Goal: Task Accomplishment & Management: Manage account settings

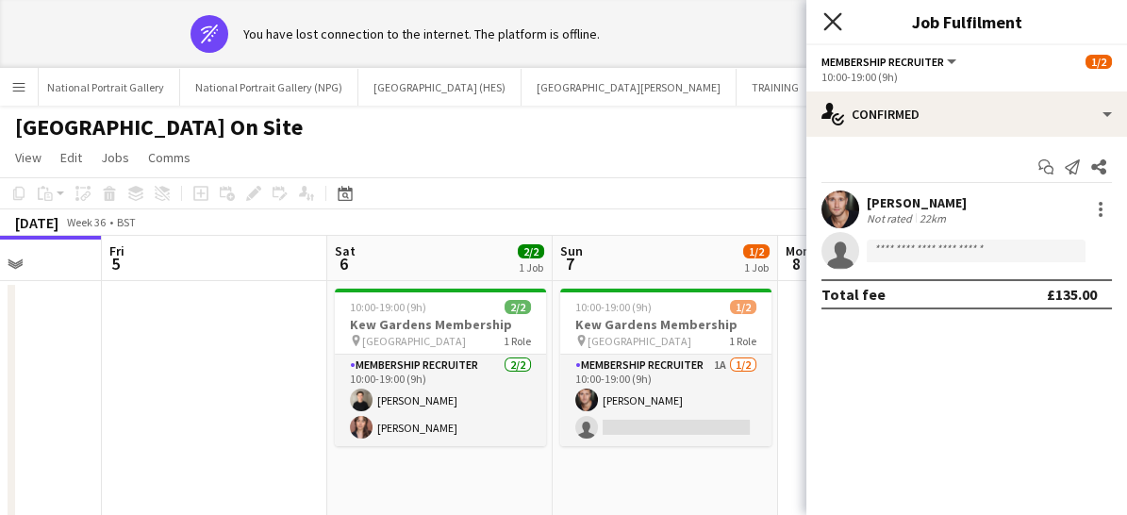
click at [831, 24] on icon "Close pop-in" at bounding box center [832, 21] width 18 height 18
click at [831, 24] on div "wifi-off You have lost connection to the internet. The platform is offline." at bounding box center [567, 34] width 754 height 38
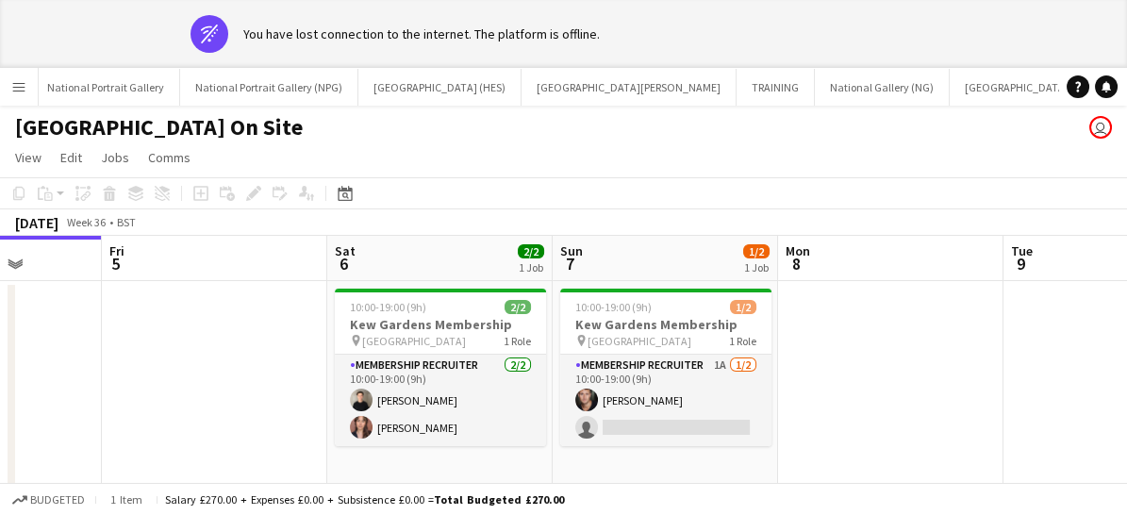
click at [14, 77] on button "Menu" at bounding box center [19, 87] width 38 height 38
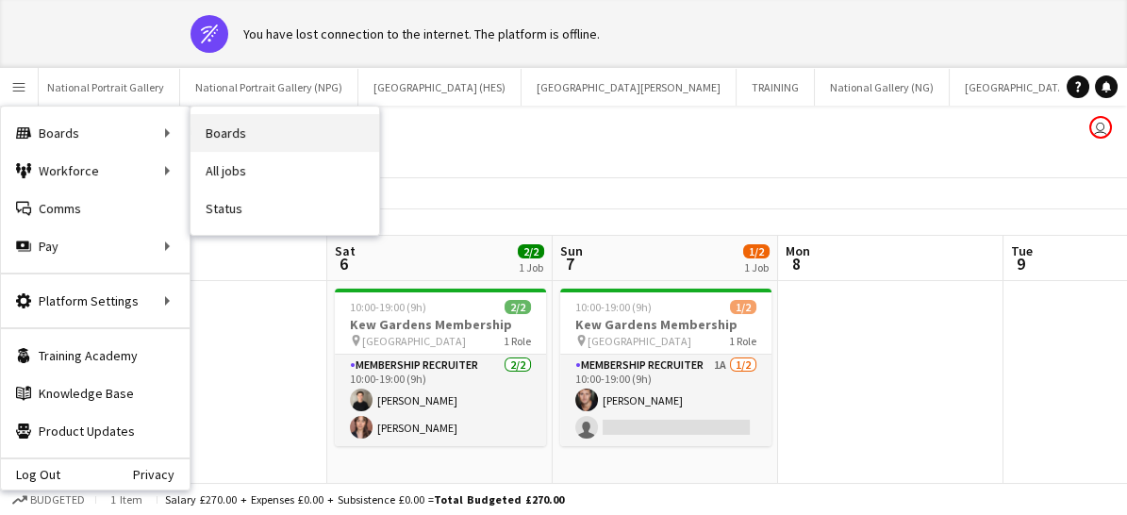
click at [211, 133] on link "Boards" at bounding box center [284, 133] width 189 height 38
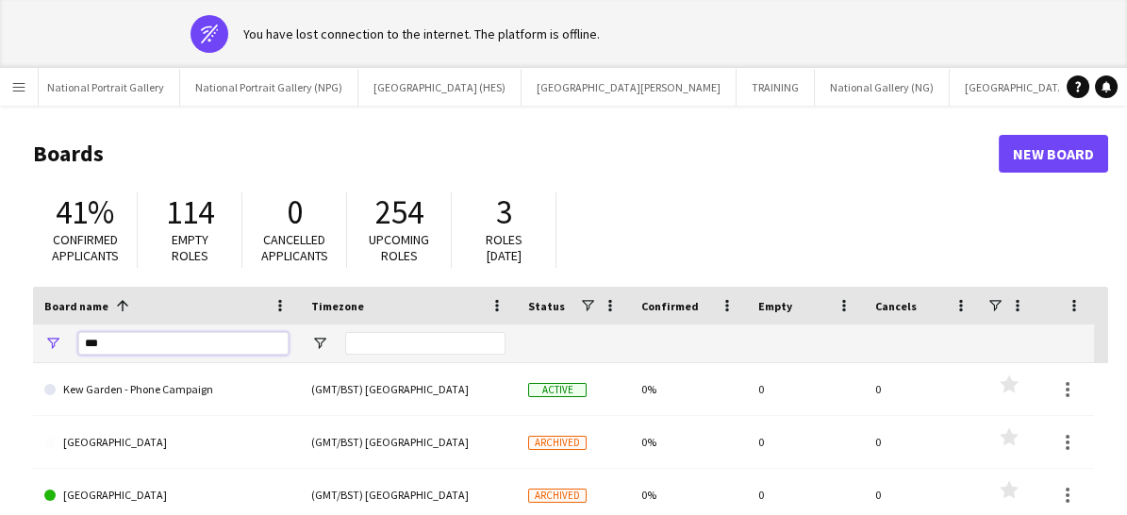
drag, startPoint x: 145, startPoint y: 343, endPoint x: 63, endPoint y: 345, distance: 82.0
click at [63, 345] on div "***" at bounding box center [166, 343] width 267 height 38
type input "**********"
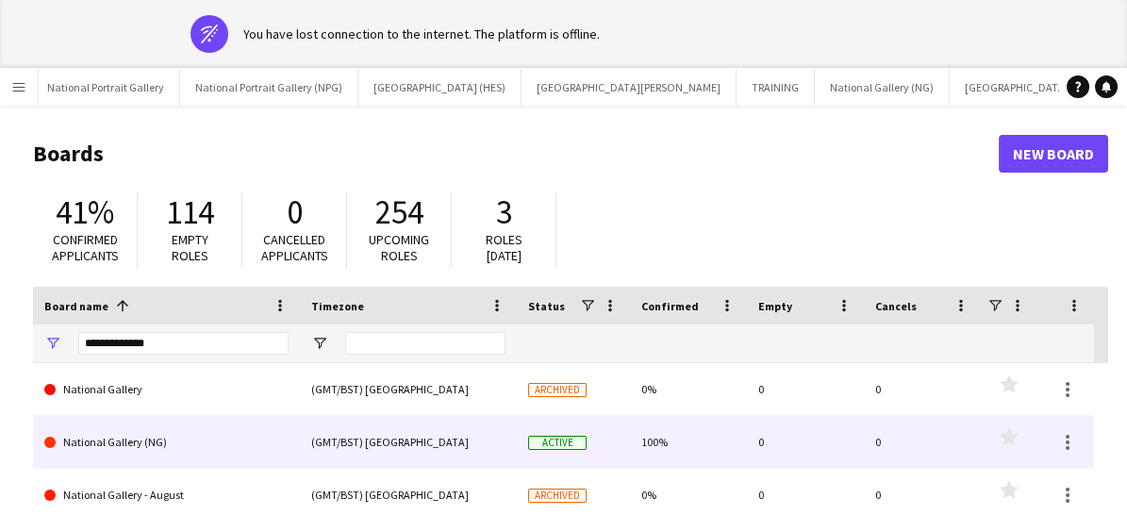
click at [120, 442] on link "National Gallery (NG)" at bounding box center [166, 442] width 244 height 53
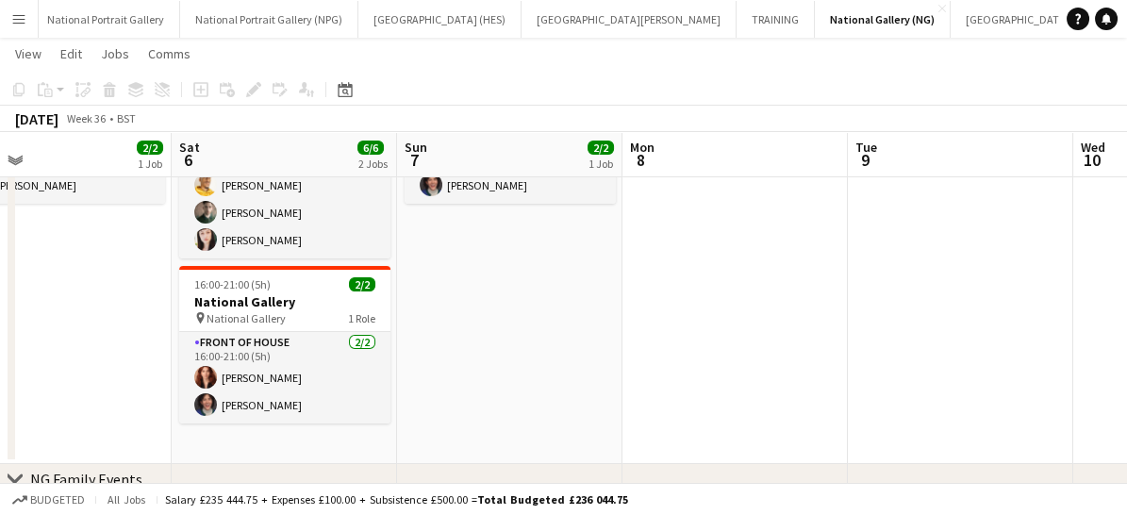
scroll to position [173, 0]
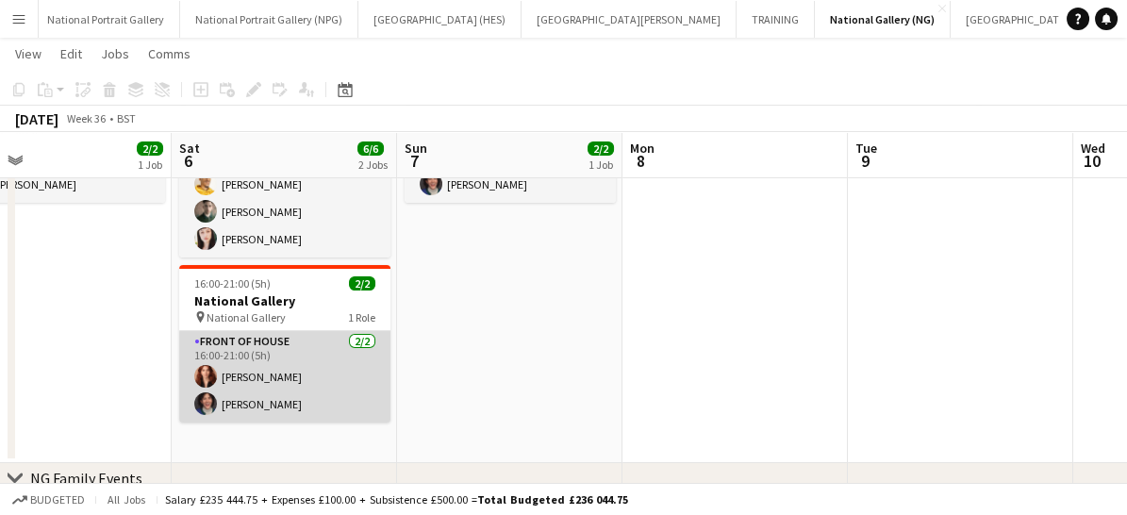
click at [321, 368] on app-card-role "Front of House [DATE] 16:00-21:00 (5h) [PERSON_NAME] [PERSON_NAME]" at bounding box center [284, 376] width 211 height 91
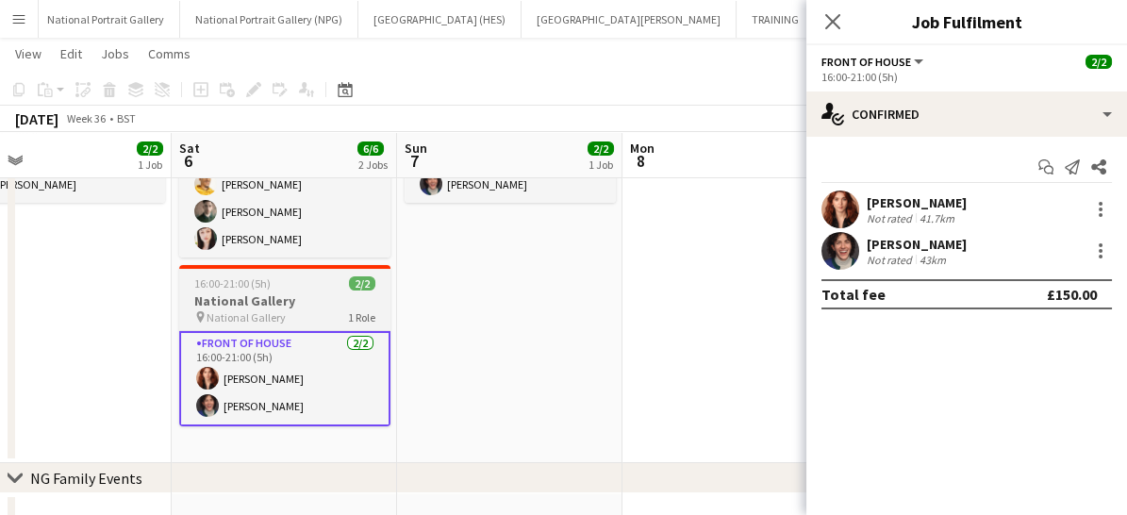
click at [287, 326] on app-job-card "16:00-21:00 (5h) 2/2 National Gallery pin National Gallery 1 Role Front of Hous…" at bounding box center [284, 345] width 211 height 161
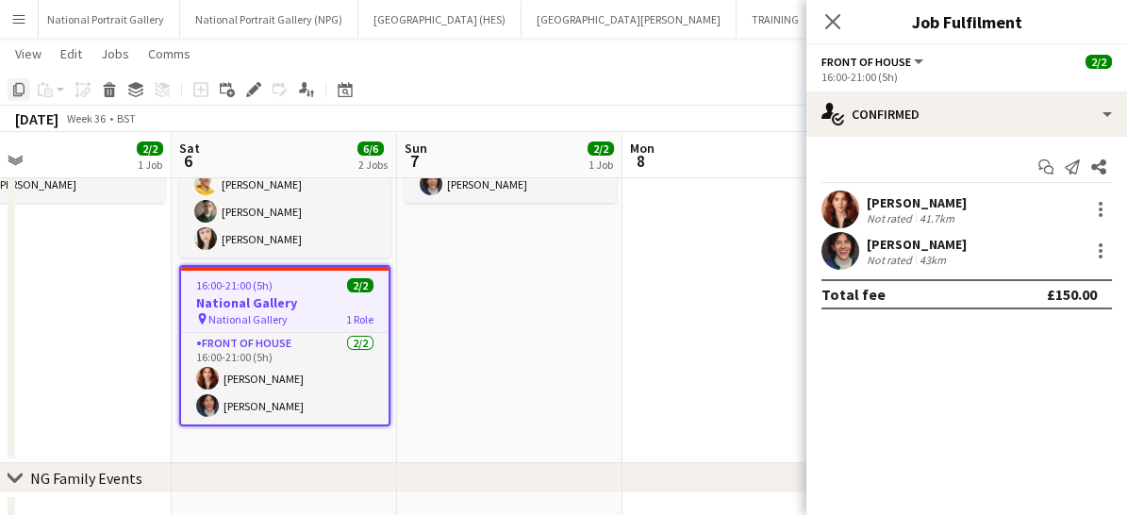
click at [14, 85] on icon at bounding box center [18, 89] width 11 height 13
click at [835, 17] on icon at bounding box center [832, 21] width 18 height 18
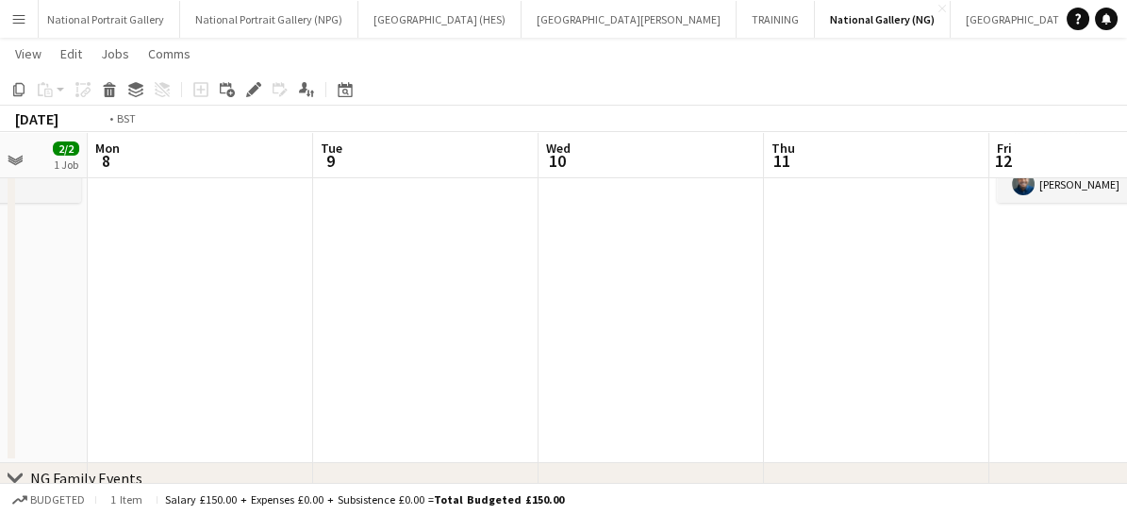
scroll to position [0, 614]
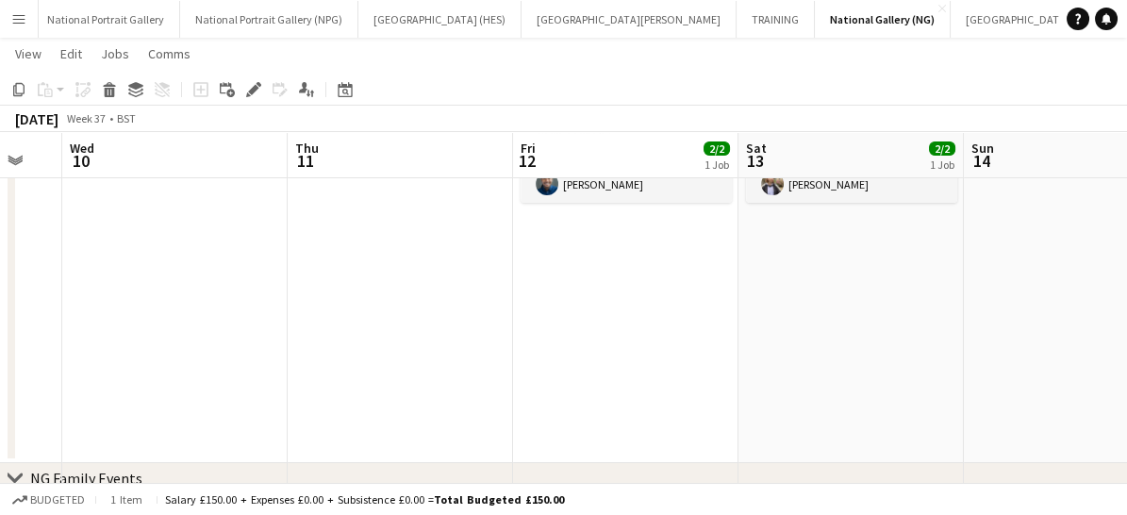
click at [624, 257] on app-date-cell "19:00-23:00 (4h) 2/2 National Gallery pin National Gallery 1 Role Front of Hous…" at bounding box center [625, 250] width 225 height 425
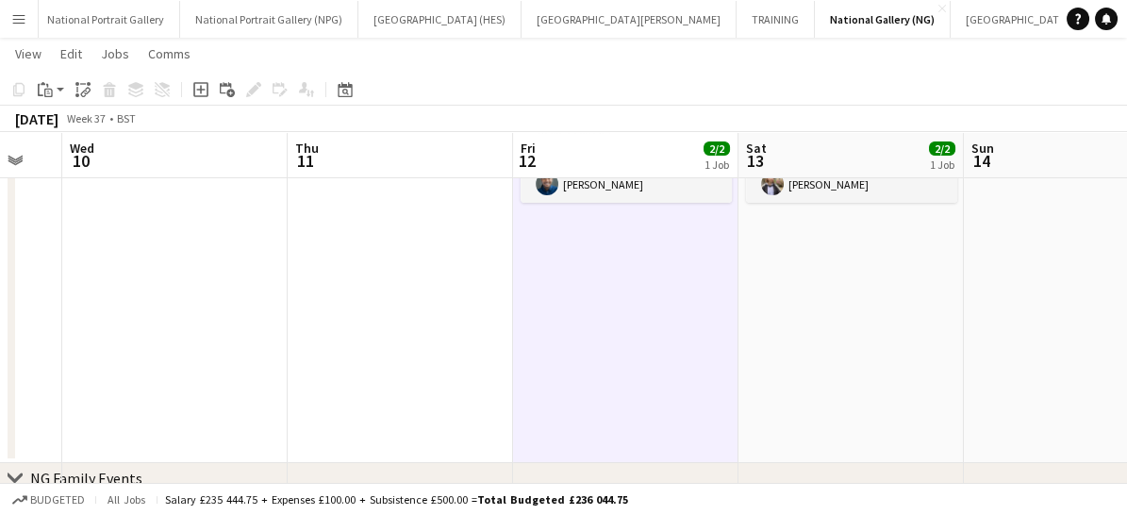
click at [624, 257] on app-date-cell "19:00-23:00 (4h) 2/2 National Gallery pin National Gallery 1 Role Front of Hous…" at bounding box center [625, 250] width 225 height 425
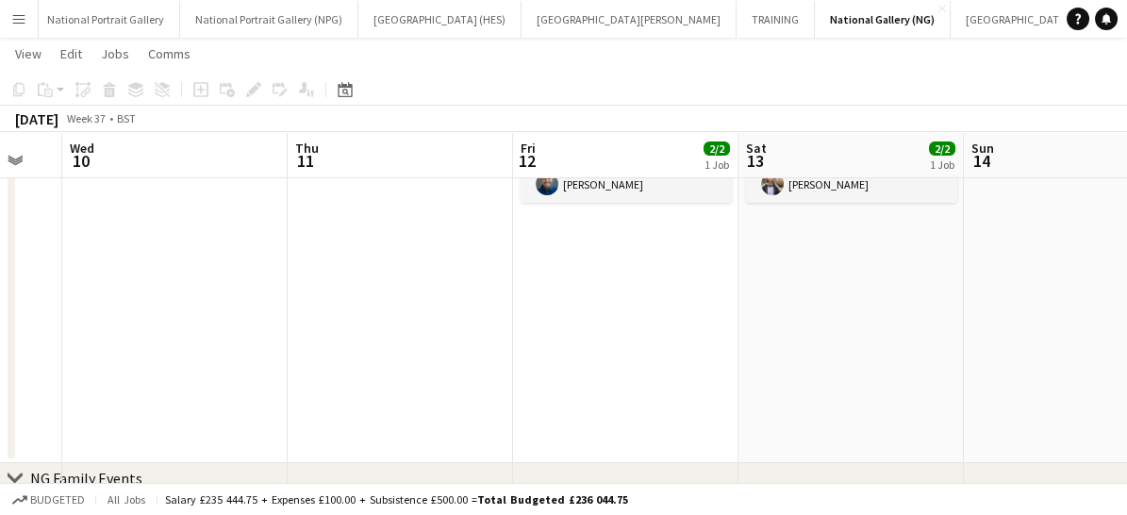
click at [668, 277] on app-date-cell "19:00-23:00 (4h) 2/2 National Gallery pin National Gallery 1 Role Front of Hous…" at bounding box center [625, 250] width 225 height 425
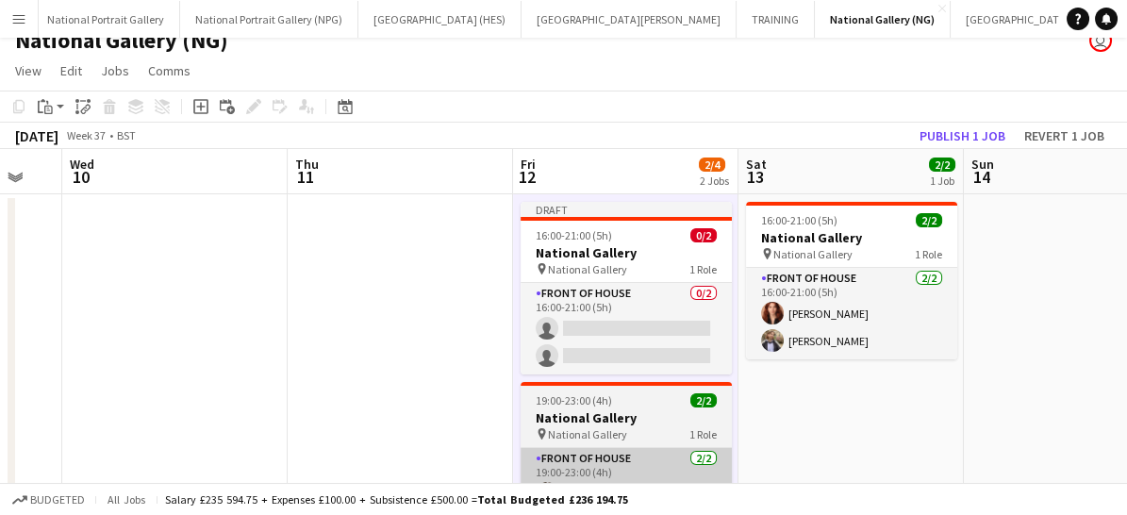
scroll to position [48, 0]
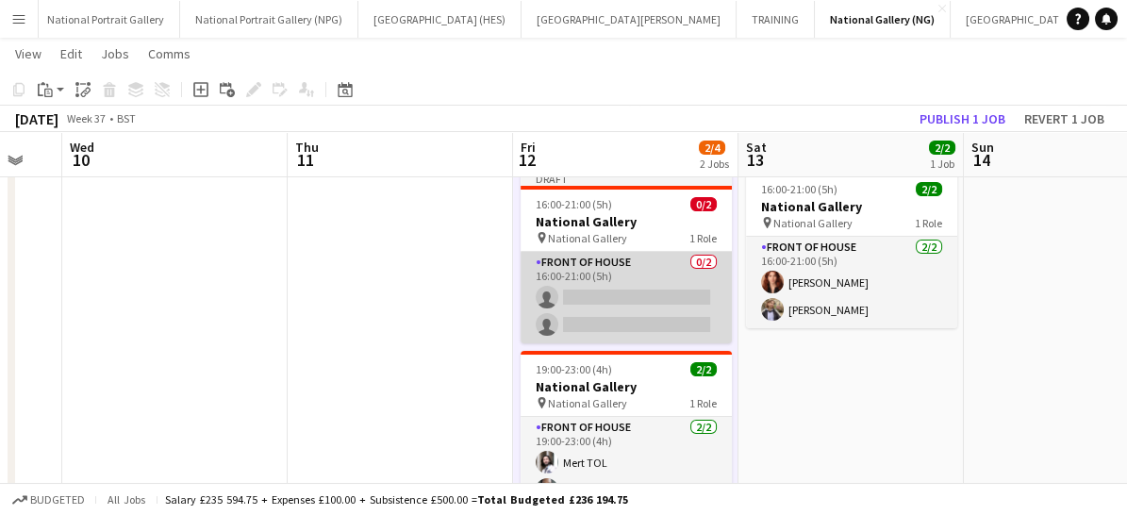
click at [659, 286] on app-card-role "Front of House 0/2 16:00-21:00 (5h) single-neutral-actions single-neutral-actio…" at bounding box center [625, 297] width 211 height 91
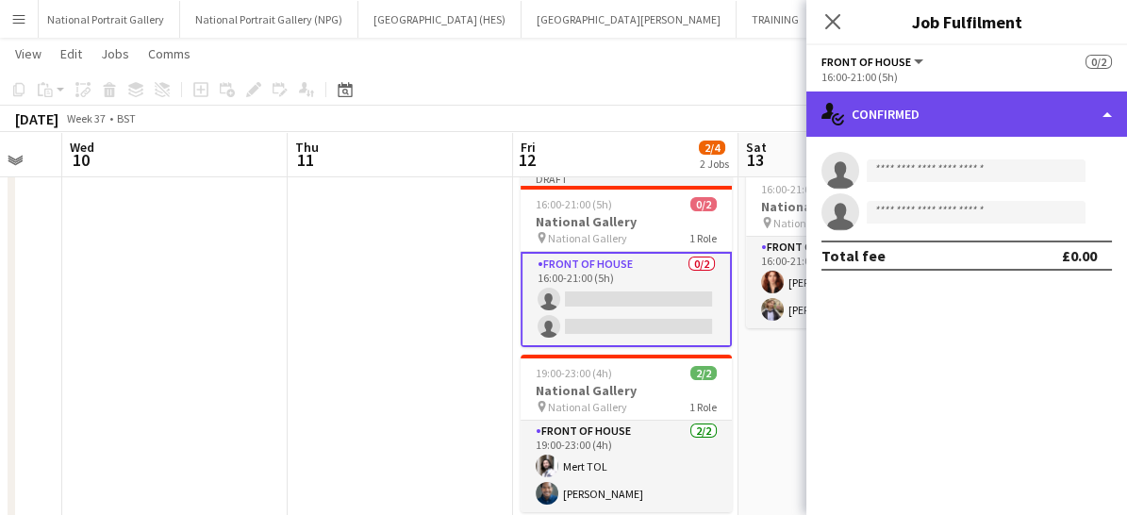
click at [979, 128] on div "single-neutral-actions-check-2 Confirmed" at bounding box center [966, 113] width 321 height 45
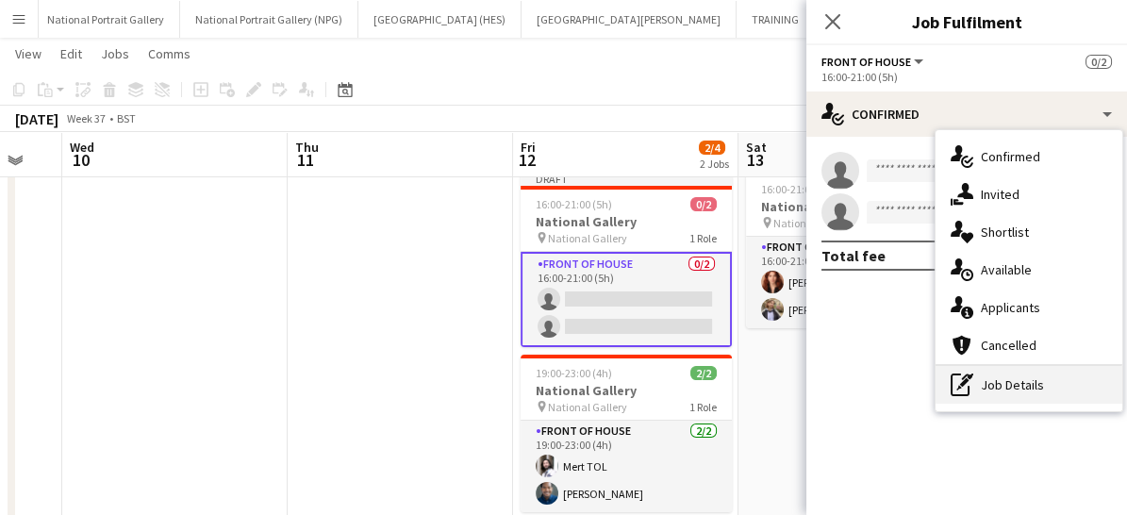
click at [999, 378] on div "pen-write Job Details" at bounding box center [1028, 385] width 187 height 38
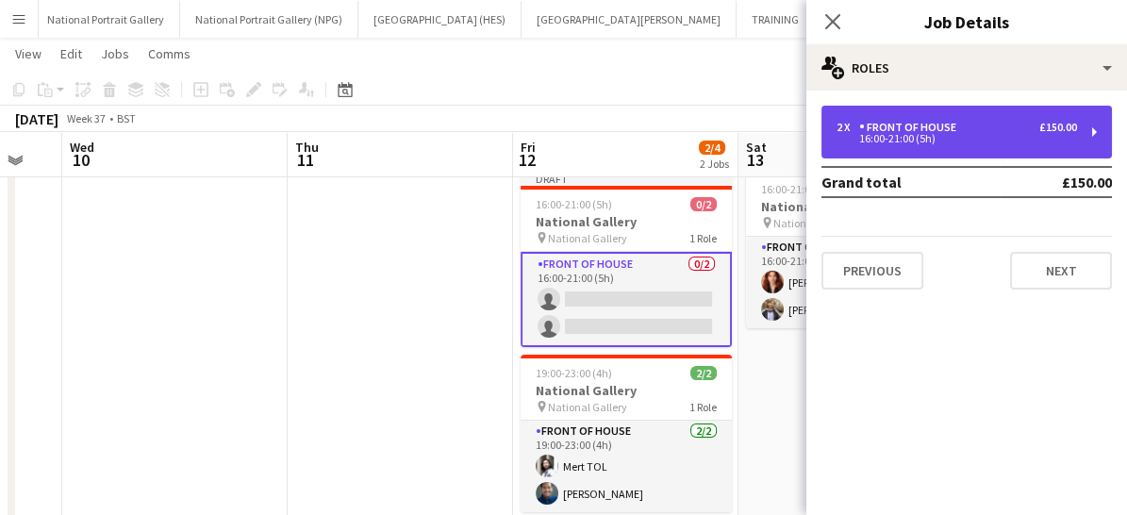
click at [1083, 136] on div "2 x Front of House £150.00 16:00-21:00 (5h)" at bounding box center [966, 132] width 290 height 53
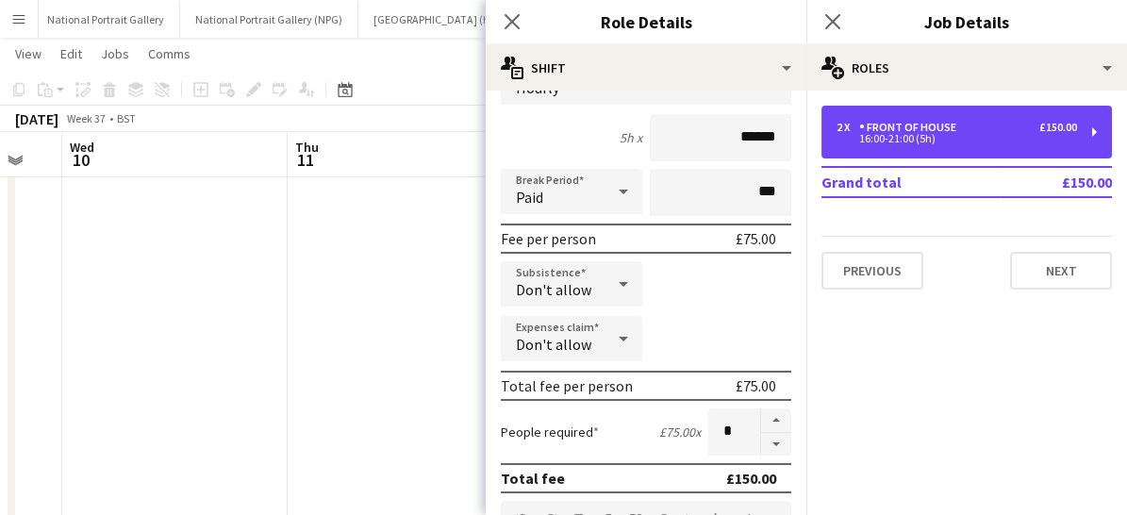
scroll to position [154, 0]
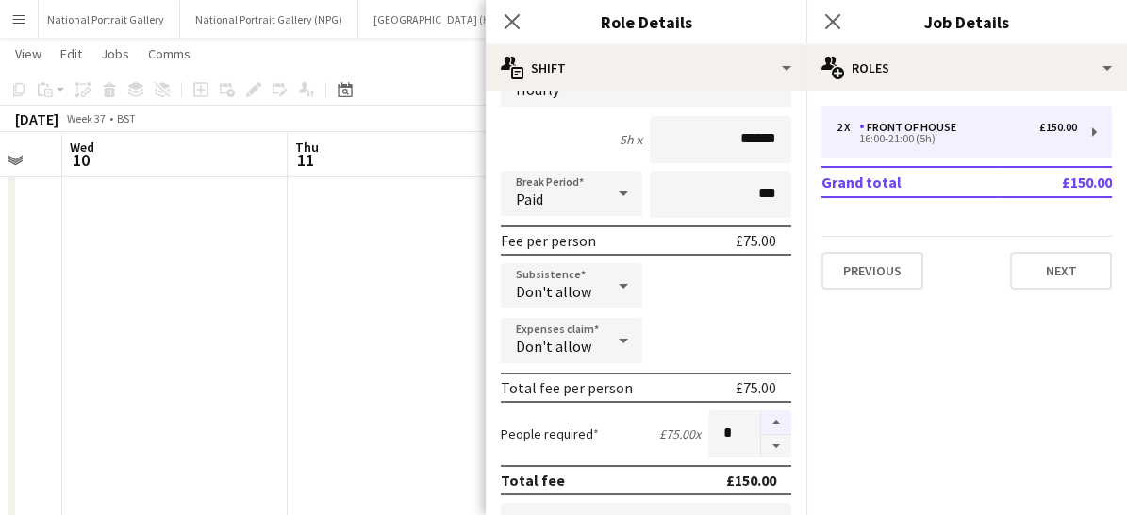
click at [761, 412] on button "button" at bounding box center [776, 422] width 30 height 25
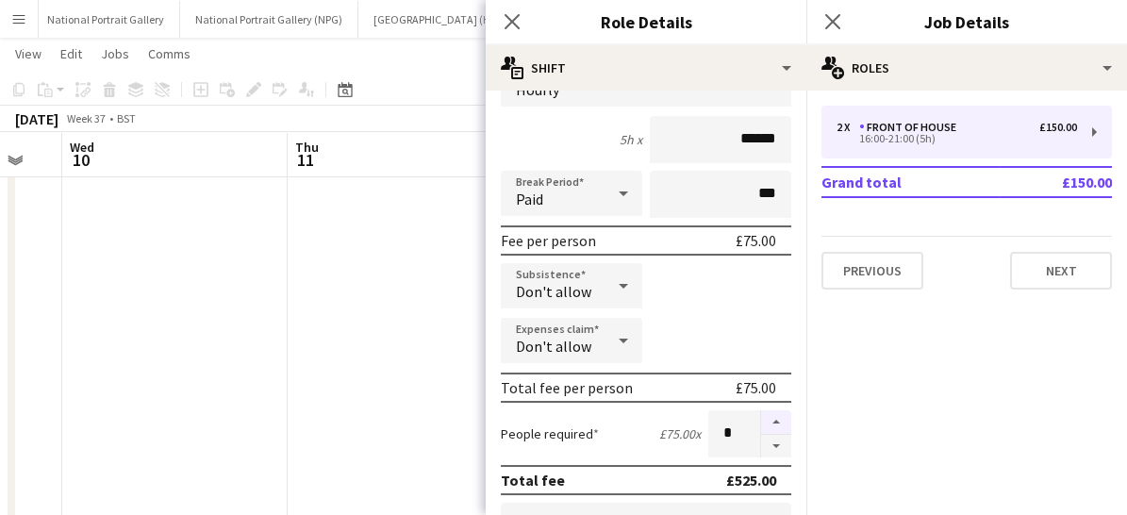
click at [761, 412] on button "button" at bounding box center [776, 422] width 30 height 25
type input "*"
click at [515, 20] on icon "Close pop-in" at bounding box center [512, 21] width 18 height 18
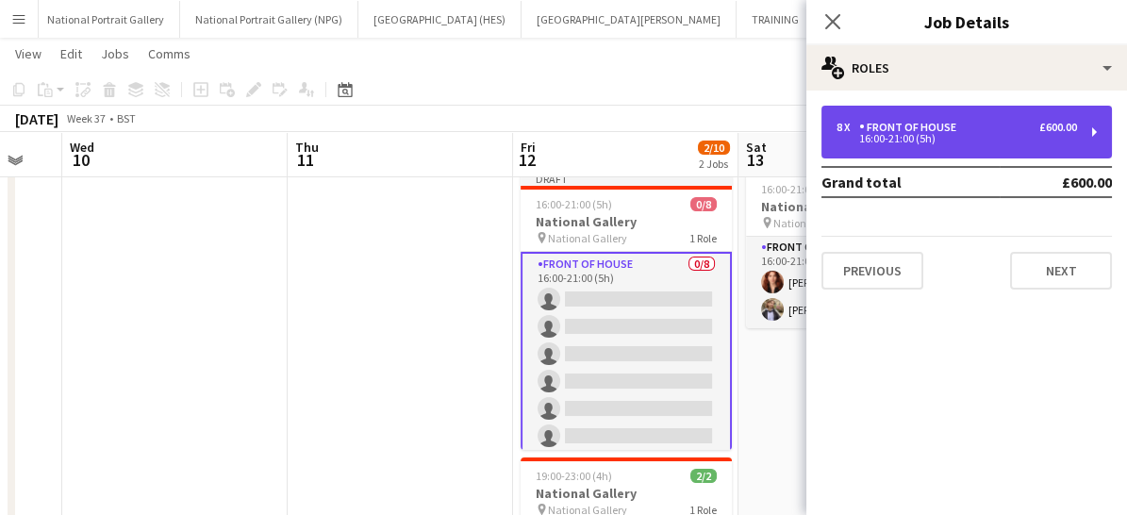
click at [919, 138] on div "16:00-21:00 (5h)" at bounding box center [956, 138] width 240 height 9
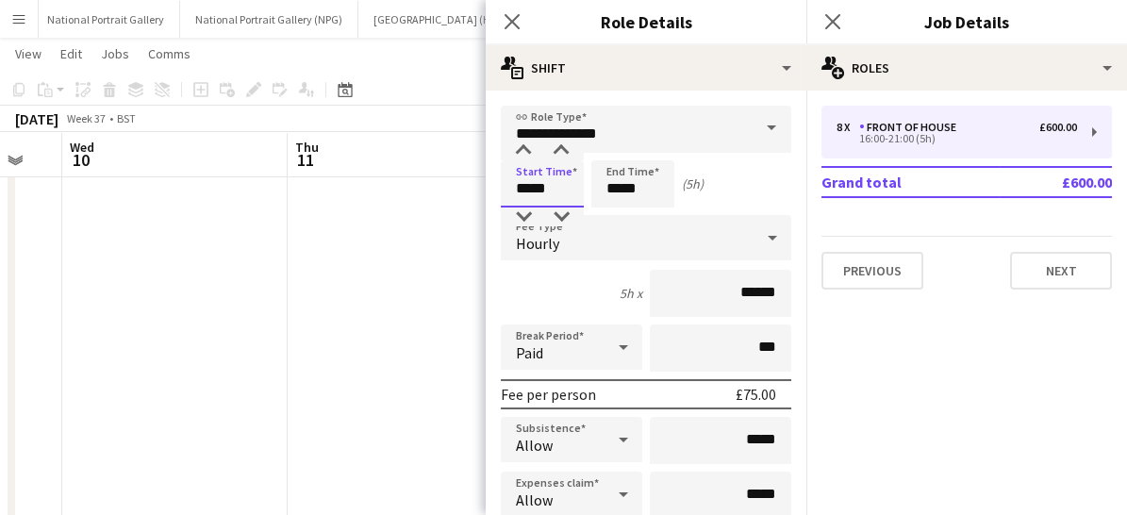
click at [569, 190] on input "*****" at bounding box center [542, 183] width 83 height 47
click at [529, 219] on div at bounding box center [523, 216] width 38 height 19
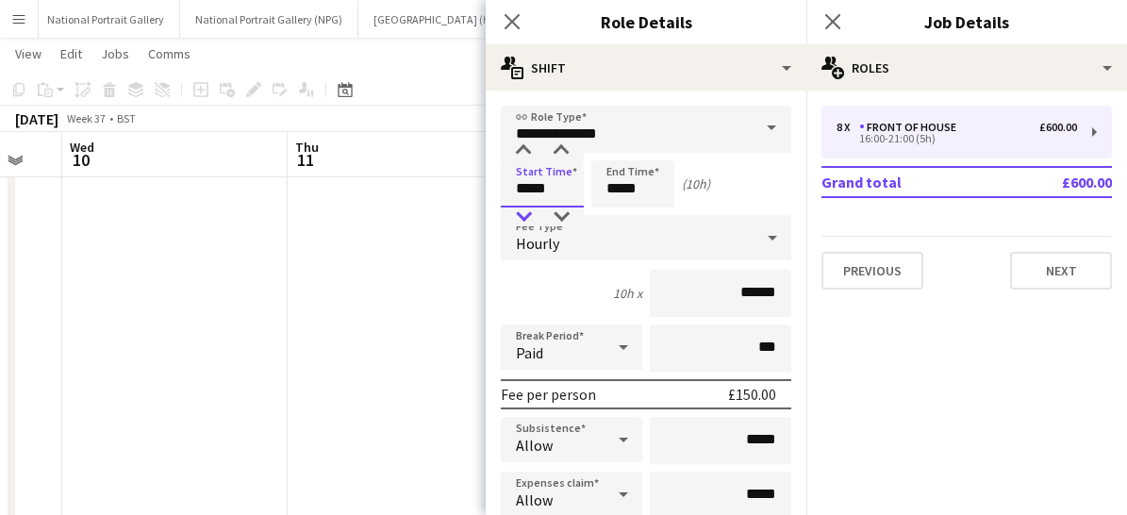
click at [529, 219] on div at bounding box center [523, 216] width 38 height 19
click at [568, 144] on div at bounding box center [561, 150] width 38 height 19
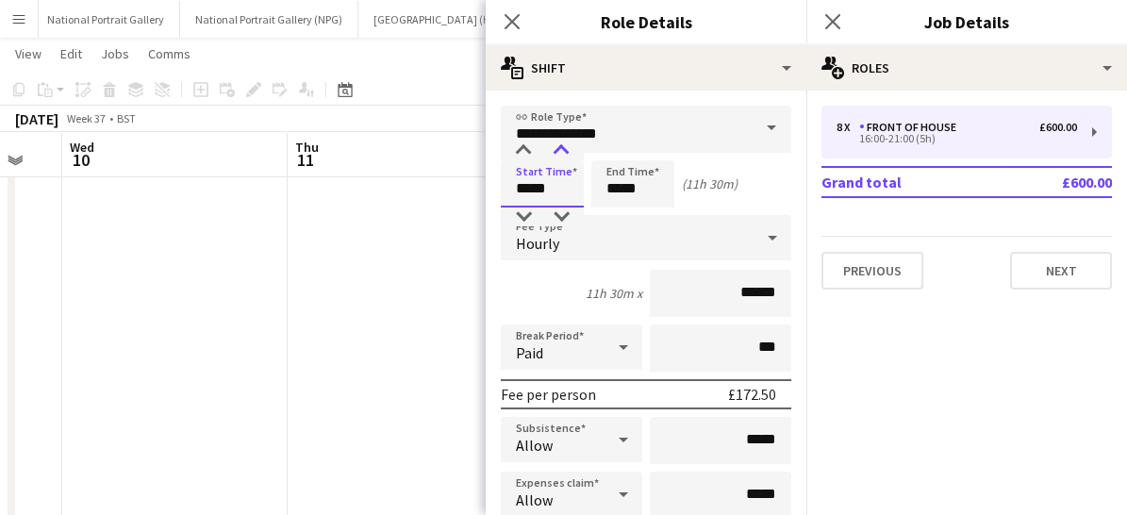
click at [568, 144] on div at bounding box center [561, 150] width 38 height 19
type input "*****"
click at [512, 19] on icon "Close pop-in" at bounding box center [512, 21] width 18 height 18
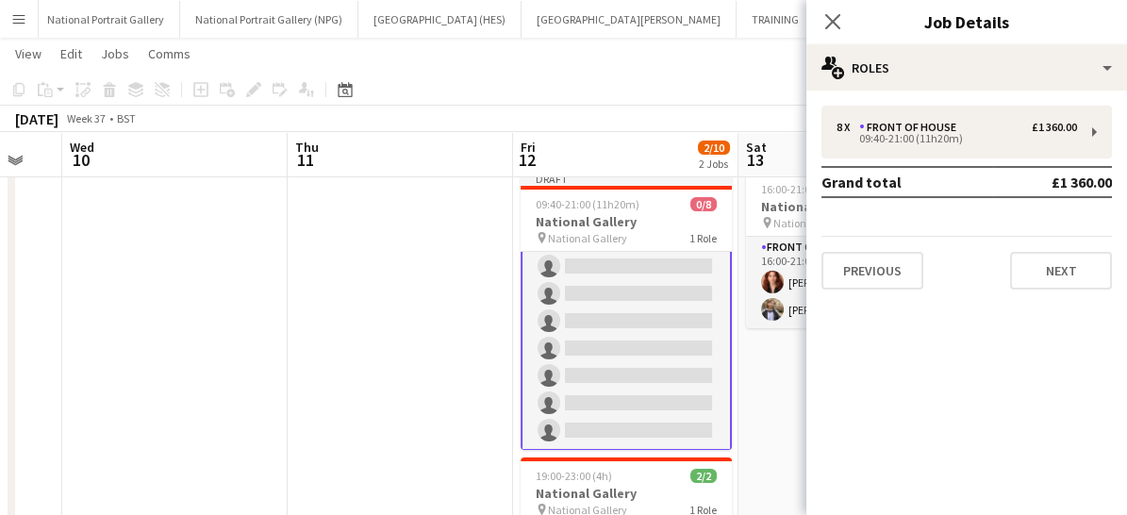
scroll to position [60, 0]
click at [834, 20] on icon at bounding box center [832, 21] width 18 height 18
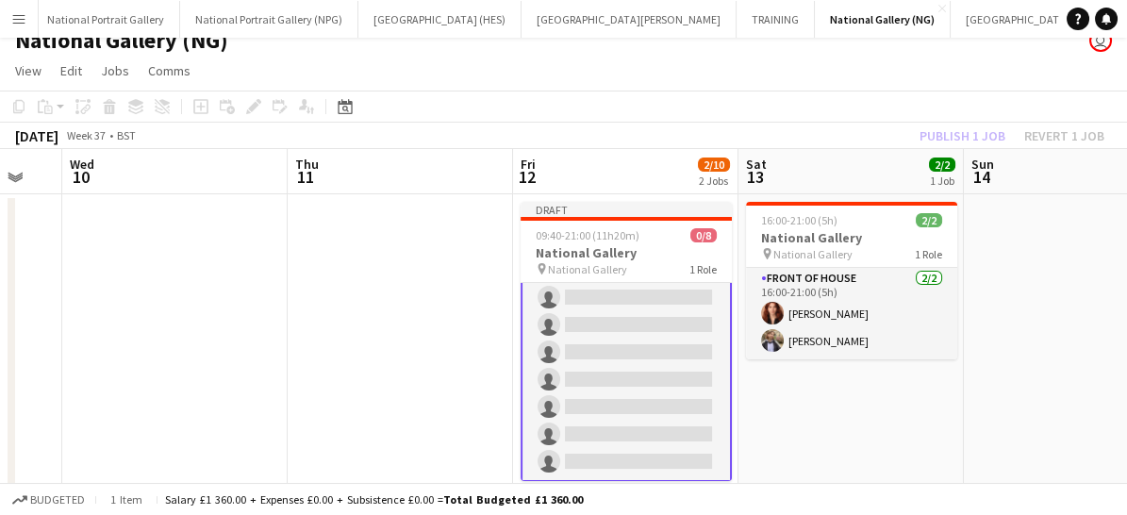
scroll to position [0, 0]
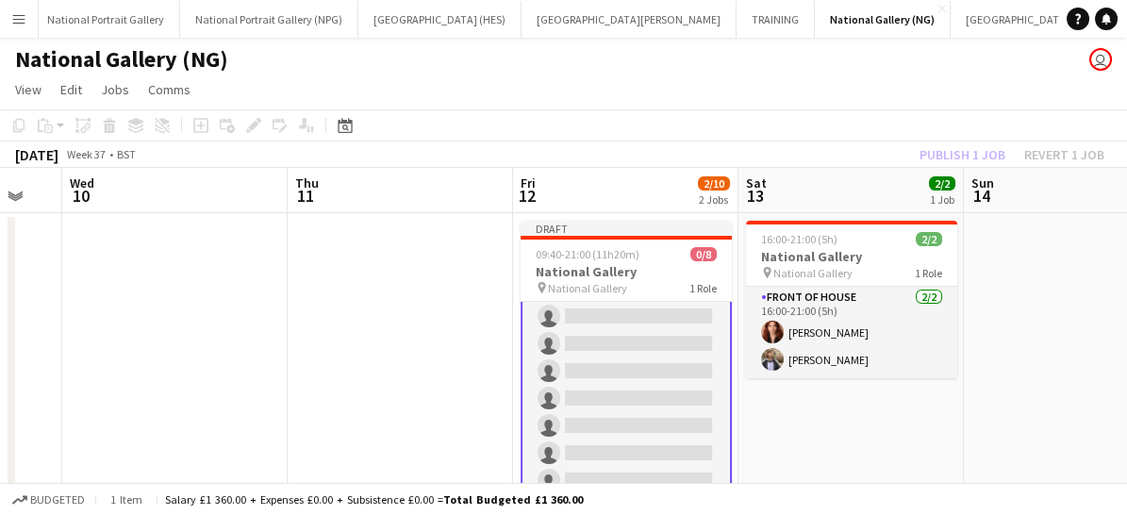
click at [654, 409] on app-card-role "Front of House 0/8 09:40-21:00 (11h20m) single-neutral-actions single-neutral-a…" at bounding box center [625, 370] width 211 height 259
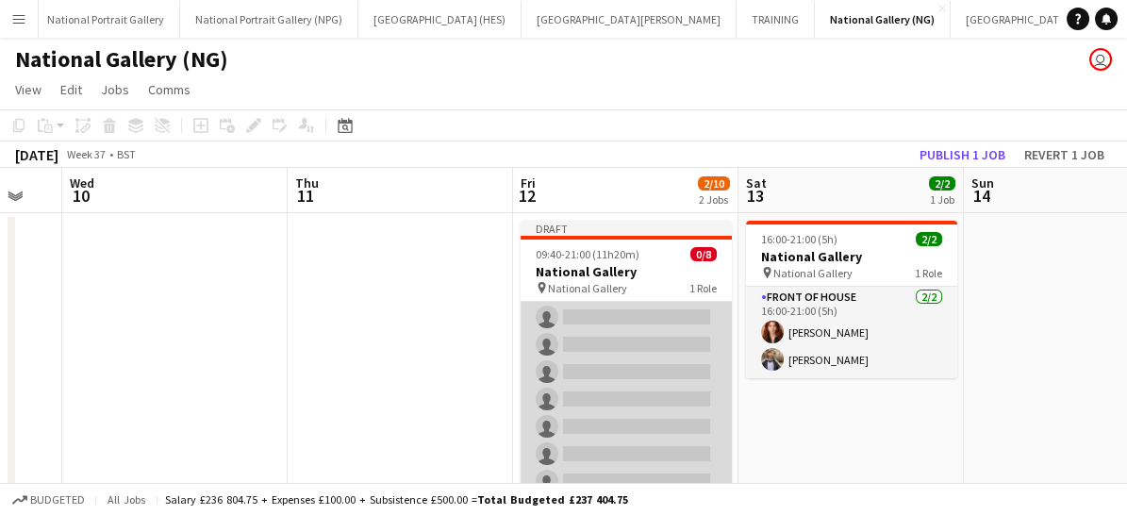
scroll to position [57, 0]
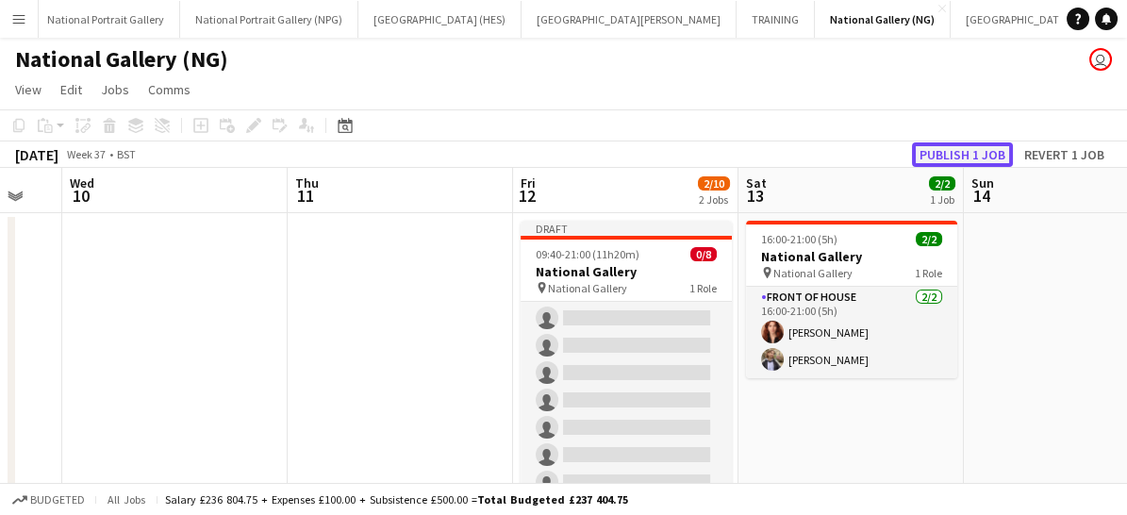
click at [938, 152] on button "Publish 1 job" at bounding box center [962, 154] width 101 height 25
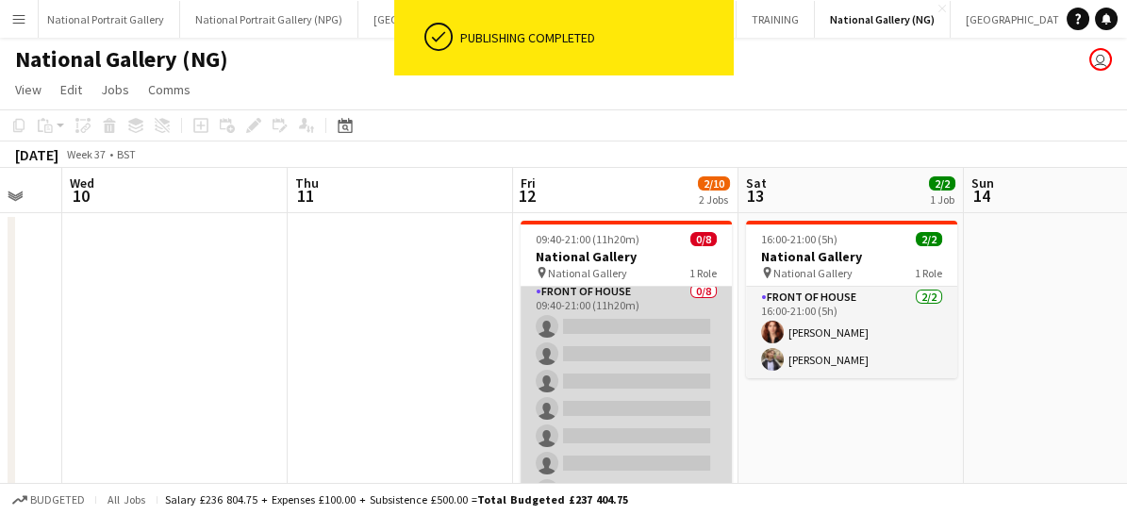
scroll to position [23, 0]
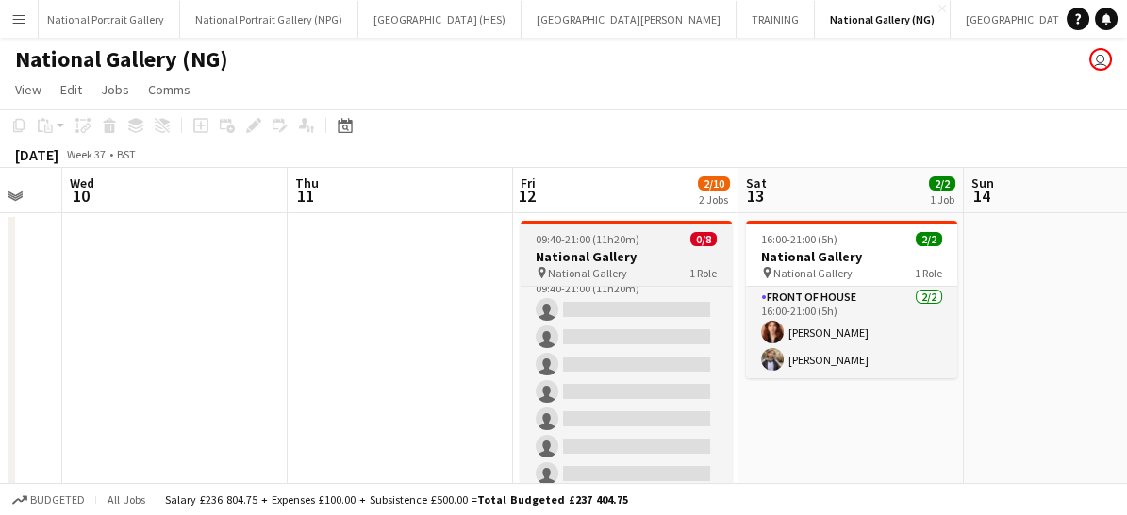
click at [617, 256] on h3 "National Gallery" at bounding box center [625, 256] width 211 height 17
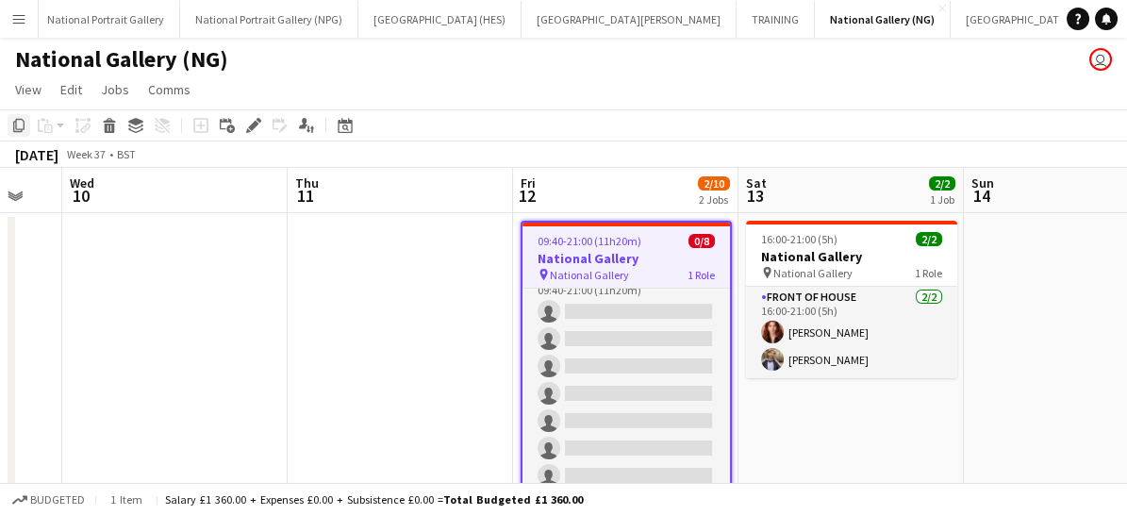
click at [23, 121] on icon at bounding box center [18, 125] width 11 height 13
click at [810, 439] on app-date-cell "16:00-21:00 (5h) 2/2 National Gallery pin National Gallery 1 Role Front of Hous…" at bounding box center [850, 458] width 225 height 491
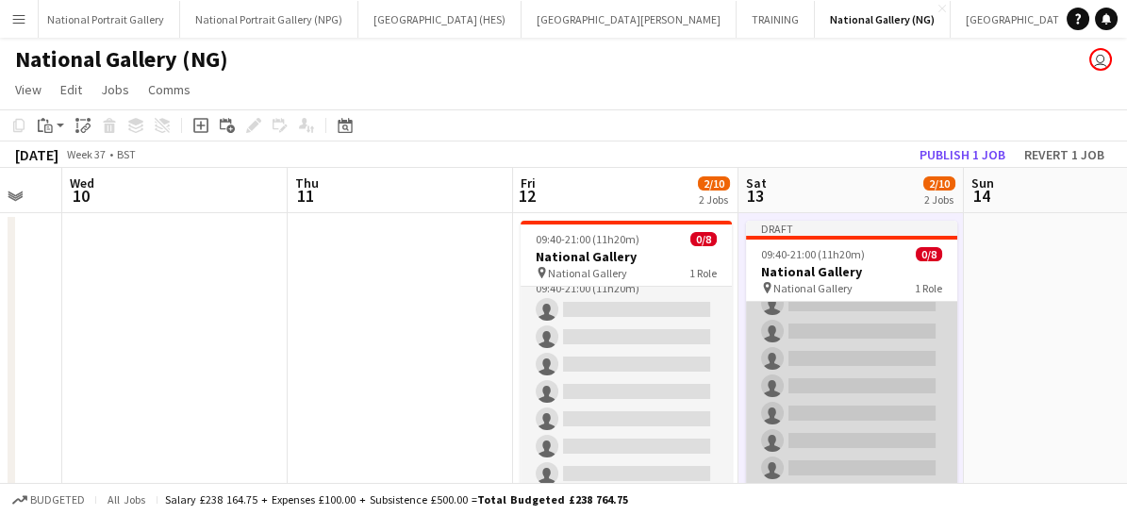
scroll to position [0, 0]
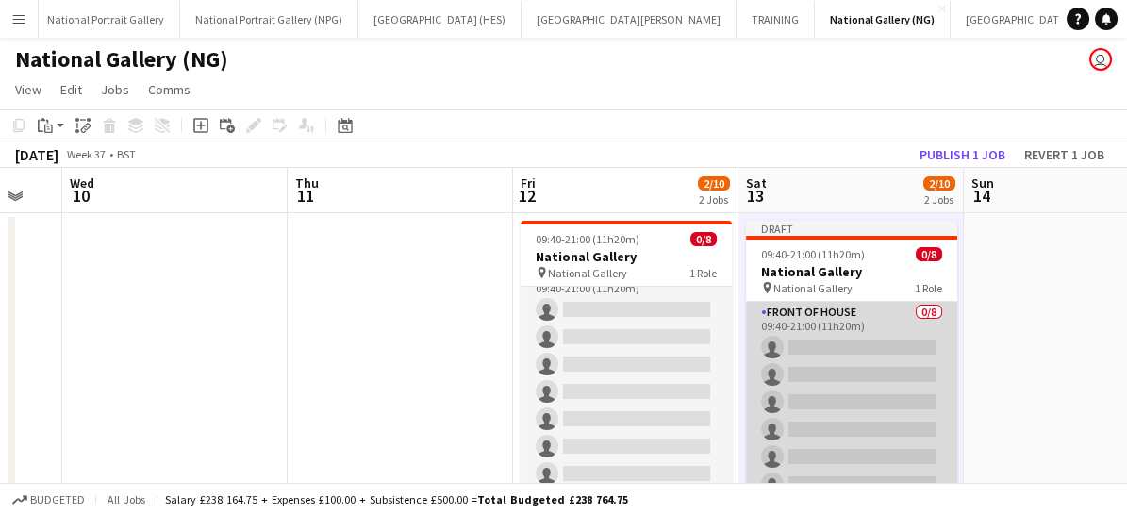
click at [816, 450] on app-card-role "Front of House 0/8 09:40-21:00 (11h20m) single-neutral-actions single-neutral-a…" at bounding box center [851, 430] width 211 height 256
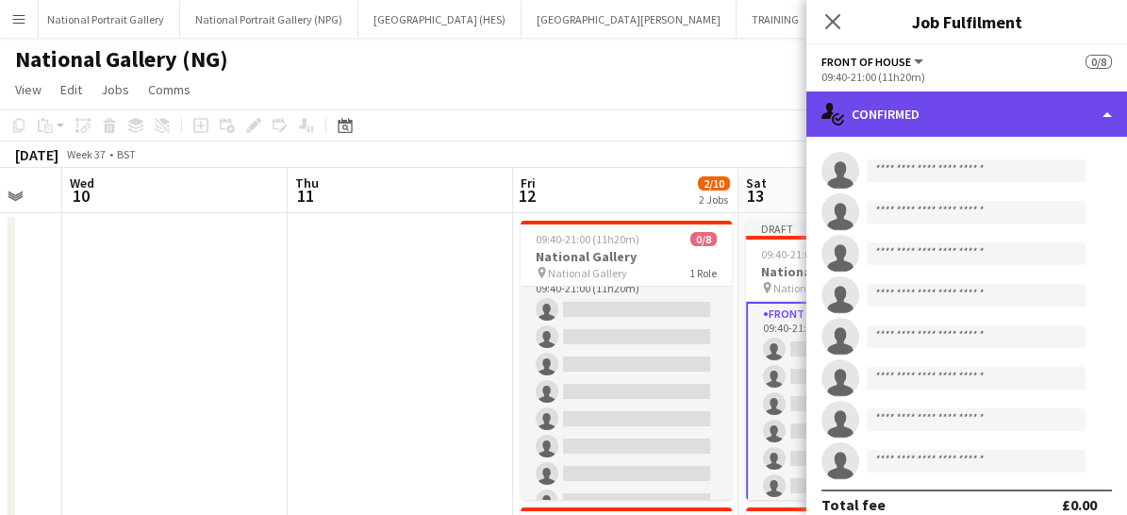
click at [1039, 116] on div "single-neutral-actions-check-2 Confirmed" at bounding box center [966, 113] width 321 height 45
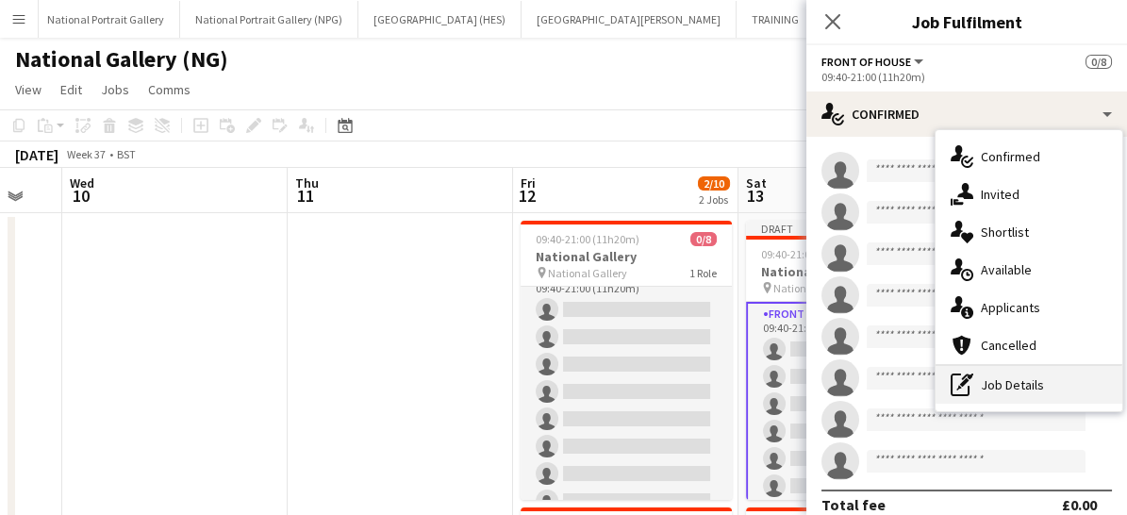
click at [1027, 381] on div "pen-write Job Details" at bounding box center [1028, 385] width 187 height 38
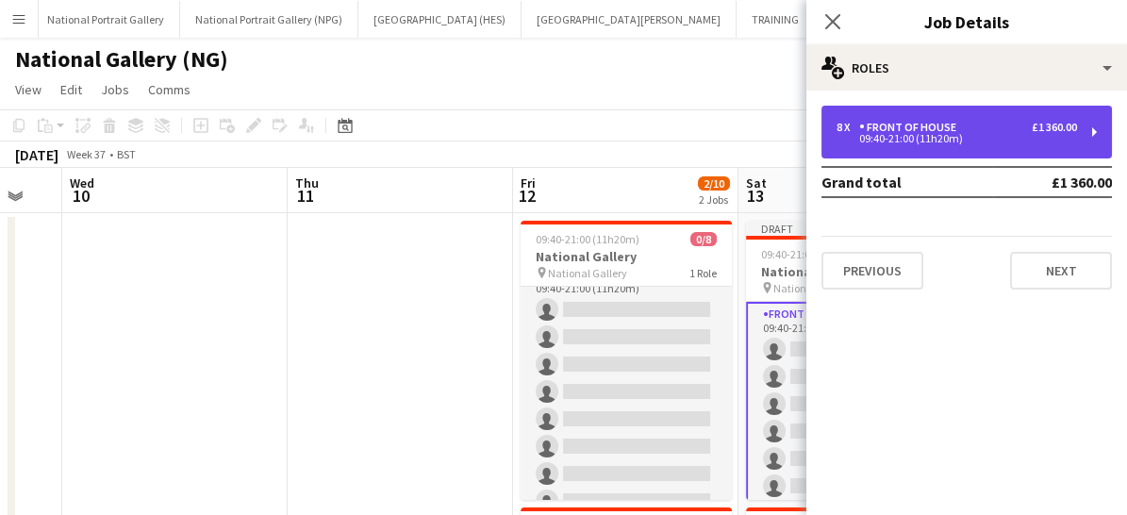
click at [911, 138] on div "09:40-21:00 (11h20m)" at bounding box center [956, 138] width 240 height 9
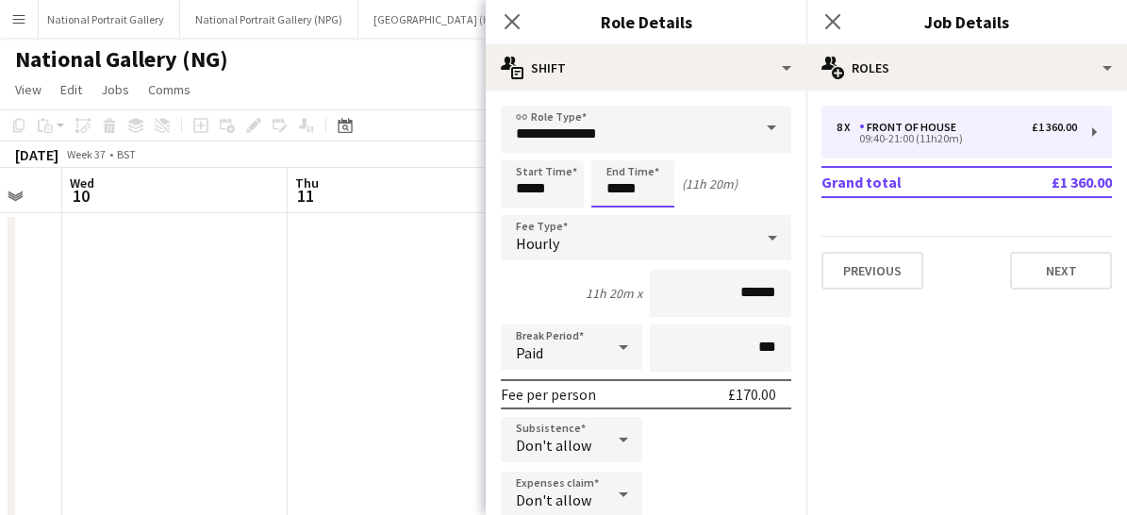
click at [652, 184] on input "*****" at bounding box center [632, 183] width 83 height 47
click at [616, 213] on div at bounding box center [614, 216] width 38 height 19
type input "*****"
click at [616, 213] on div at bounding box center [614, 216] width 38 height 19
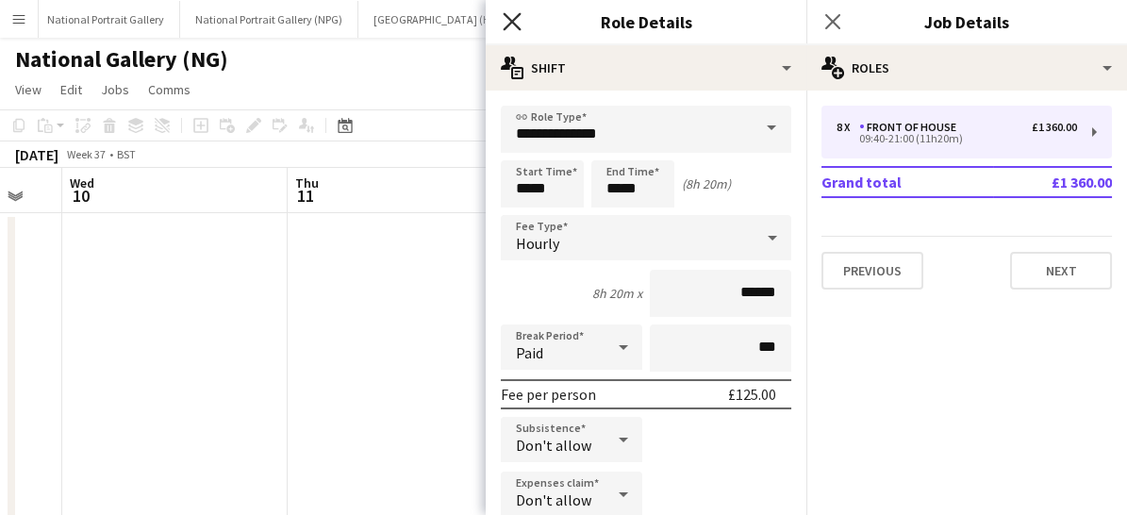
click at [516, 17] on icon at bounding box center [512, 21] width 18 height 18
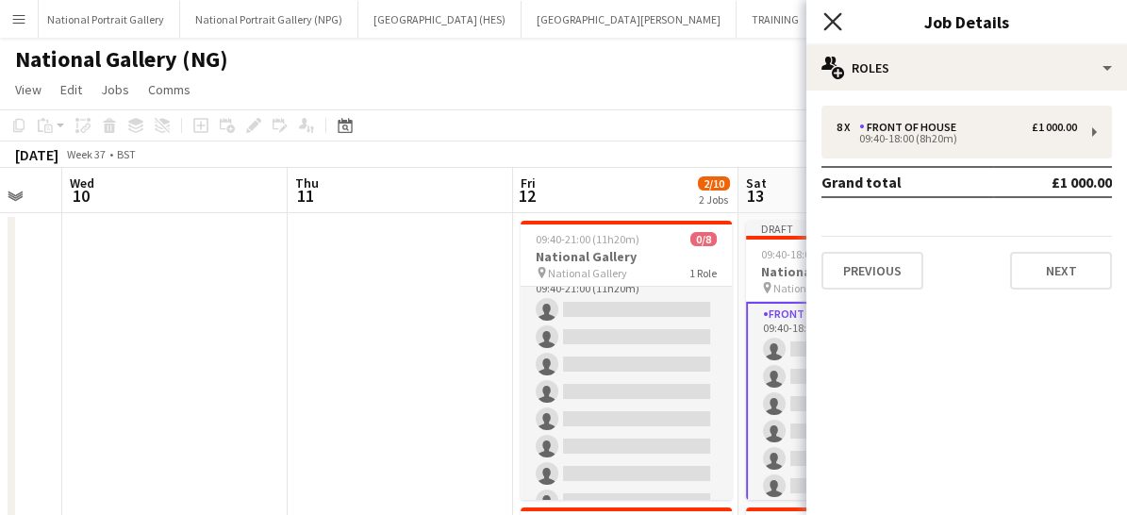
click at [824, 25] on icon "Close pop-in" at bounding box center [832, 21] width 18 height 18
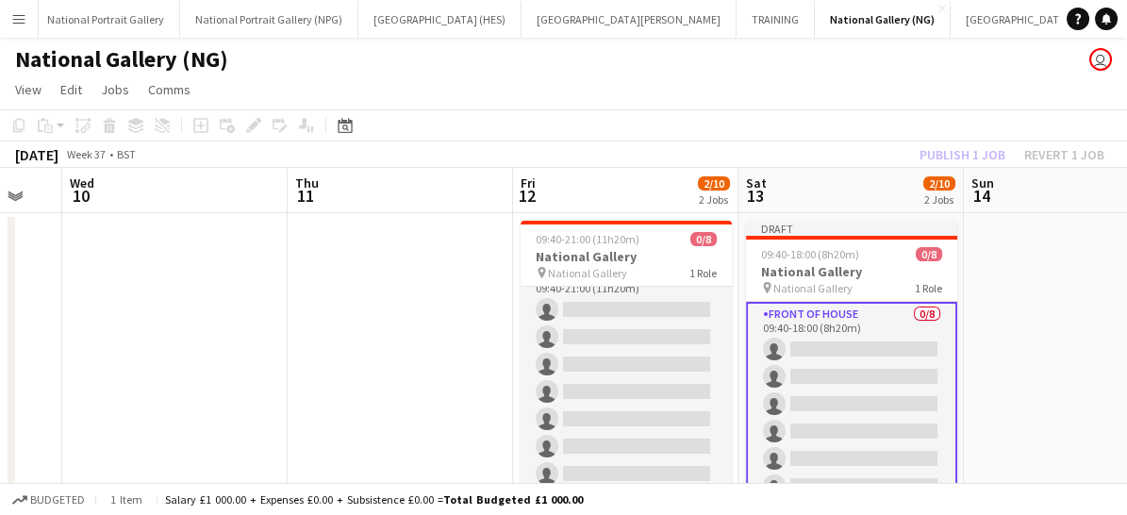
click at [813, 390] on app-card-role "Front of House 0/8 09:40-18:00 (8h20m) single-neutral-actions single-neutral-ac…" at bounding box center [851, 431] width 211 height 259
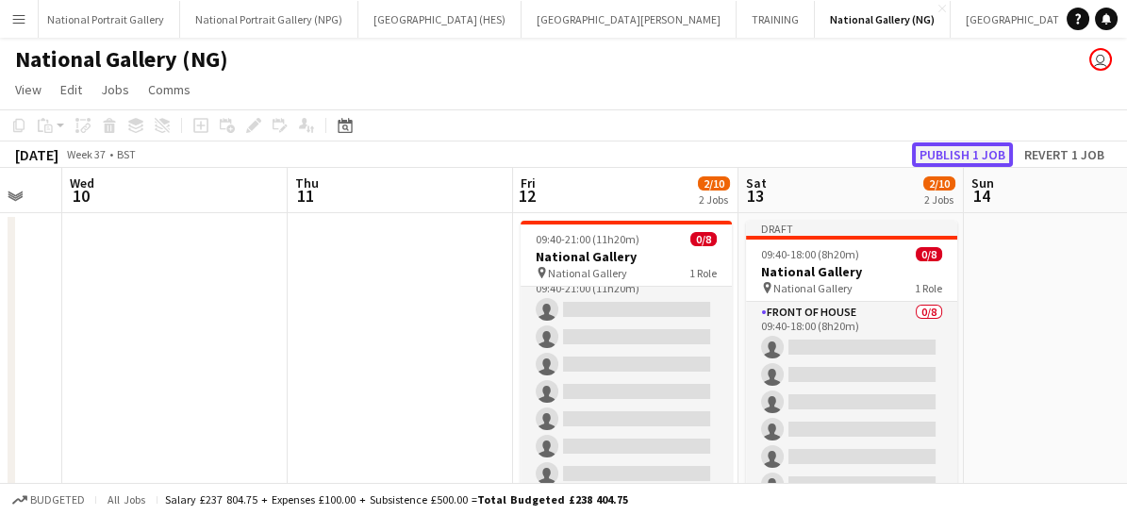
click at [964, 150] on button "Publish 1 job" at bounding box center [962, 154] width 101 height 25
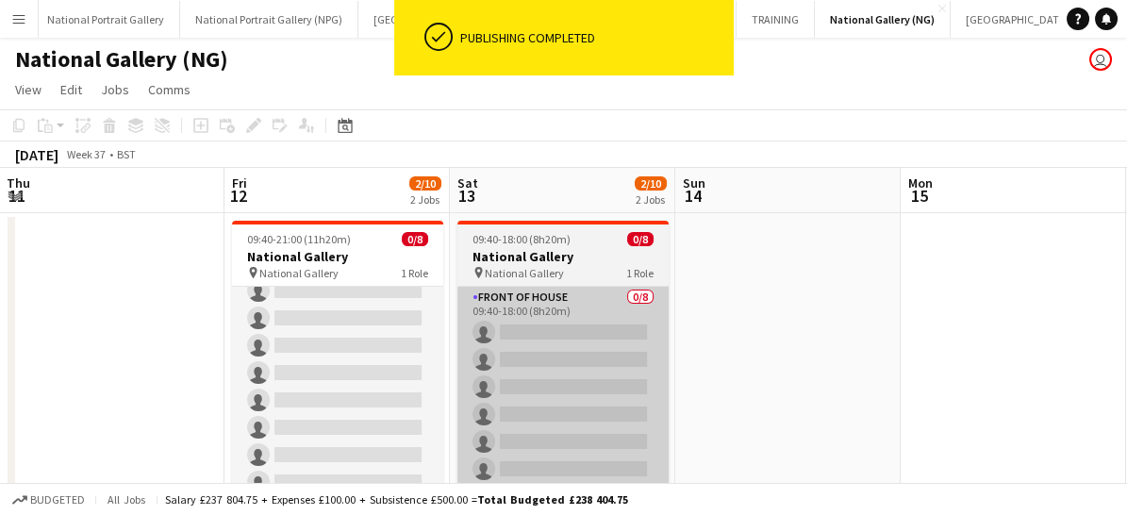
scroll to position [0, 678]
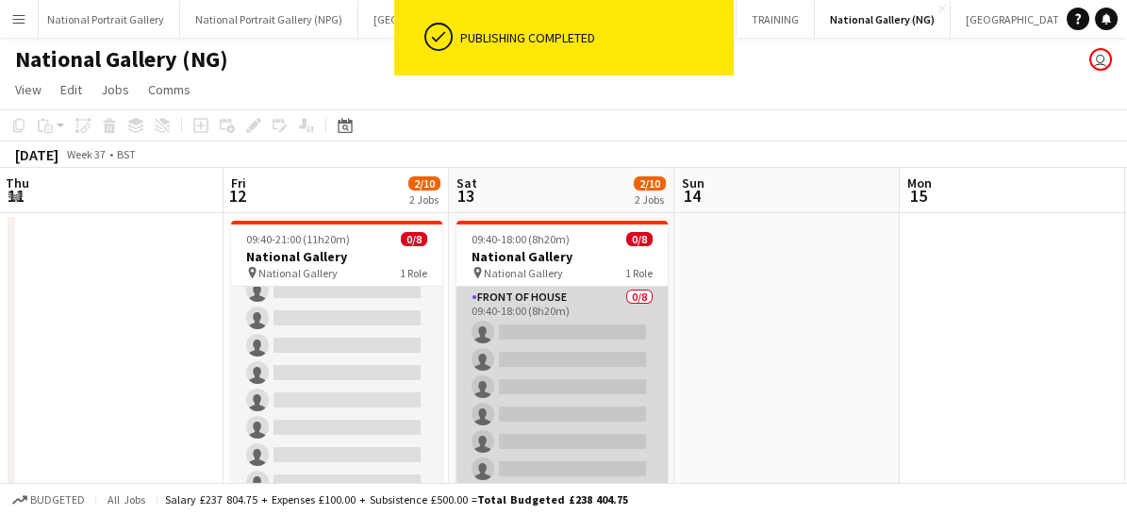
click at [508, 421] on app-card-role "Front of House 0/8 09:40-18:00 (8h20m) single-neutral-actions single-neutral-ac…" at bounding box center [561, 415] width 211 height 256
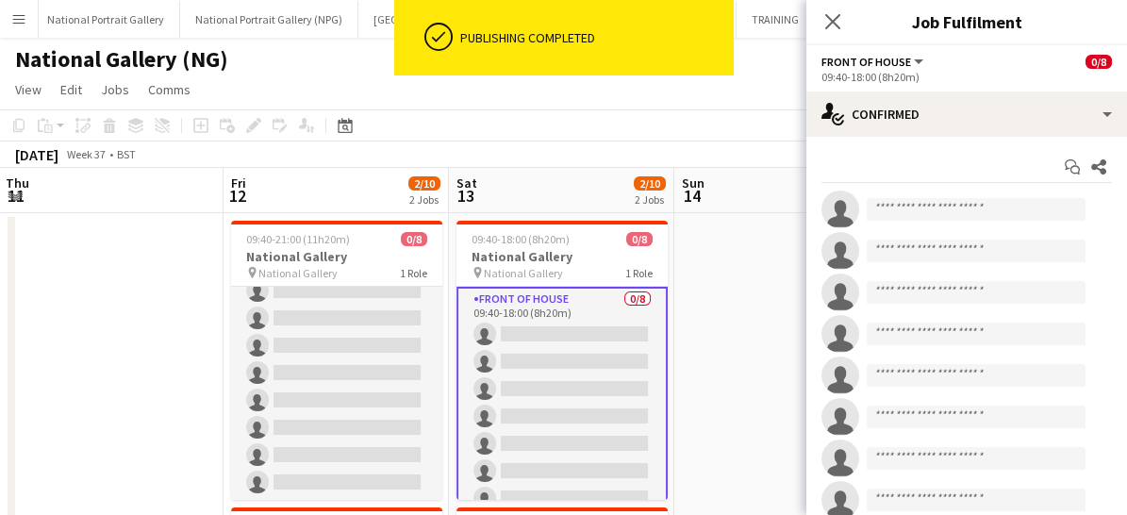
click at [508, 421] on app-card-role "Front of House 0/8 09:40-18:00 (8h20m) single-neutral-actions single-neutral-ac…" at bounding box center [561, 416] width 211 height 259
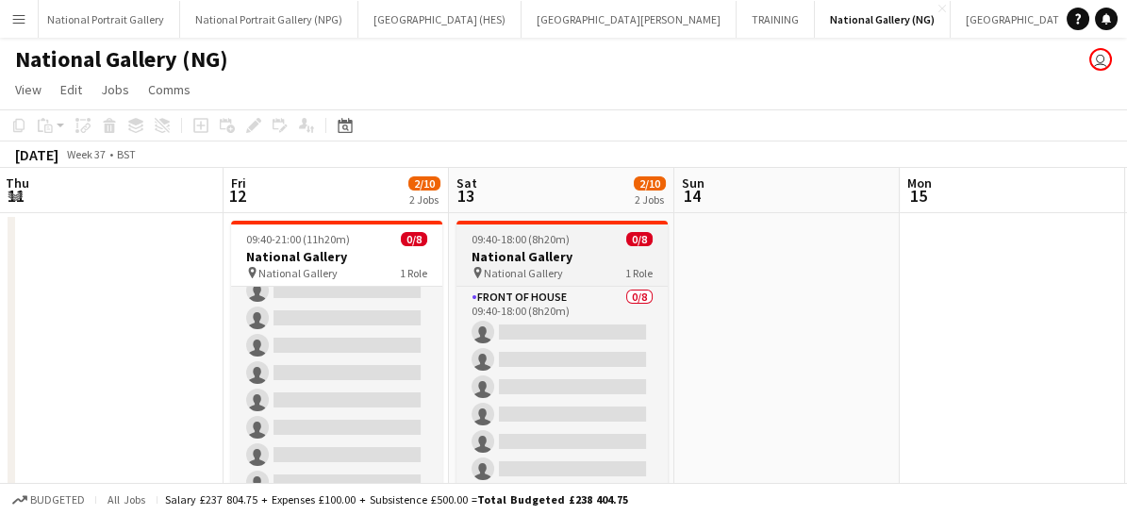
click at [551, 277] on span "National Gallery" at bounding box center [523, 273] width 79 height 14
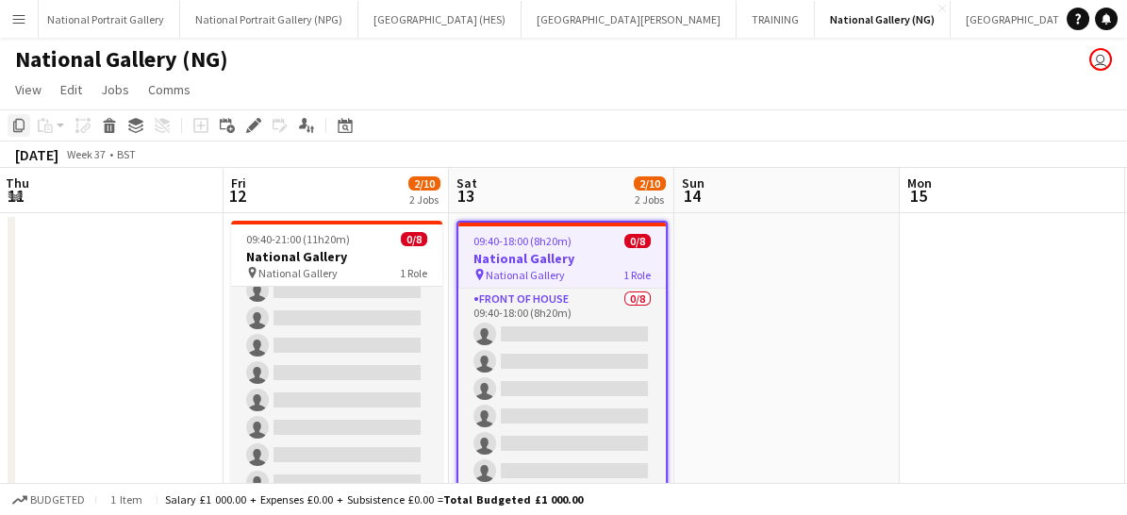
click at [21, 130] on icon at bounding box center [18, 125] width 11 height 13
click at [718, 328] on app-date-cell at bounding box center [786, 458] width 225 height 491
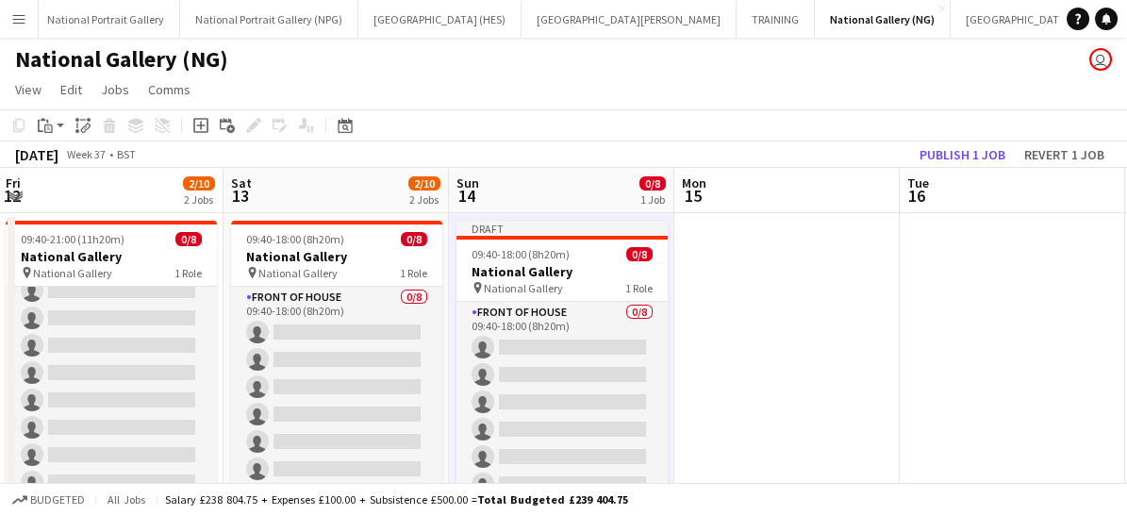
scroll to position [0, 718]
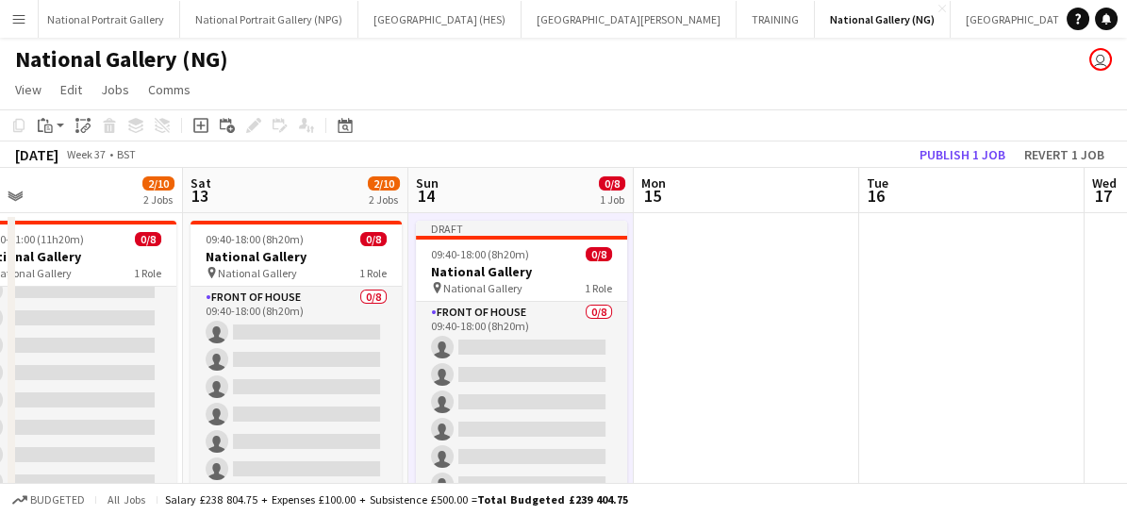
click at [718, 328] on app-date-cell at bounding box center [746, 458] width 225 height 491
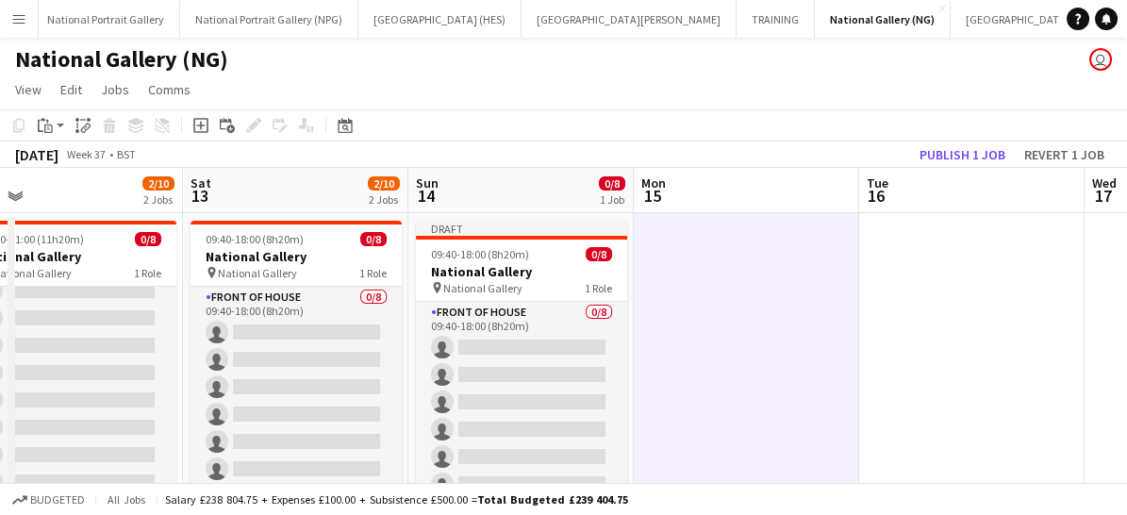
click at [718, 328] on app-date-cell at bounding box center [746, 458] width 225 height 491
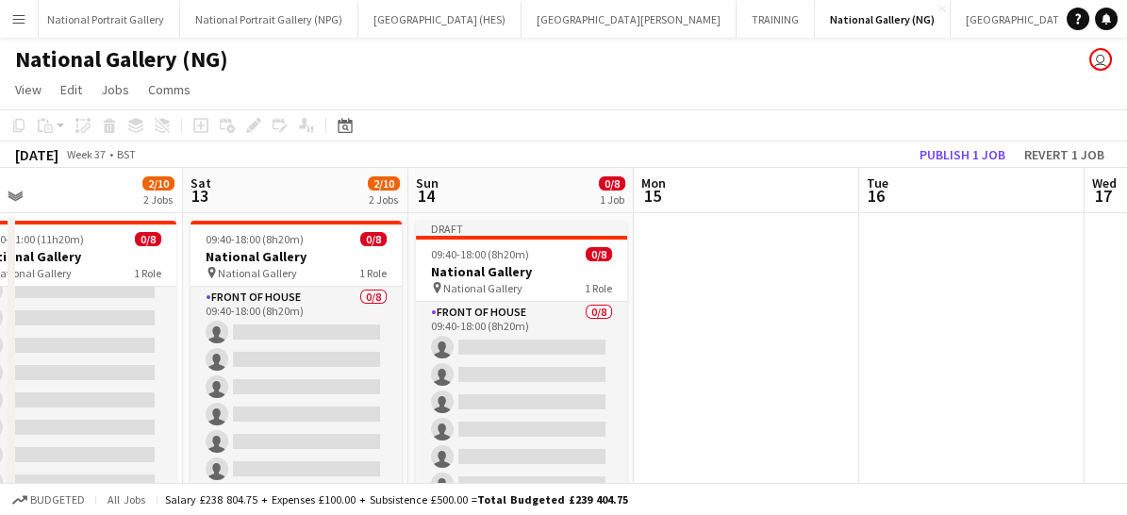
click at [718, 328] on app-date-cell at bounding box center [746, 458] width 225 height 491
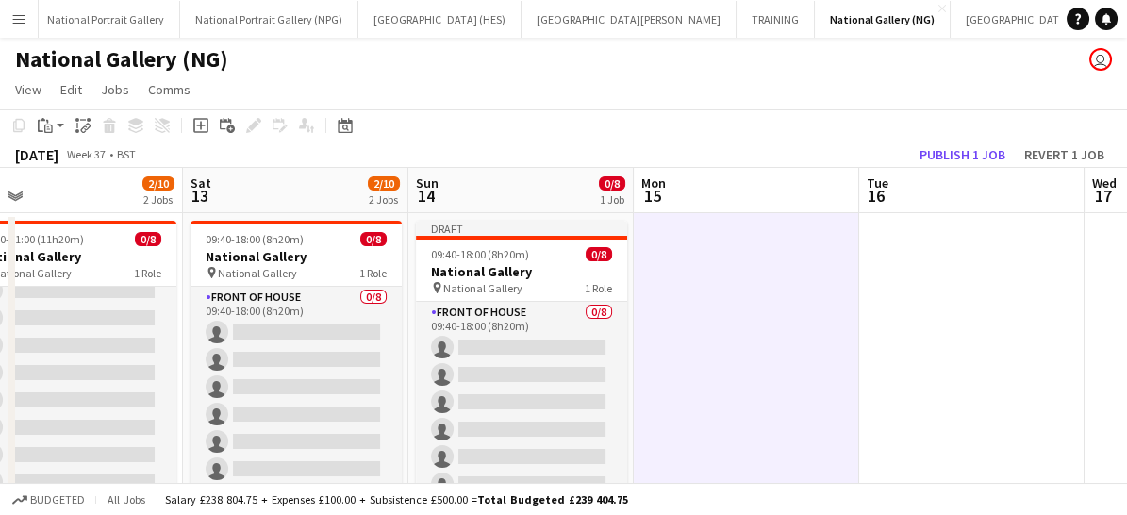
click at [718, 328] on app-date-cell at bounding box center [746, 458] width 225 height 491
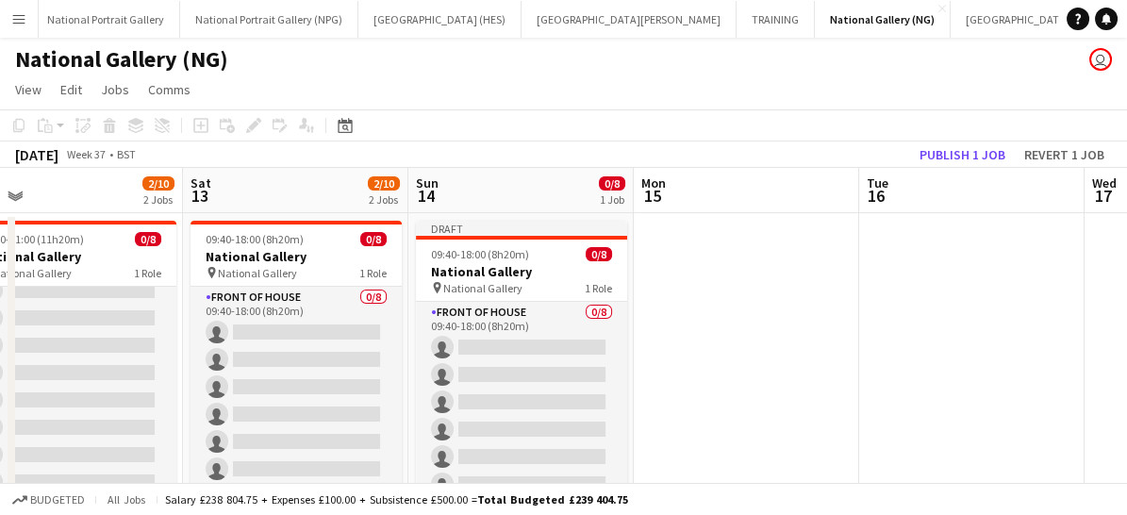
click at [718, 328] on app-date-cell at bounding box center [746, 458] width 225 height 491
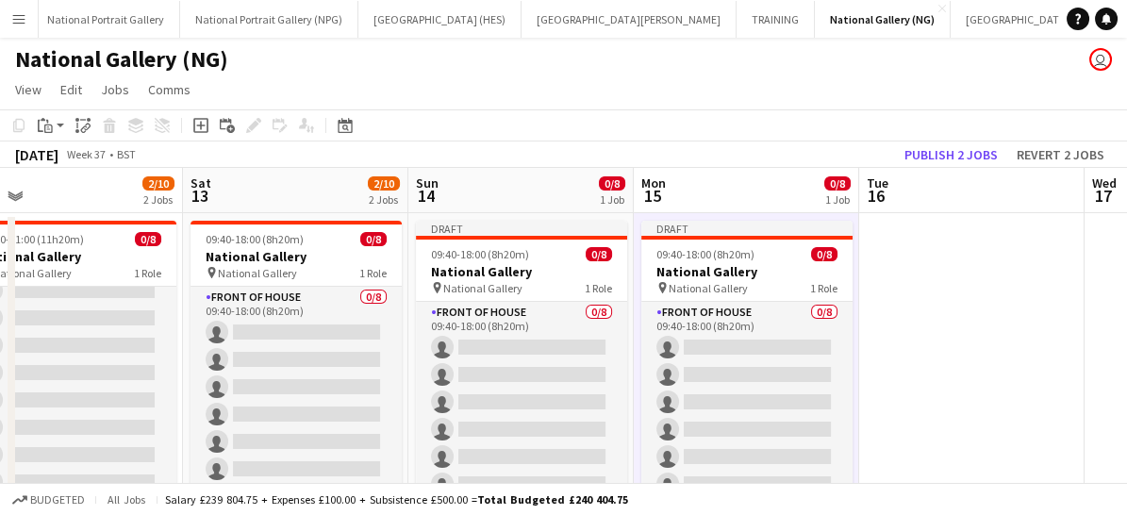
click at [718, 328] on app-card-role "Front of House 0/8 09:40-18:00 (8h20m) single-neutral-actions single-neutral-ac…" at bounding box center [746, 430] width 211 height 256
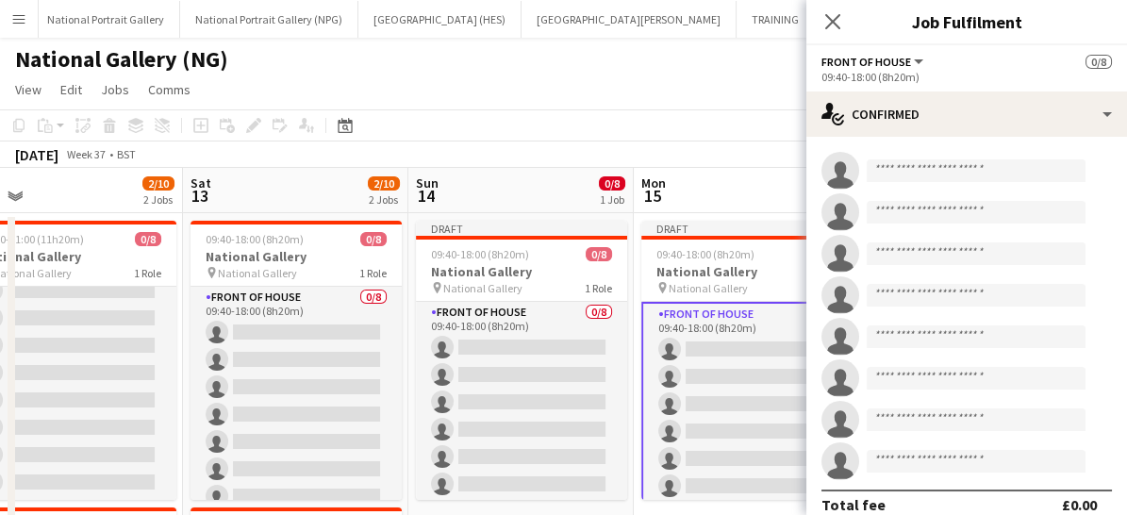
scroll to position [0, 581]
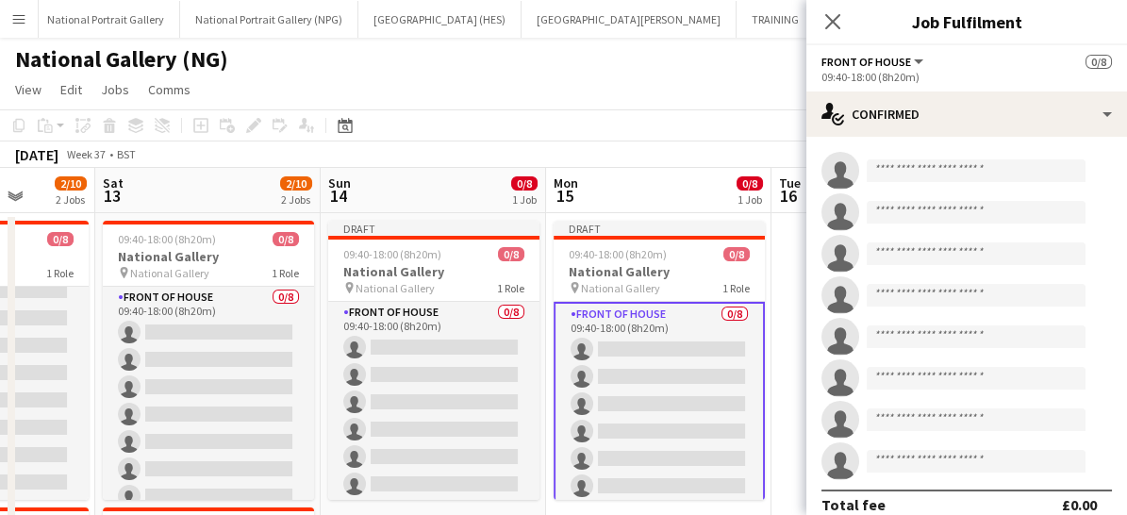
click at [658, 146] on div "[DATE] Week 37 • BST Publish 1 job Revert 1 job" at bounding box center [563, 154] width 1127 height 26
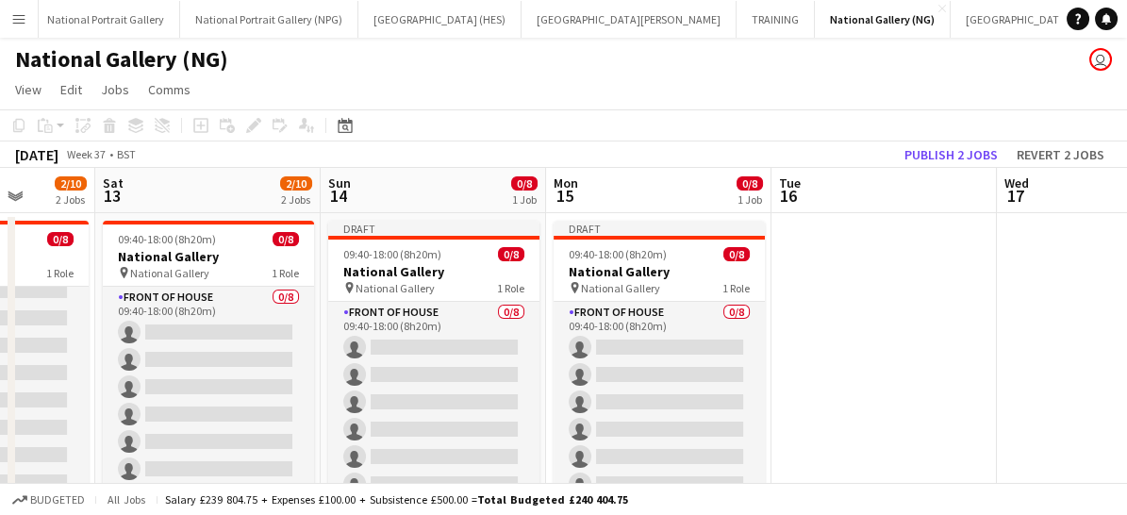
click at [835, 360] on app-date-cell at bounding box center [883, 458] width 225 height 491
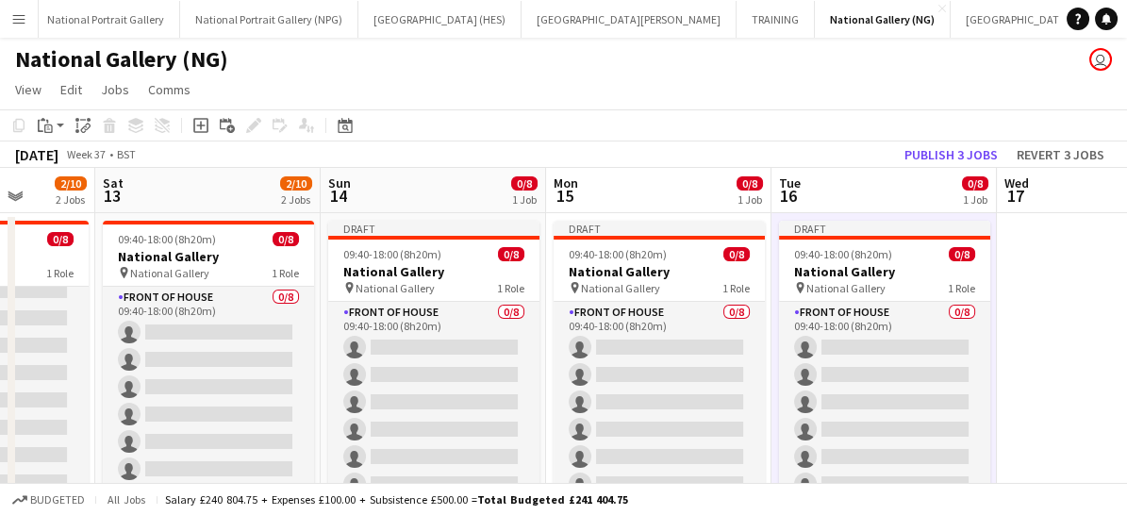
click at [835, 360] on app-card-role "Front of House 0/8 09:40-18:00 (8h20m) single-neutral-actions single-neutral-ac…" at bounding box center [884, 430] width 211 height 256
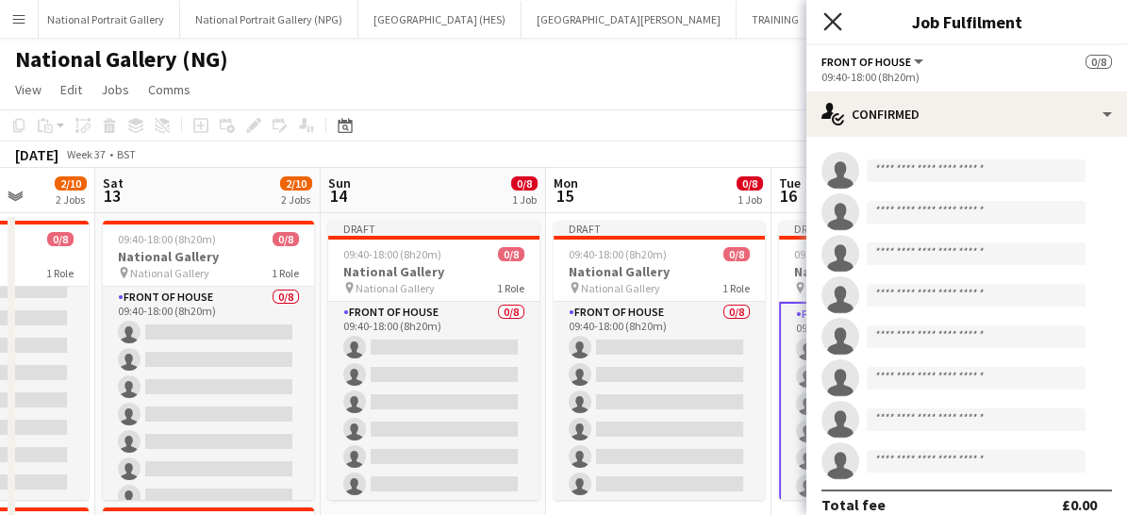
click at [831, 28] on icon "Close pop-in" at bounding box center [832, 21] width 18 height 18
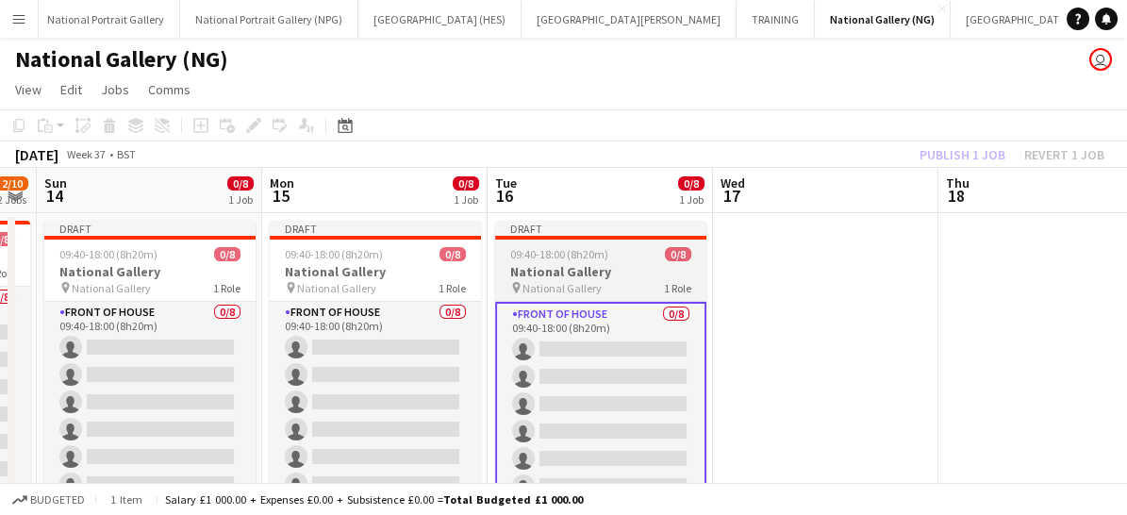
scroll to position [0, 638]
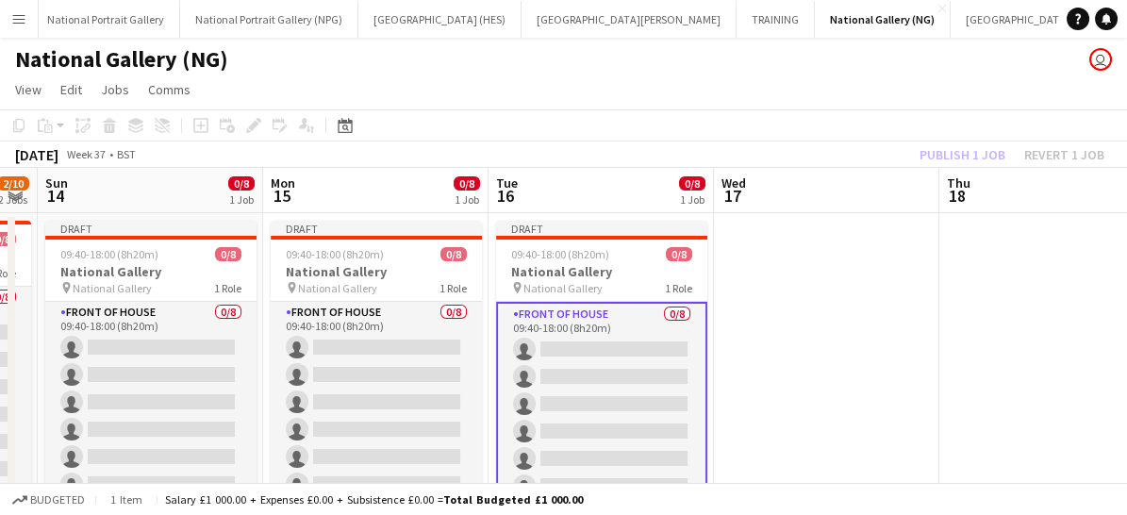
click at [799, 335] on app-date-cell at bounding box center [826, 458] width 225 height 491
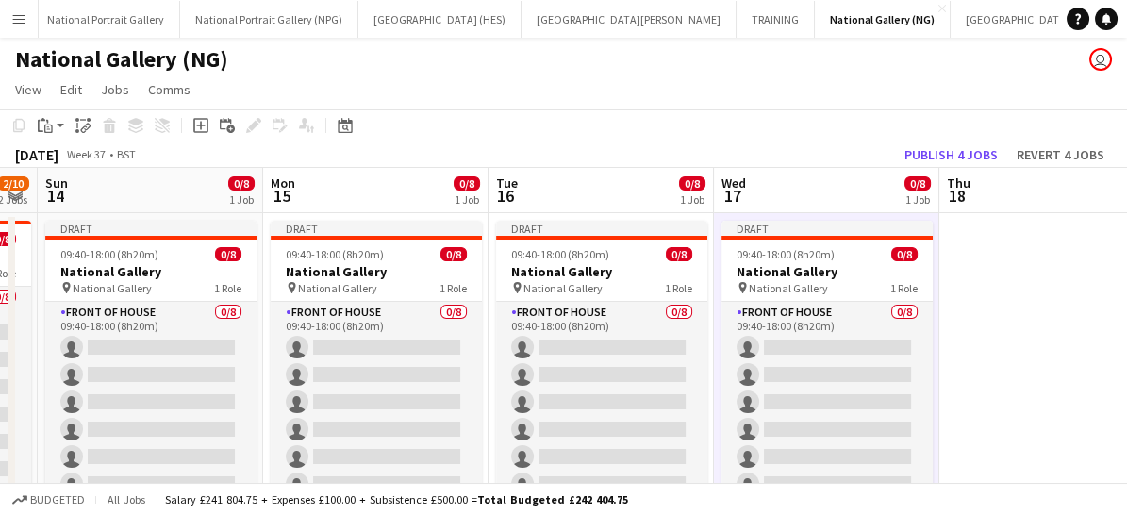
click at [799, 335] on app-card-role "Front of House 0/8 09:40-18:00 (8h20m) single-neutral-actions single-neutral-ac…" at bounding box center [826, 430] width 211 height 256
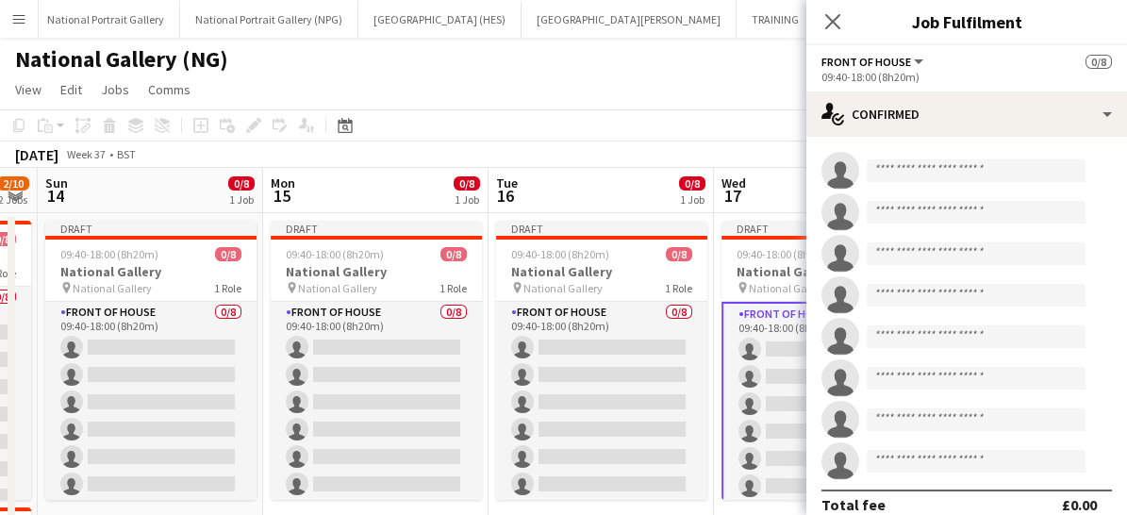
scroll to position [0, 653]
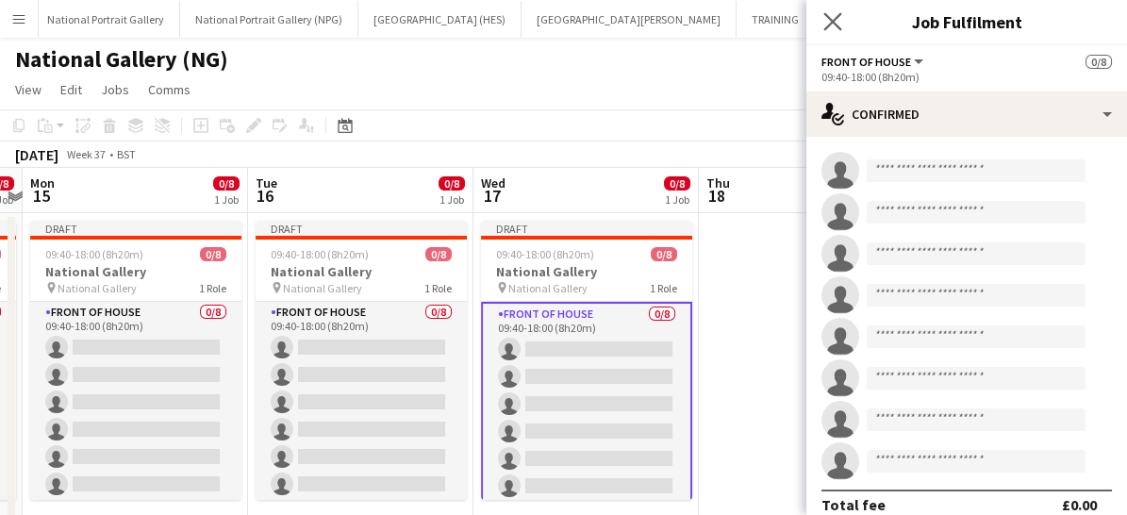
click at [823, 35] on app-icon "Close pop-in" at bounding box center [832, 21] width 27 height 27
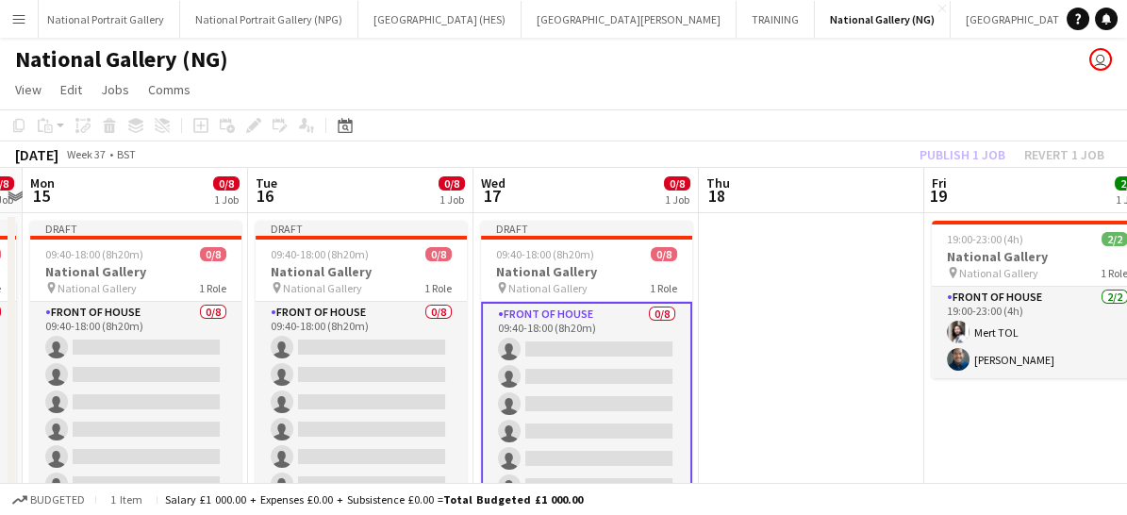
click at [744, 266] on app-date-cell at bounding box center [811, 458] width 225 height 491
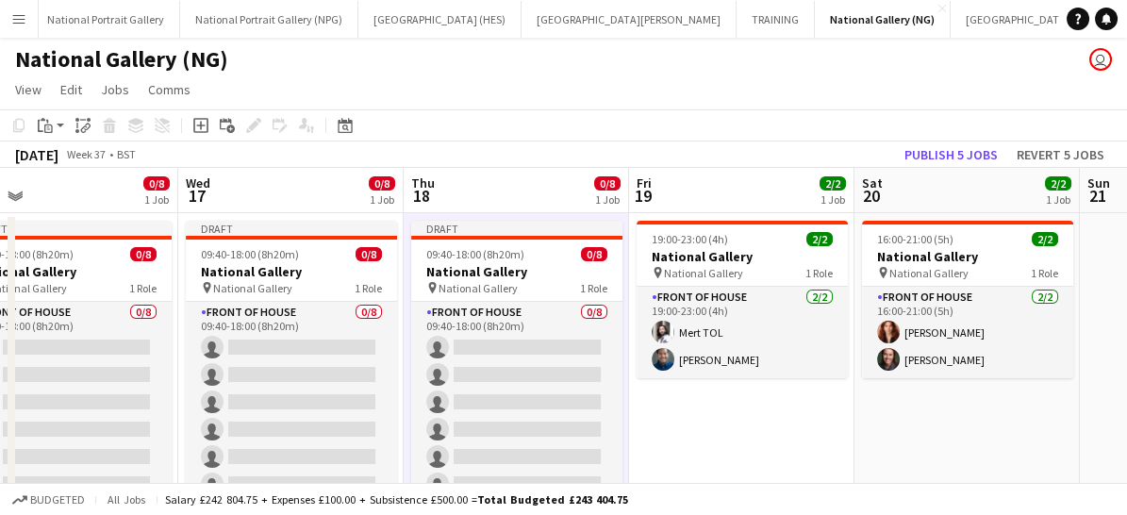
scroll to position [0, 735]
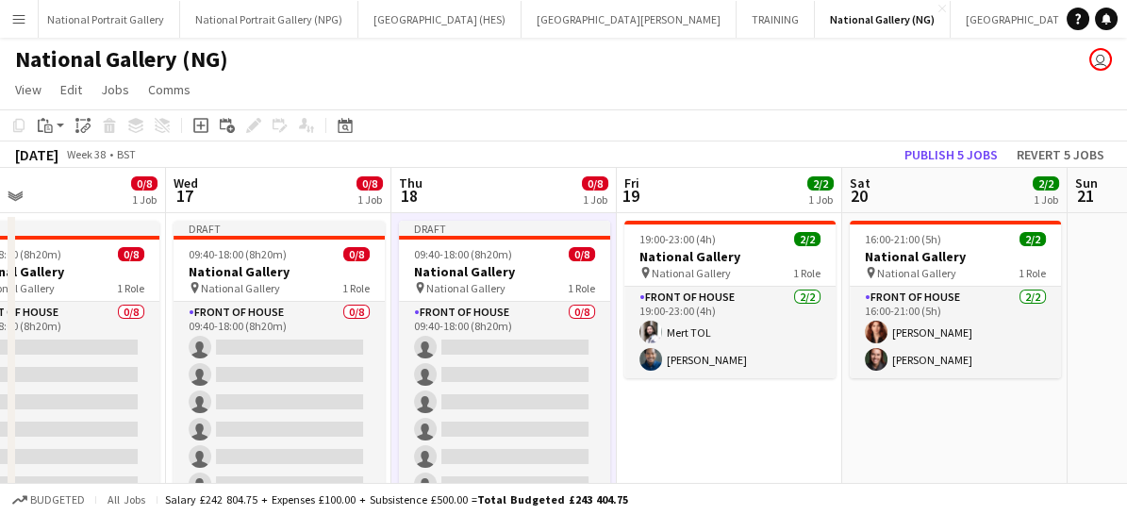
click at [734, 427] on app-date-cell "19:00-23:00 (4h) 2/2 National Gallery pin National Gallery 1 Role Front of Hous…" at bounding box center [729, 458] width 225 height 491
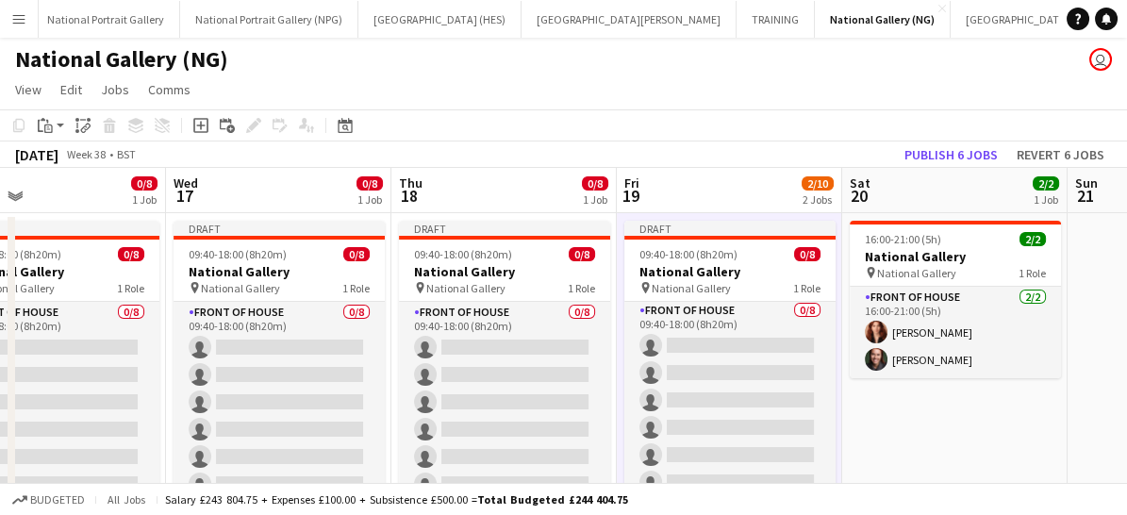
scroll to position [4, 0]
click at [911, 450] on app-date-cell "16:00-21:00 (5h) 2/2 National Gallery pin National Gallery 1 Role Front of Hous…" at bounding box center [954, 458] width 225 height 491
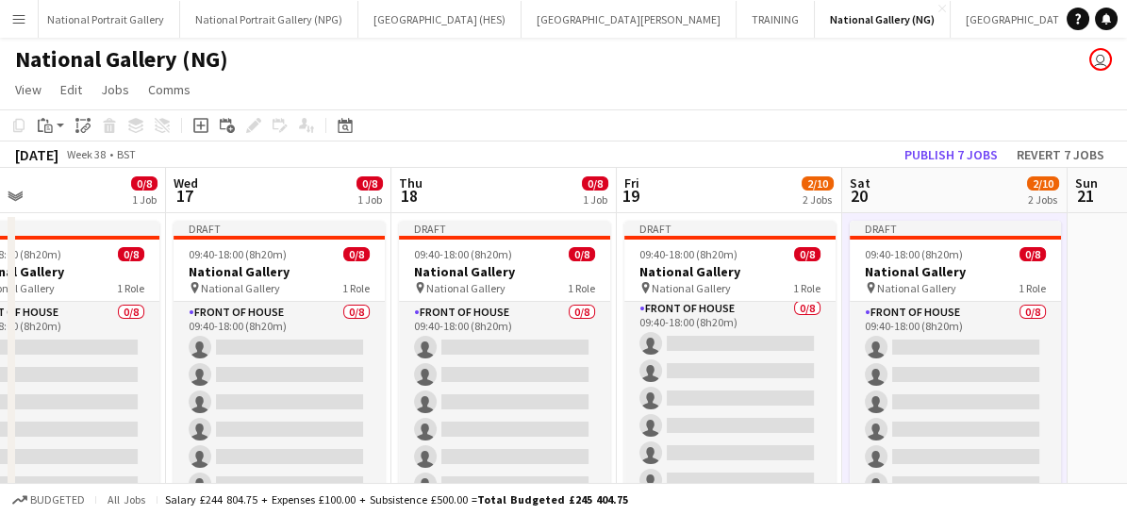
click at [911, 450] on app-card-role "Front of House 0/8 09:40-18:00 (8h20m) single-neutral-actions single-neutral-ac…" at bounding box center [954, 430] width 211 height 256
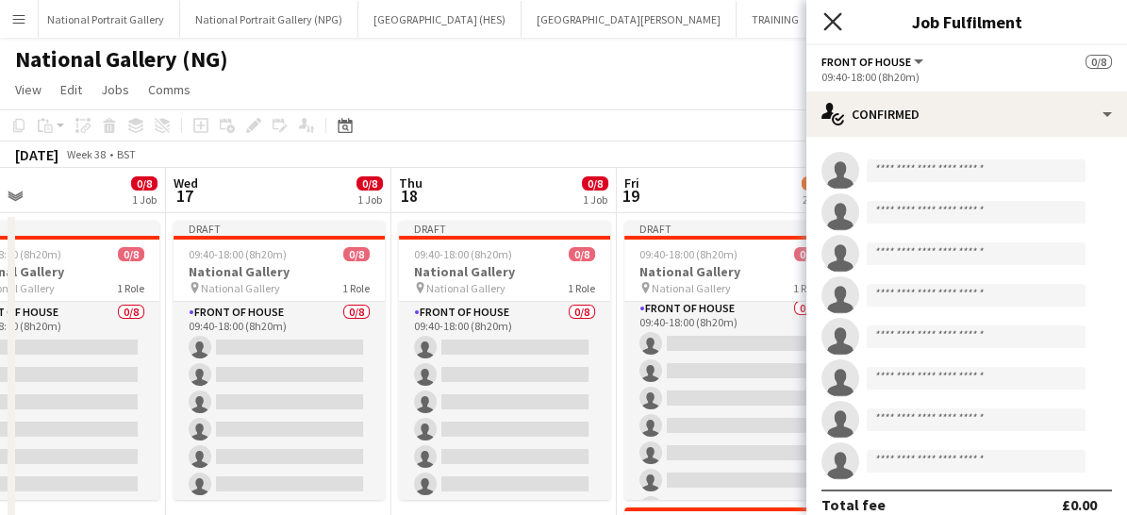
click at [827, 24] on icon "Close pop-in" at bounding box center [832, 21] width 18 height 18
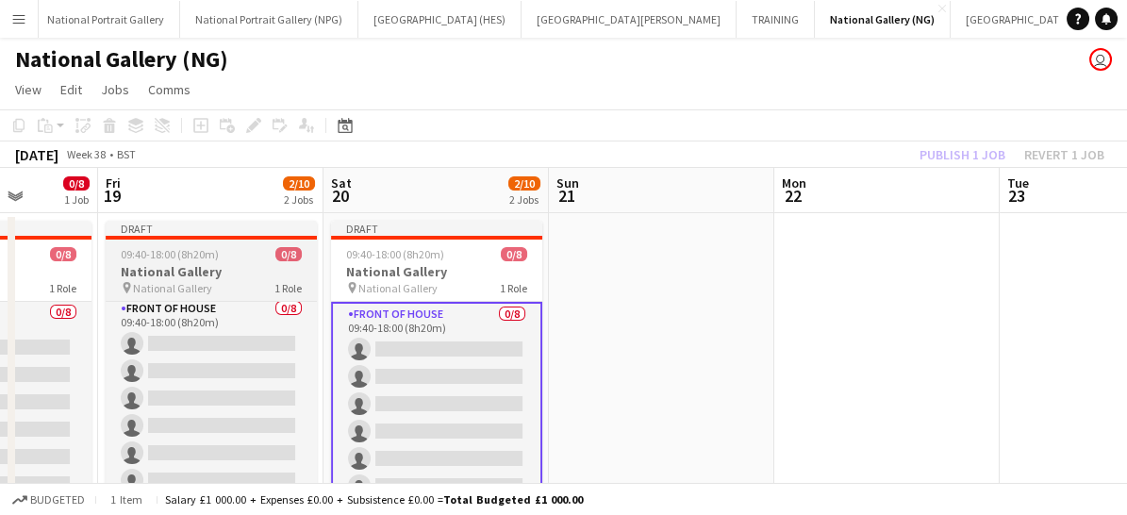
scroll to position [0, 582]
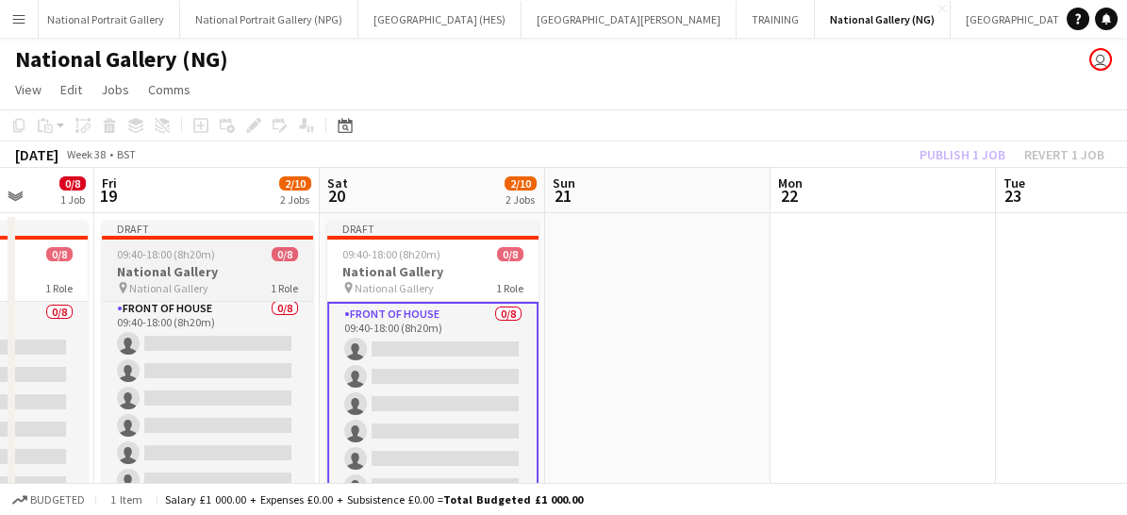
click at [723, 288] on app-date-cell at bounding box center [657, 458] width 225 height 491
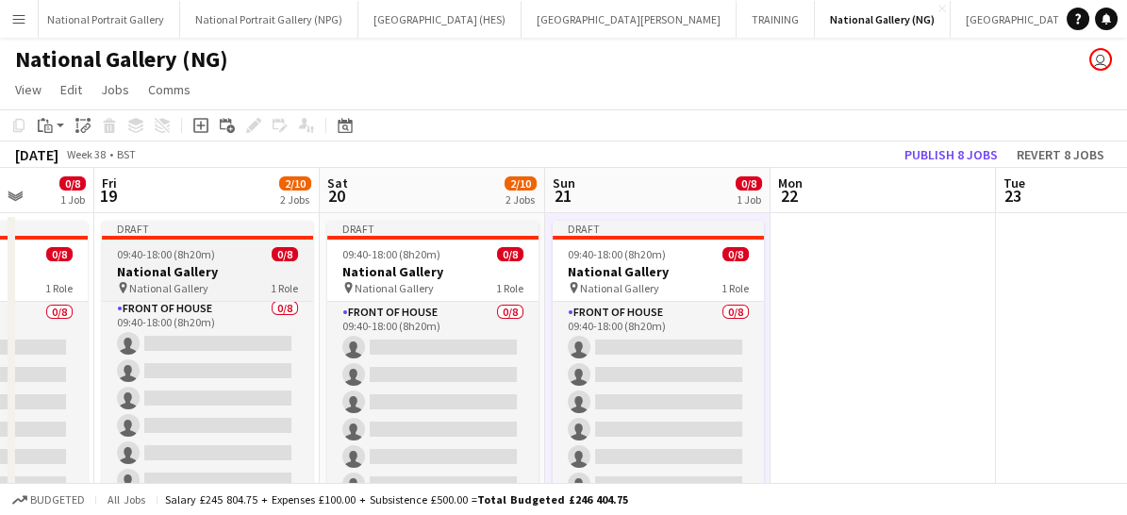
click at [723, 288] on span "1 Role" at bounding box center [734, 288] width 27 height 14
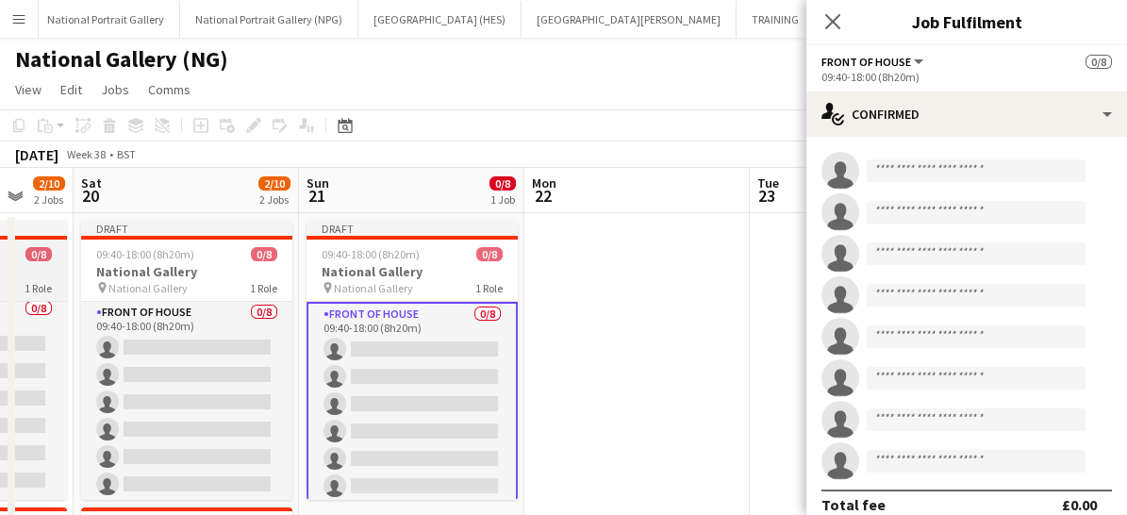
scroll to position [0, 603]
click at [677, 297] on app-date-cell at bounding box center [635, 458] width 225 height 491
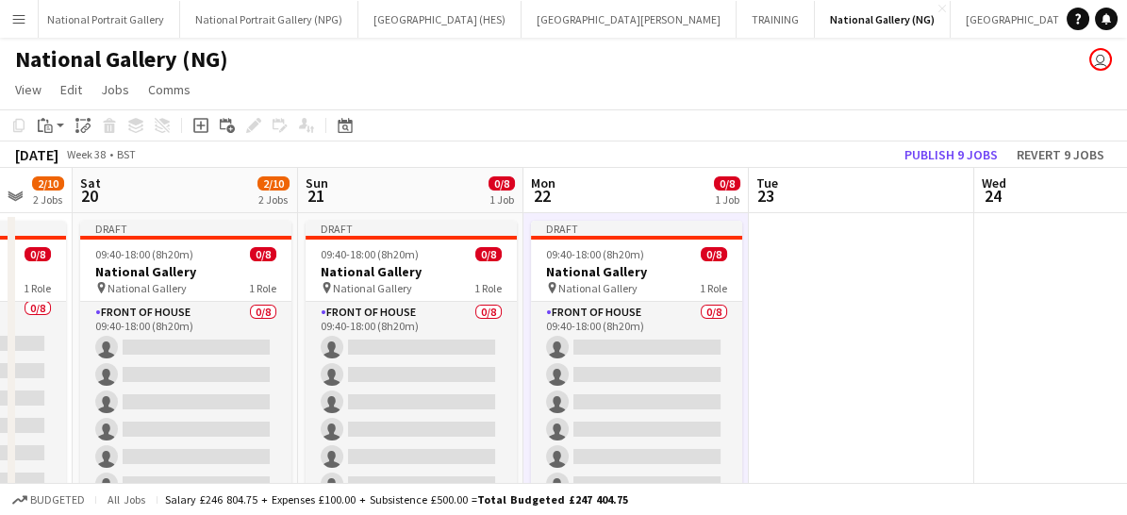
click at [677, 297] on app-job-card "Draft 09:40-18:00 (8h20m) 0/8 National Gallery pin National Gallery 1 Role Fron…" at bounding box center [636, 360] width 211 height 279
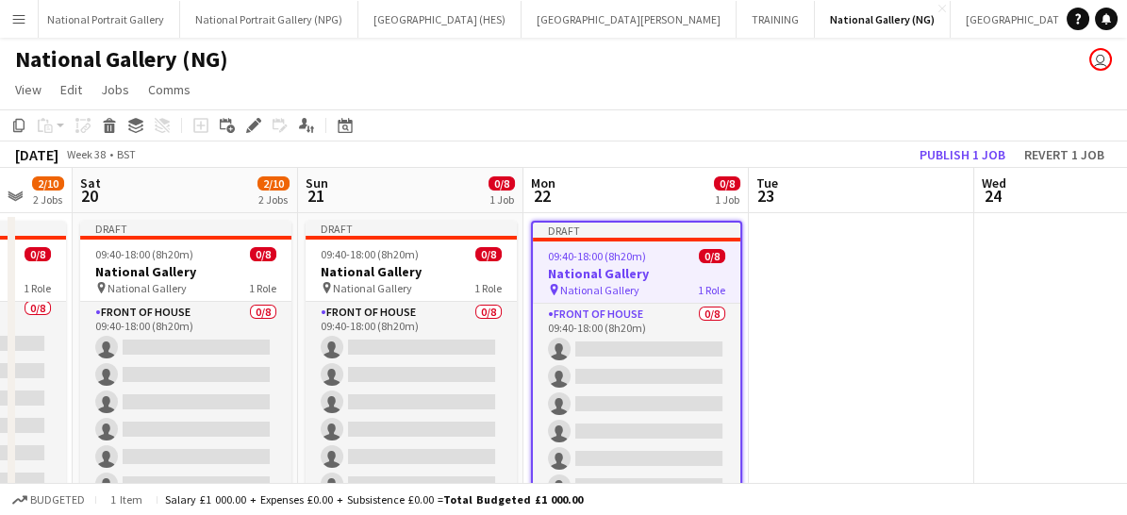
scroll to position [0, 552]
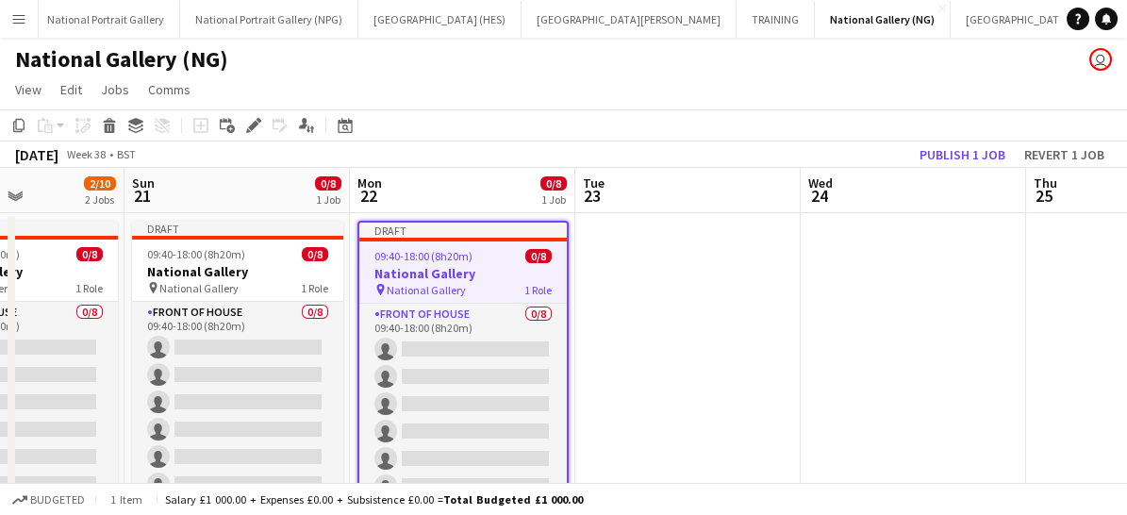
click at [677, 297] on app-date-cell at bounding box center [687, 458] width 225 height 491
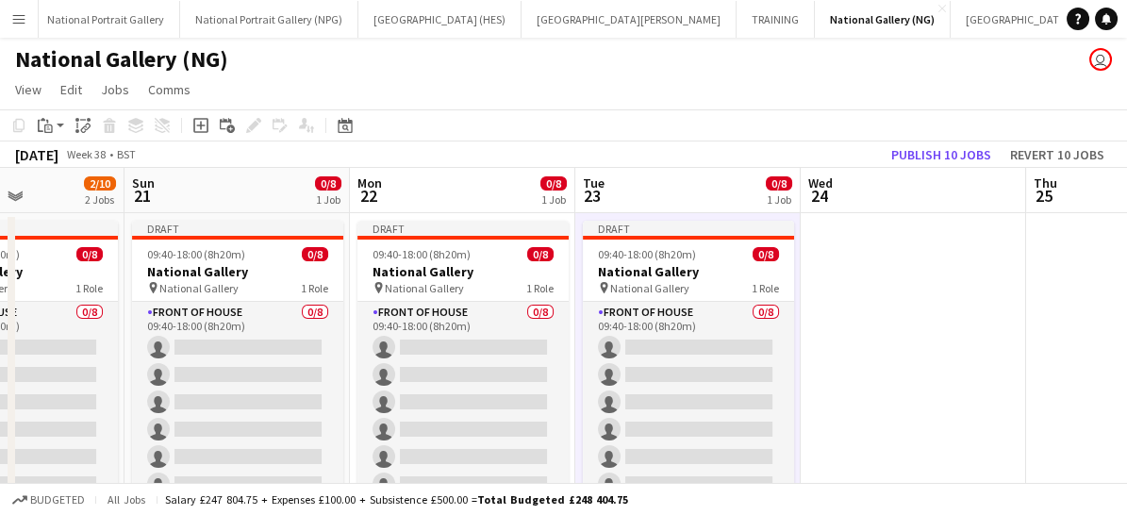
click at [677, 297] on app-job-card "Draft 09:40-18:00 (8h20m) 0/8 National Gallery pin National Gallery 1 Role Fron…" at bounding box center [688, 360] width 211 height 279
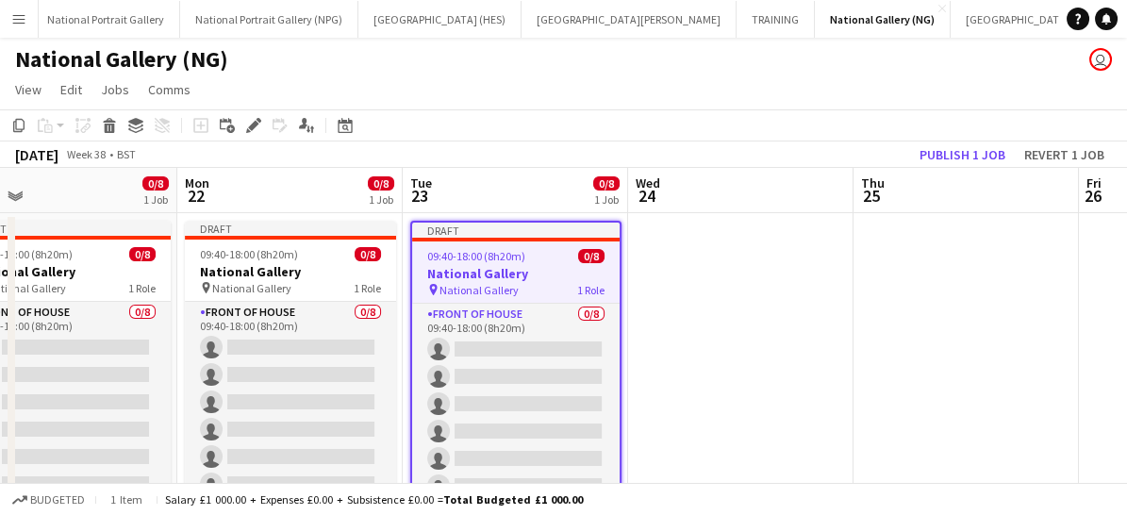
scroll to position [0, 742]
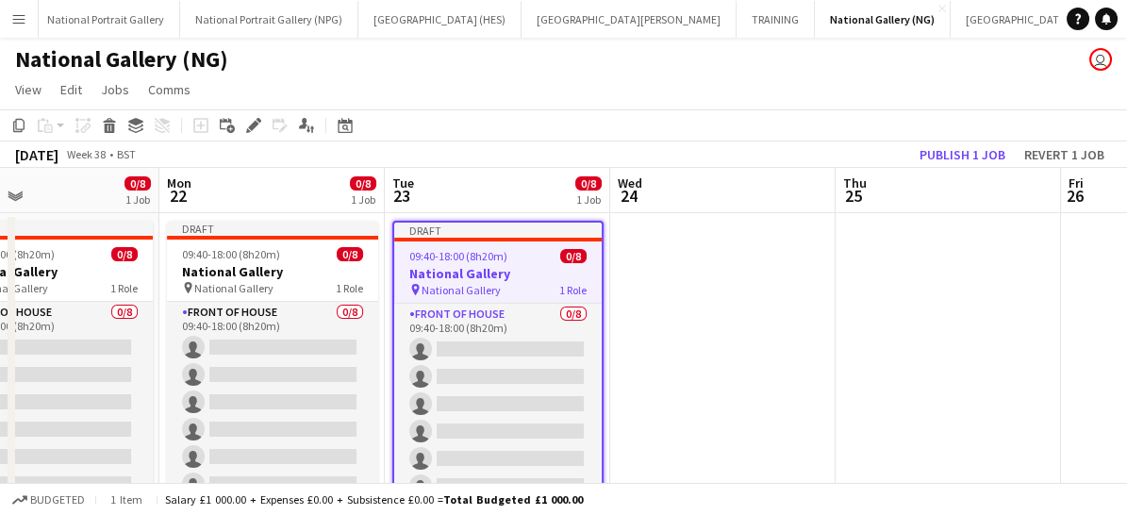
click at [677, 297] on app-date-cell at bounding box center [722, 458] width 225 height 491
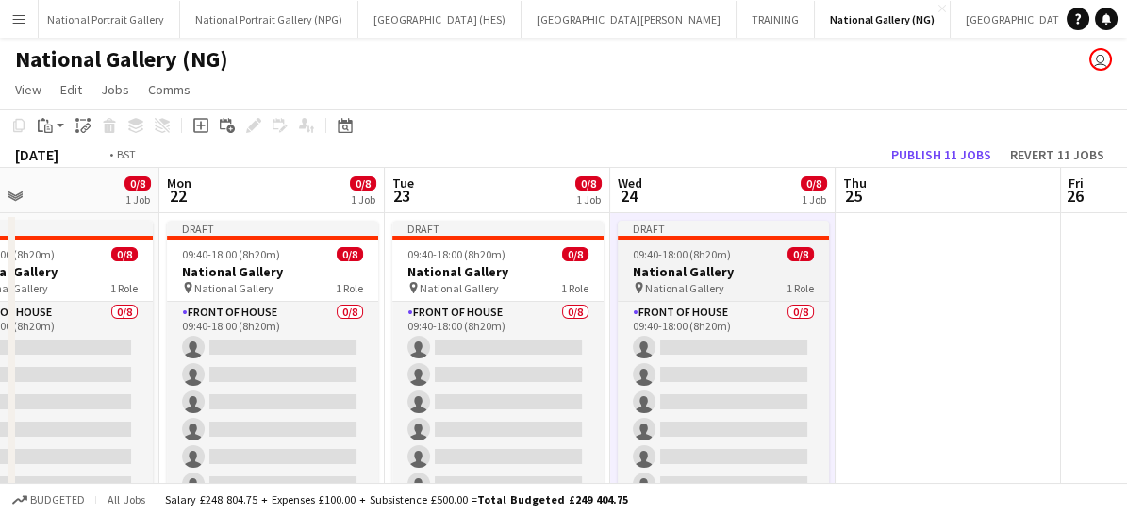
scroll to position [0, 717]
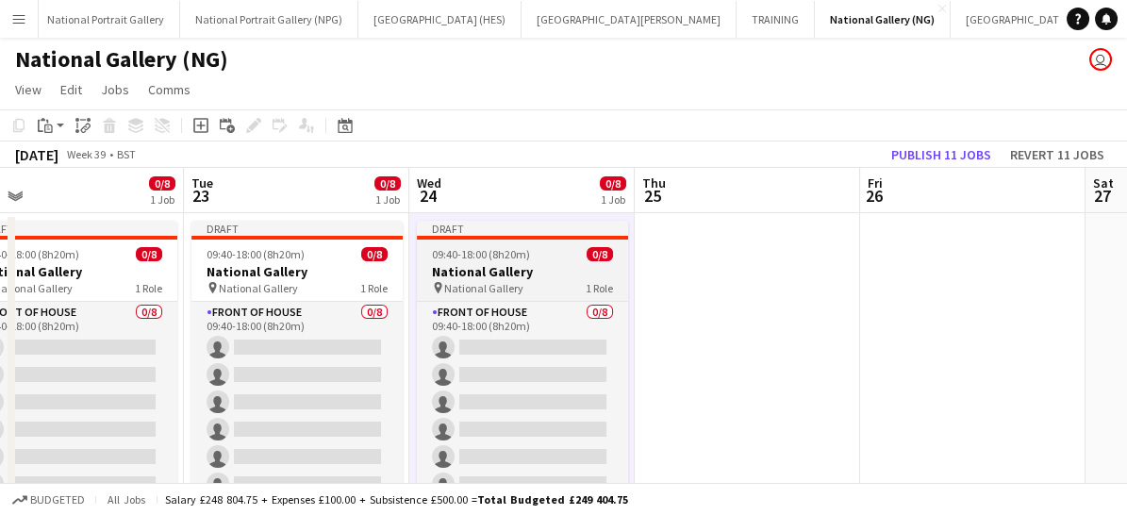
click at [676, 297] on app-date-cell at bounding box center [747, 458] width 225 height 491
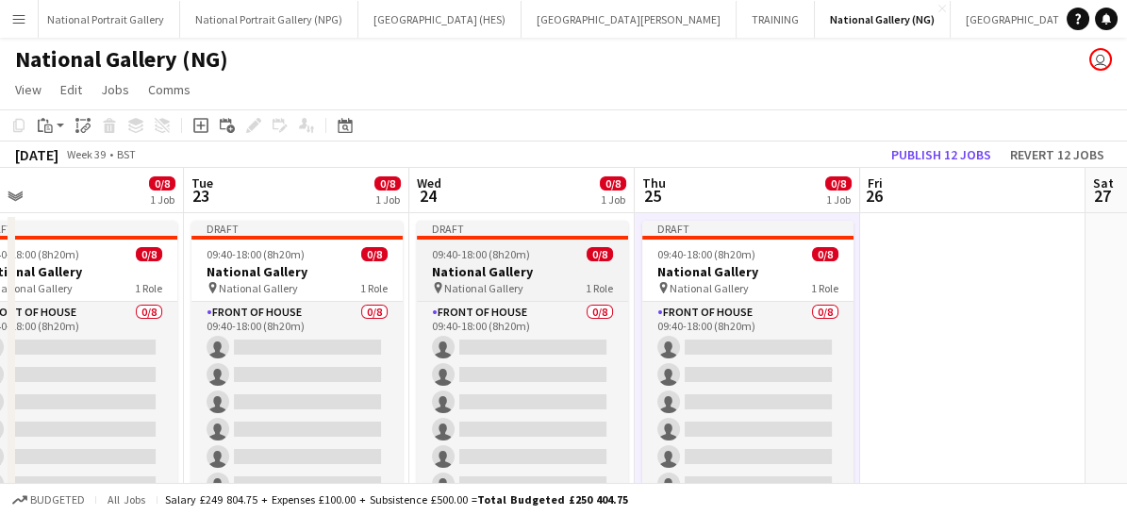
click at [676, 297] on app-job-card "Draft 09:40-18:00 (8h20m) 0/8 National Gallery pin National Gallery 1 Role Fron…" at bounding box center [747, 360] width 211 height 279
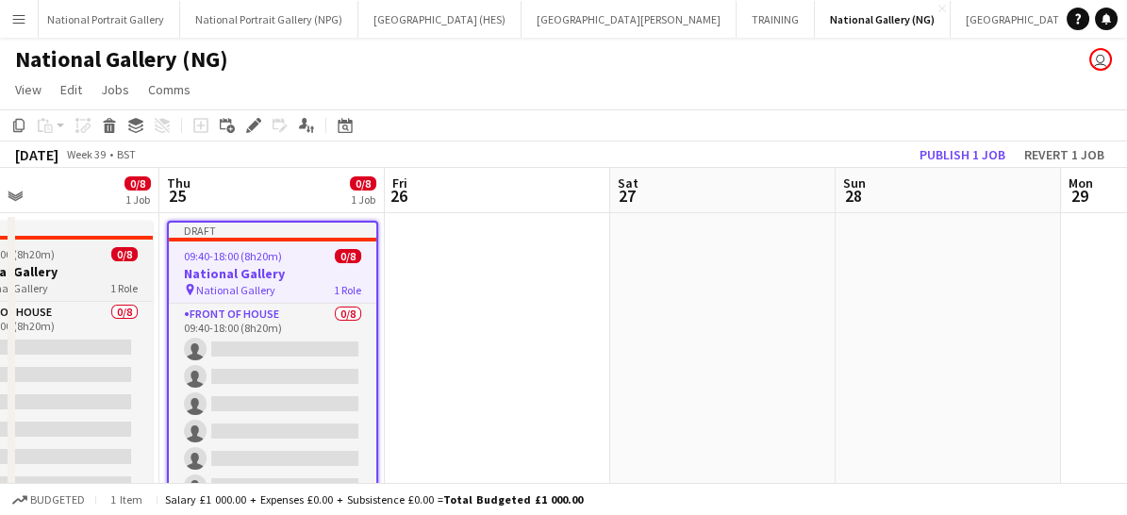
scroll to position [0, 531]
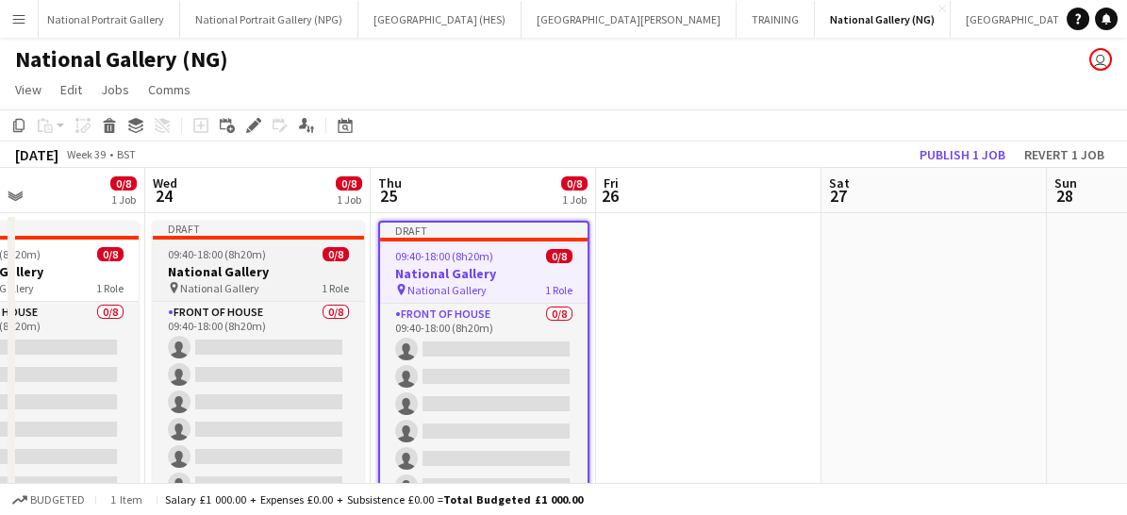
click at [676, 297] on app-date-cell at bounding box center [708, 458] width 225 height 491
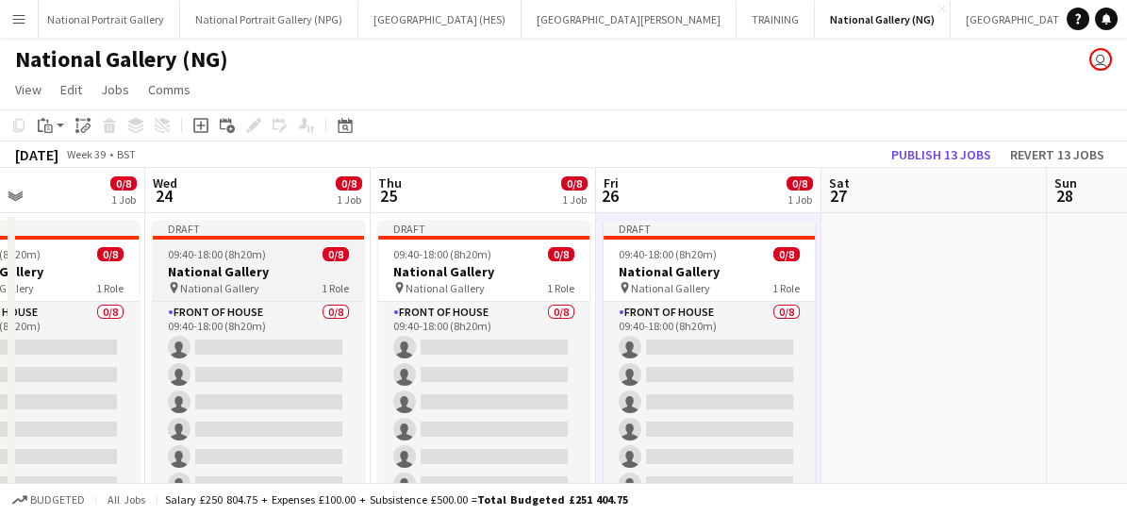
click at [676, 297] on app-job-card "Draft 09:40-18:00 (8h20m) 0/8 National Gallery pin National Gallery 1 Role Fron…" at bounding box center [708, 360] width 211 height 279
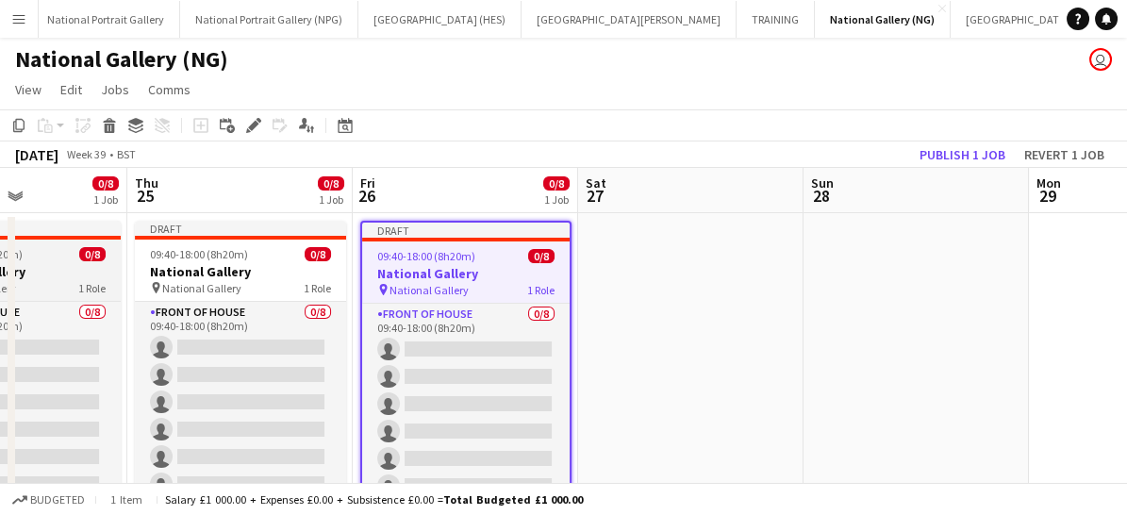
scroll to position [0, 550]
click at [676, 297] on app-date-cell at bounding box center [689, 458] width 225 height 491
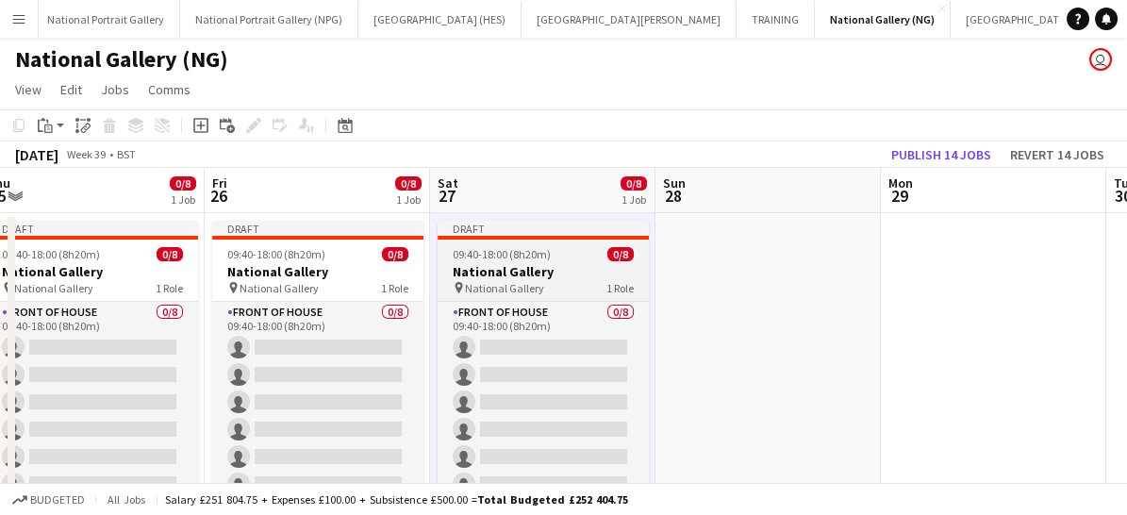
scroll to position [0, 698]
click at [675, 294] on app-date-cell at bounding box center [766, 458] width 225 height 491
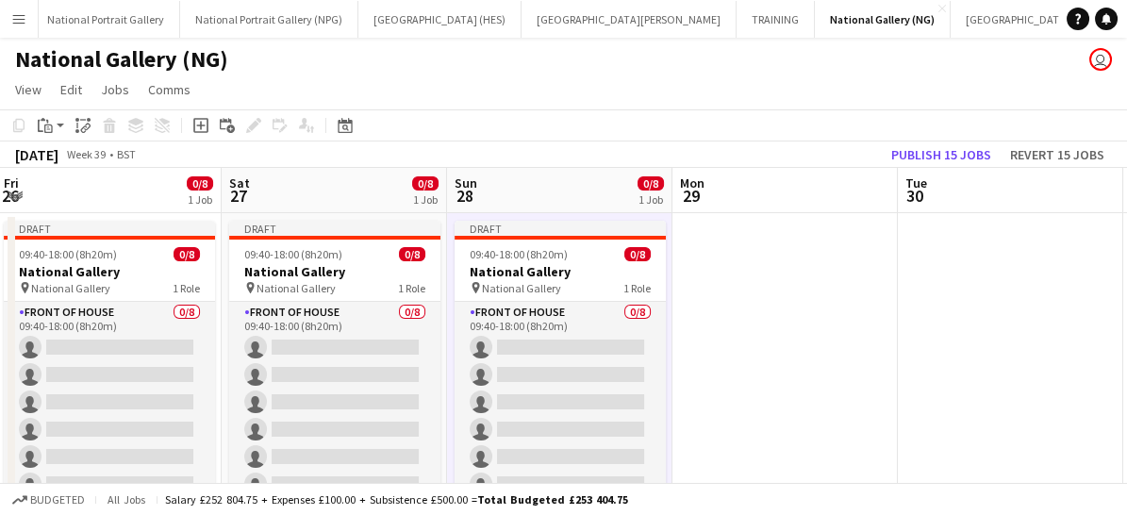
click at [723, 297] on app-date-cell at bounding box center [784, 458] width 225 height 491
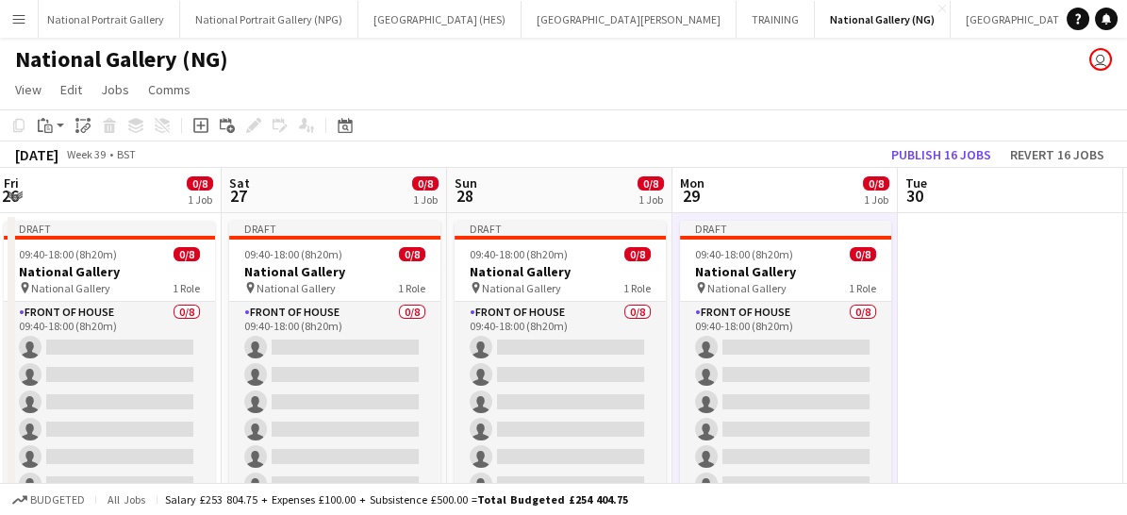
click at [723, 297] on app-job-card "Draft 09:40-18:00 (8h20m) 0/8 National Gallery pin National Gallery 1 Role Fron…" at bounding box center [785, 360] width 211 height 279
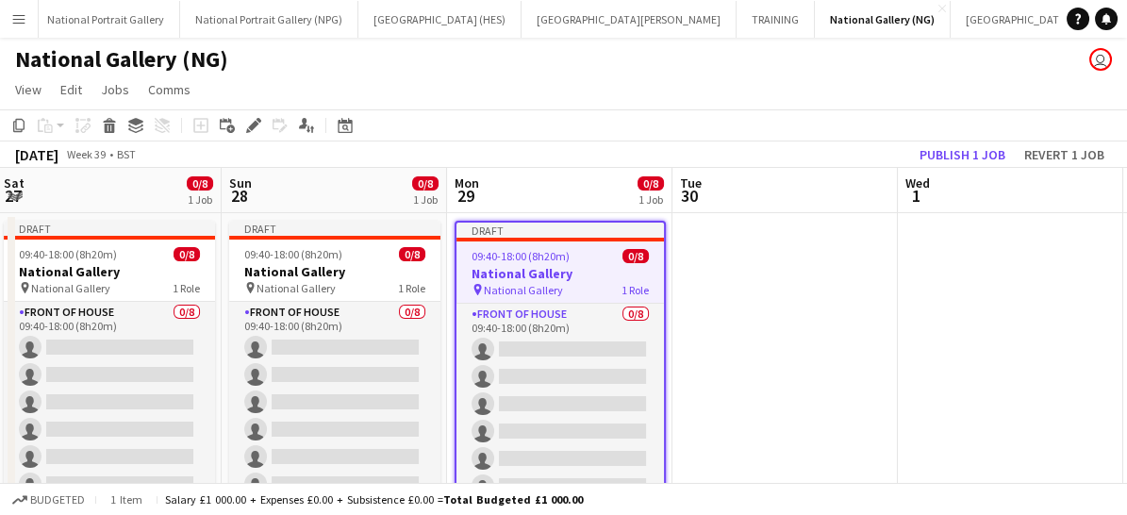
scroll to position [0, 635]
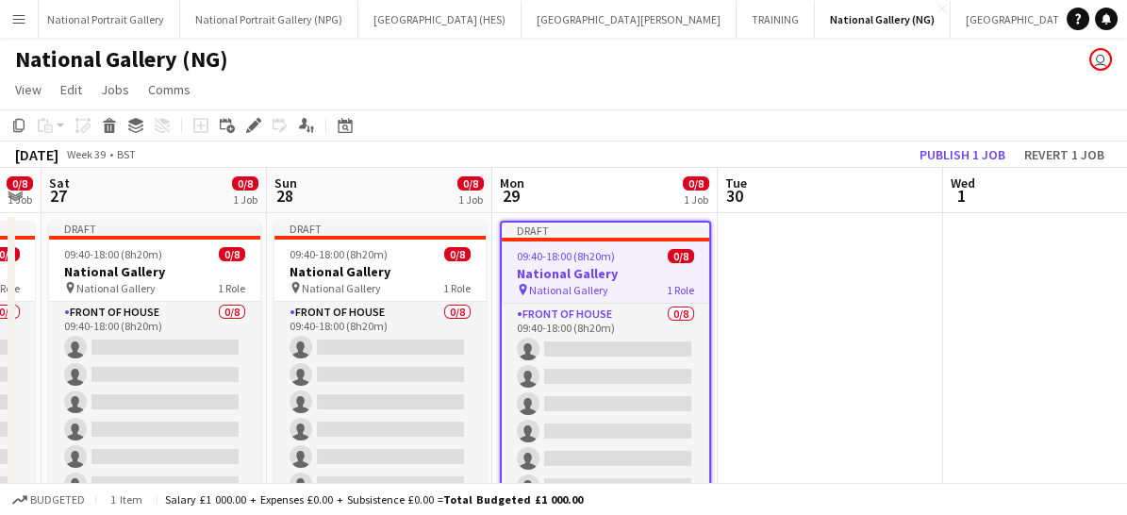
click at [816, 300] on app-date-cell at bounding box center [829, 458] width 225 height 491
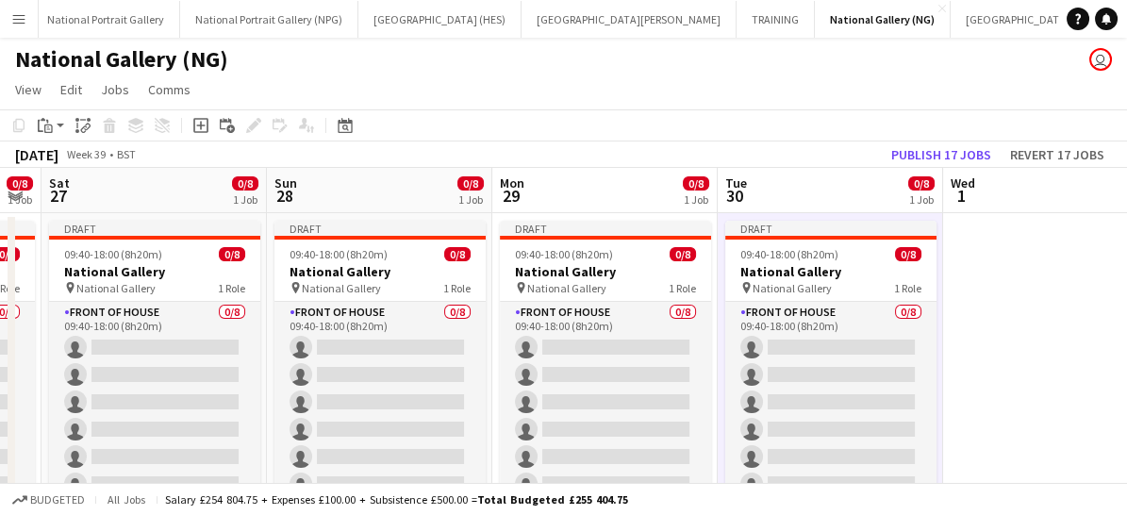
click at [816, 300] on app-job-card "Draft 09:40-18:00 (8h20m) 0/8 National Gallery pin National Gallery 1 Role Fron…" at bounding box center [830, 360] width 211 height 279
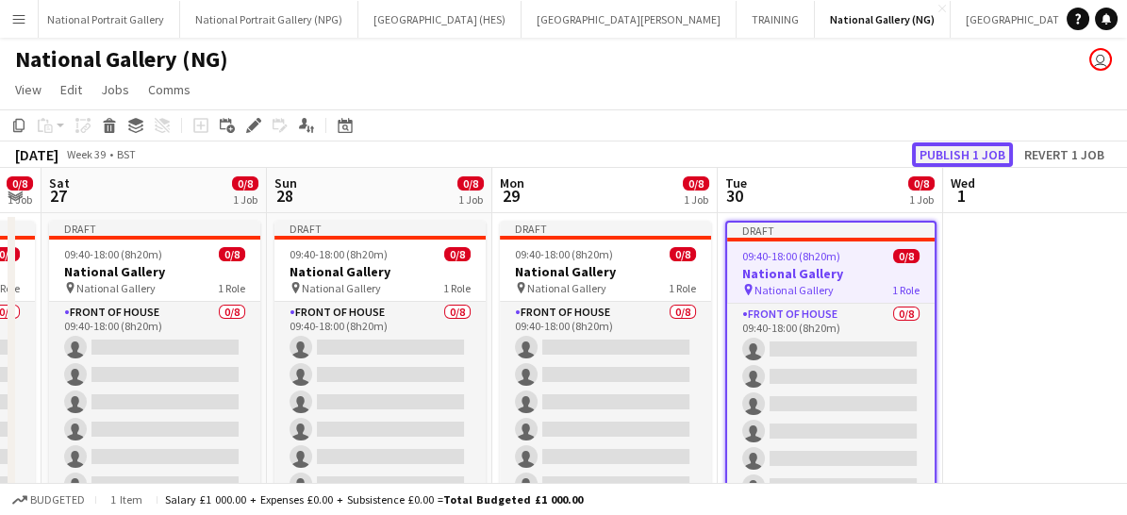
click at [948, 148] on button "Publish 1 job" at bounding box center [962, 154] width 101 height 25
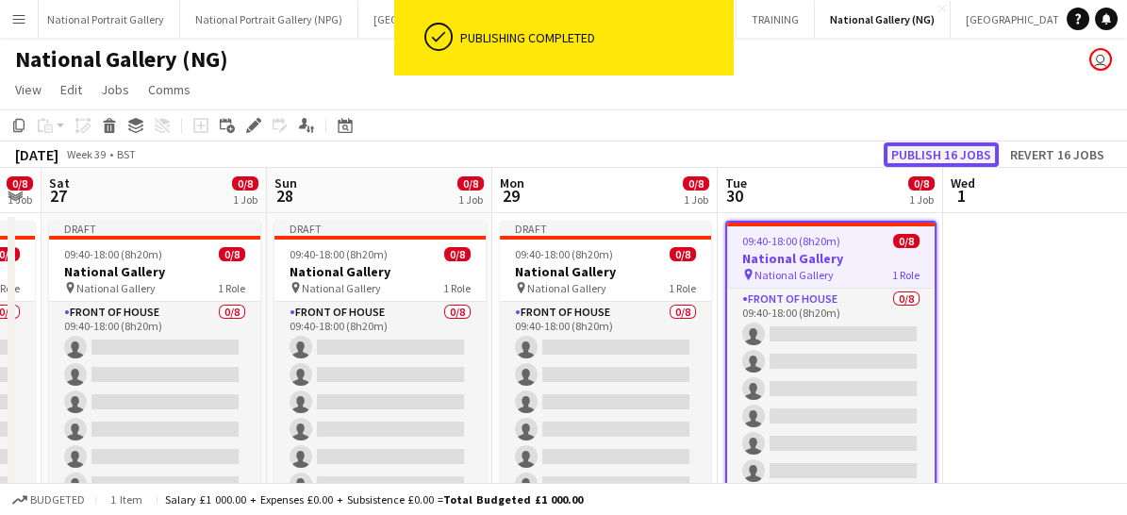
click at [950, 155] on button "Publish 16 jobs" at bounding box center [940, 154] width 115 height 25
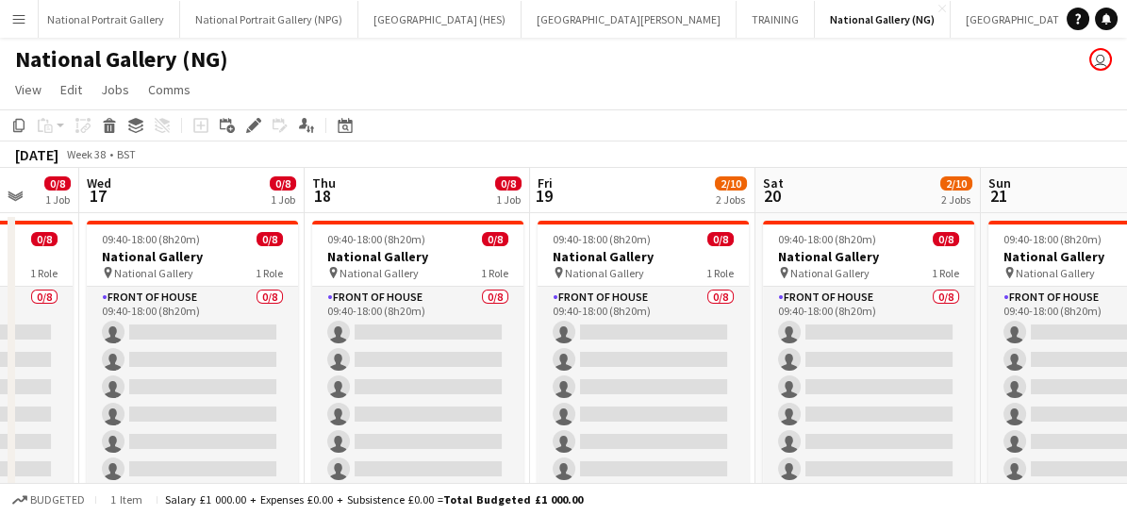
scroll to position [0, 598]
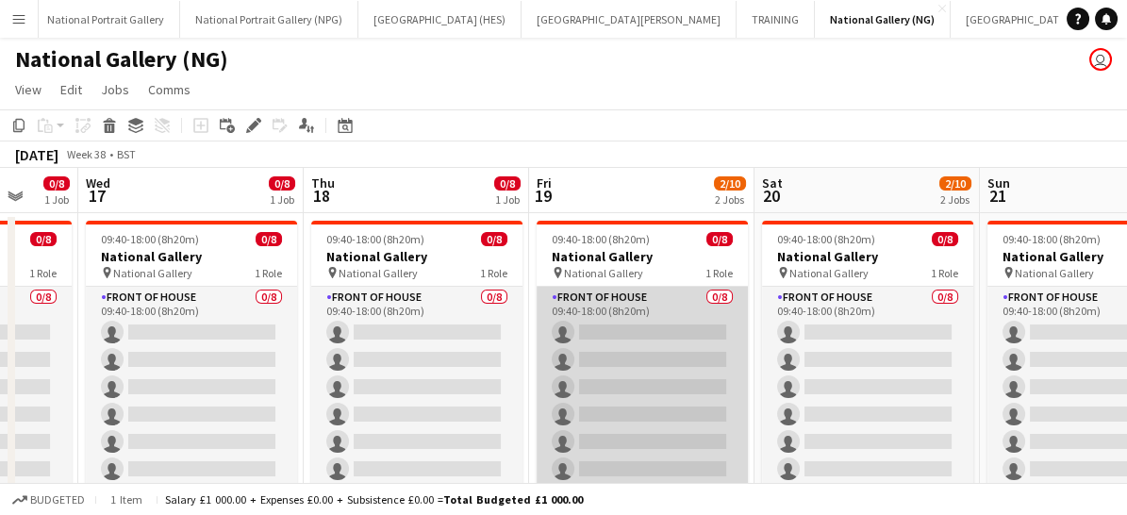
click at [642, 373] on app-card-role "Front of House 0/8 09:40-18:00 (8h20m) single-neutral-actions single-neutral-ac…" at bounding box center [641, 415] width 211 height 256
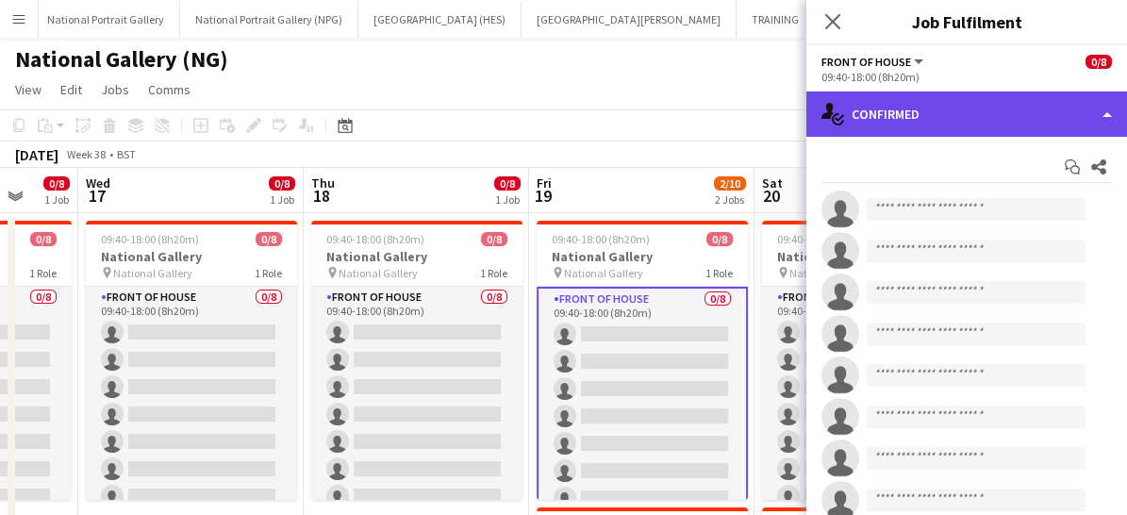
click at [977, 122] on div "single-neutral-actions-check-2 Confirmed" at bounding box center [966, 113] width 321 height 45
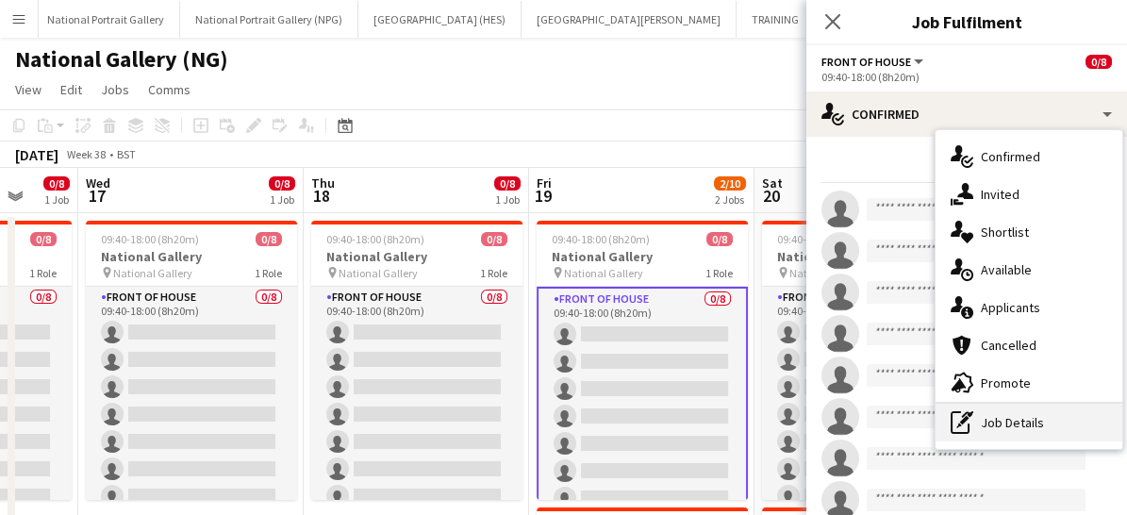
click at [994, 411] on div "pen-write Job Details" at bounding box center [1028, 423] width 187 height 38
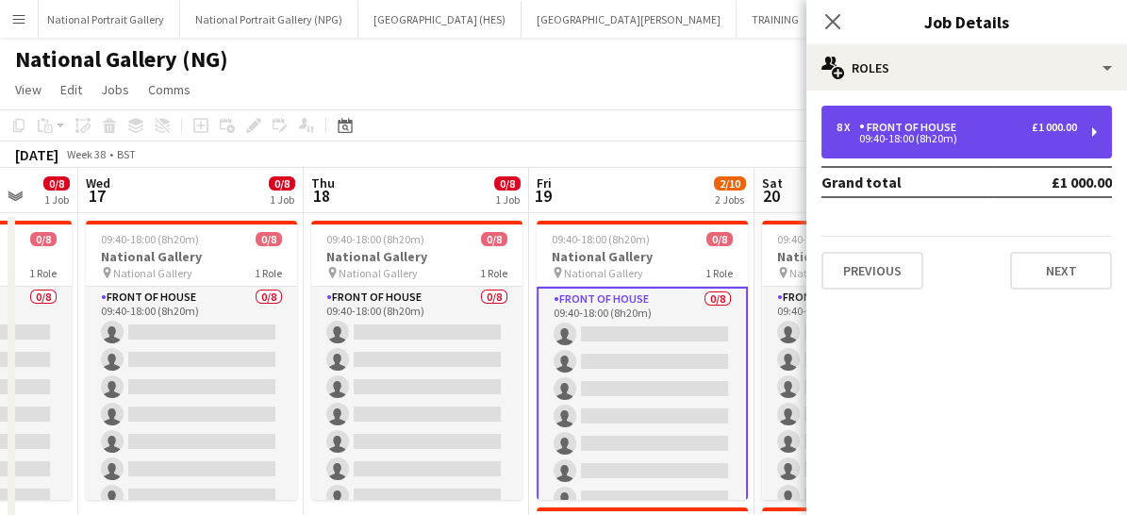
click at [990, 154] on div "8 x Front of House £1 000.00 09:40-18:00 (8h20m)" at bounding box center [966, 132] width 290 height 53
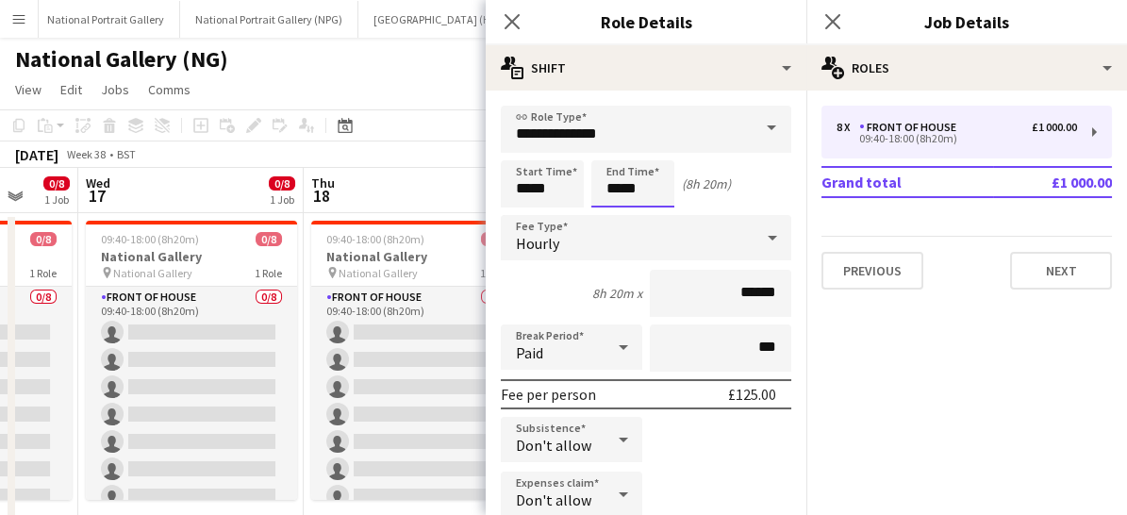
click at [660, 188] on input "*****" at bounding box center [632, 183] width 83 height 47
click at [615, 149] on div at bounding box center [614, 150] width 38 height 19
type input "*****"
click at [615, 149] on div at bounding box center [614, 150] width 38 height 19
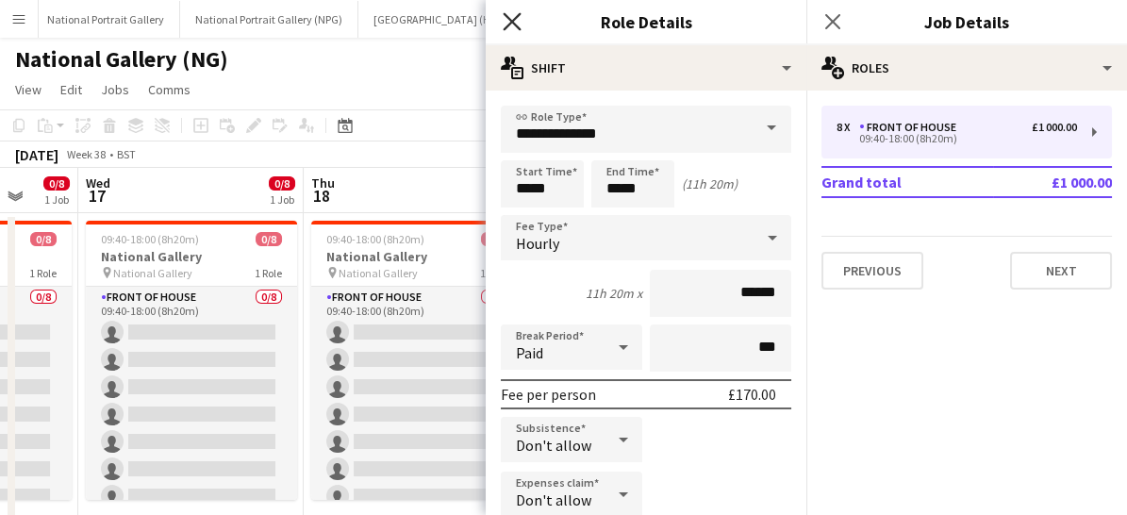
click at [506, 20] on icon "Close pop-in" at bounding box center [512, 21] width 18 height 18
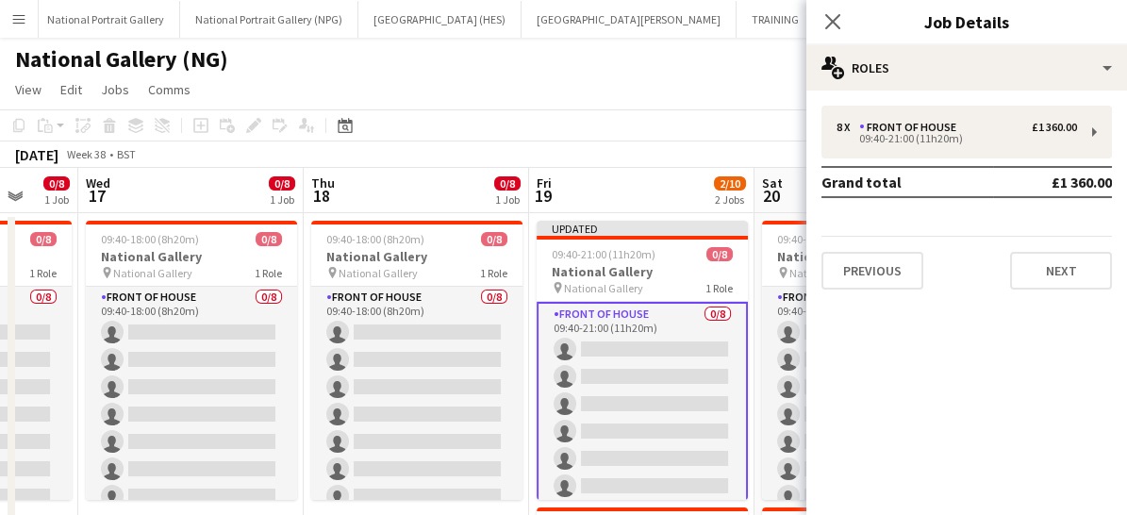
click at [649, 388] on app-card-role "Front of House 0/8 09:40-21:00 (11h20m) single-neutral-actions single-neutral-a…" at bounding box center [641, 431] width 211 height 259
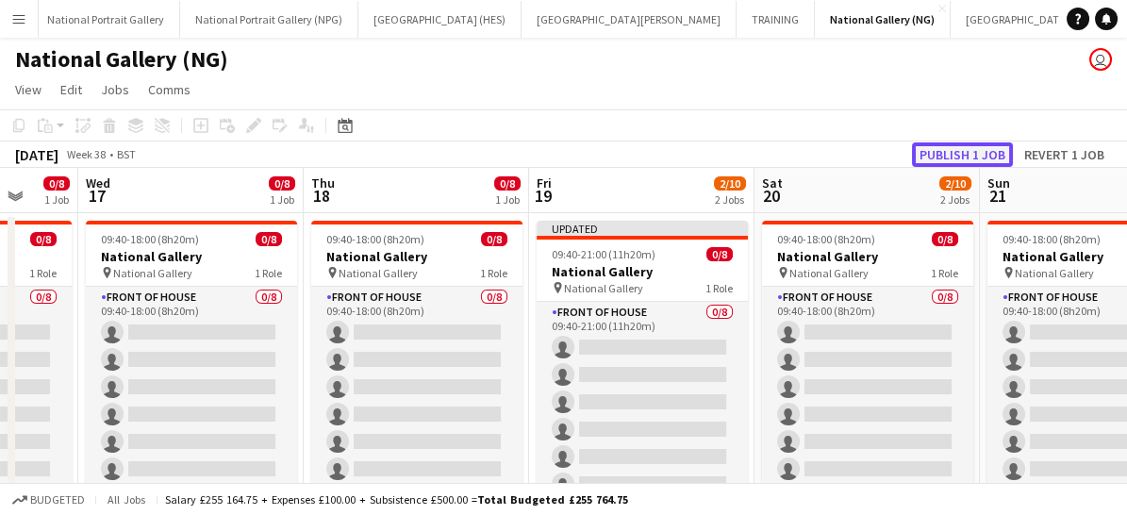
click at [941, 160] on button "Publish 1 job" at bounding box center [962, 154] width 101 height 25
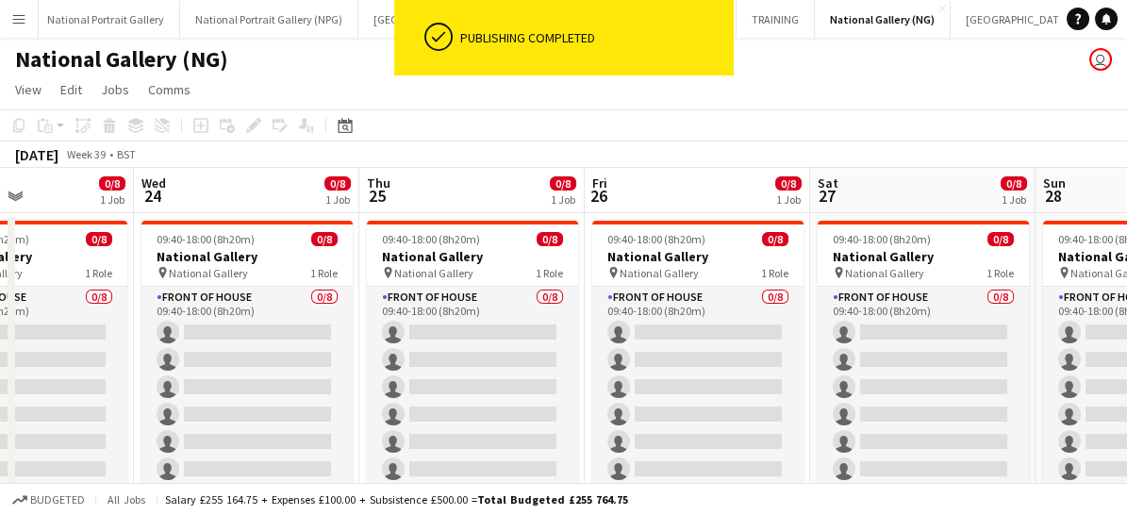
scroll to position [0, 556]
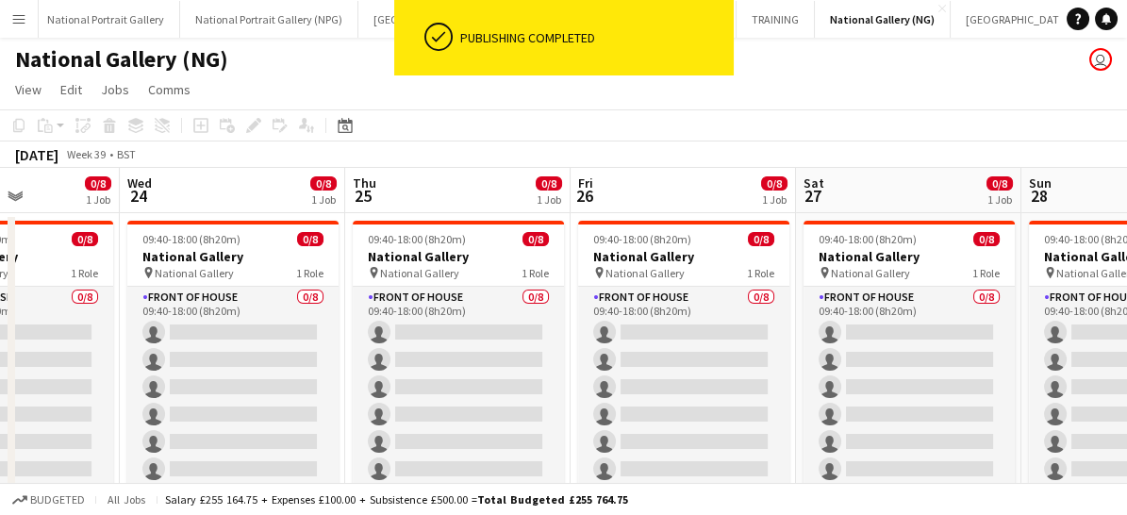
click at [688, 359] on app-card-role "Front of House 0/8 09:40-18:00 (8h20m) single-neutral-actions single-neutral-ac…" at bounding box center [683, 415] width 211 height 256
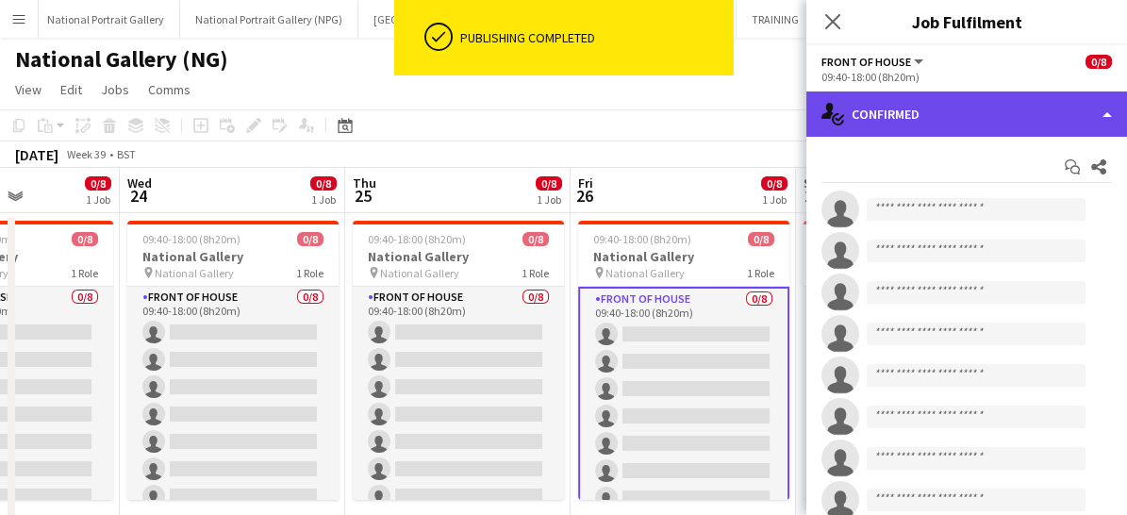
click at [925, 132] on div "single-neutral-actions-check-2 Confirmed" at bounding box center [966, 113] width 321 height 45
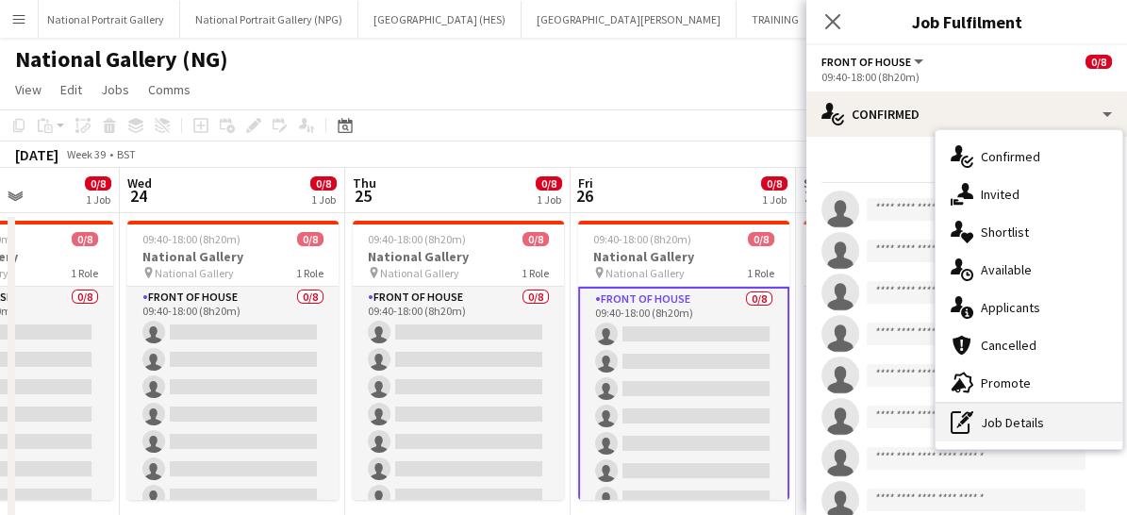
click at [1000, 423] on div "pen-write Job Details" at bounding box center [1028, 423] width 187 height 38
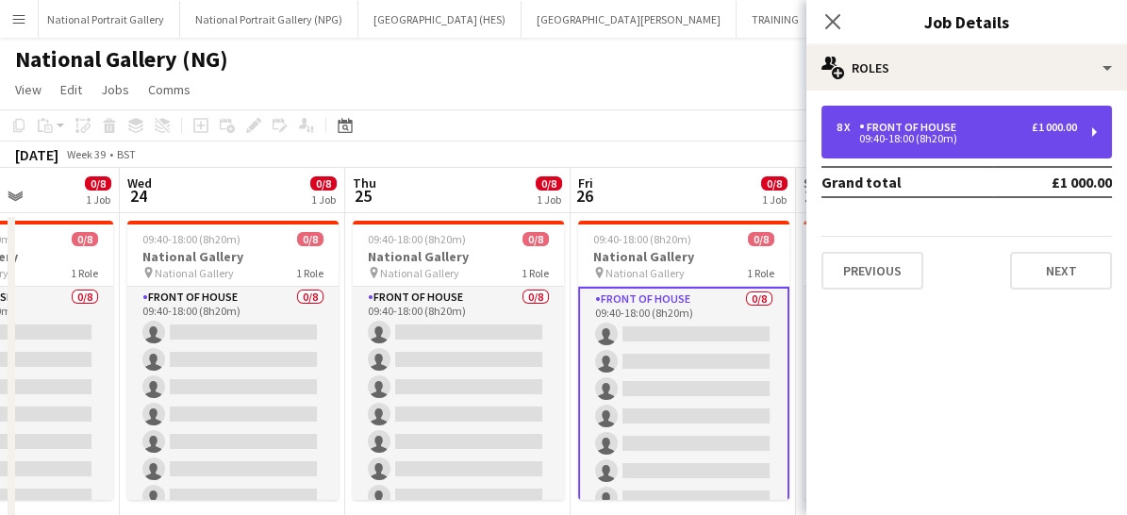
click at [937, 133] on div "Front of House" at bounding box center [911, 127] width 105 height 13
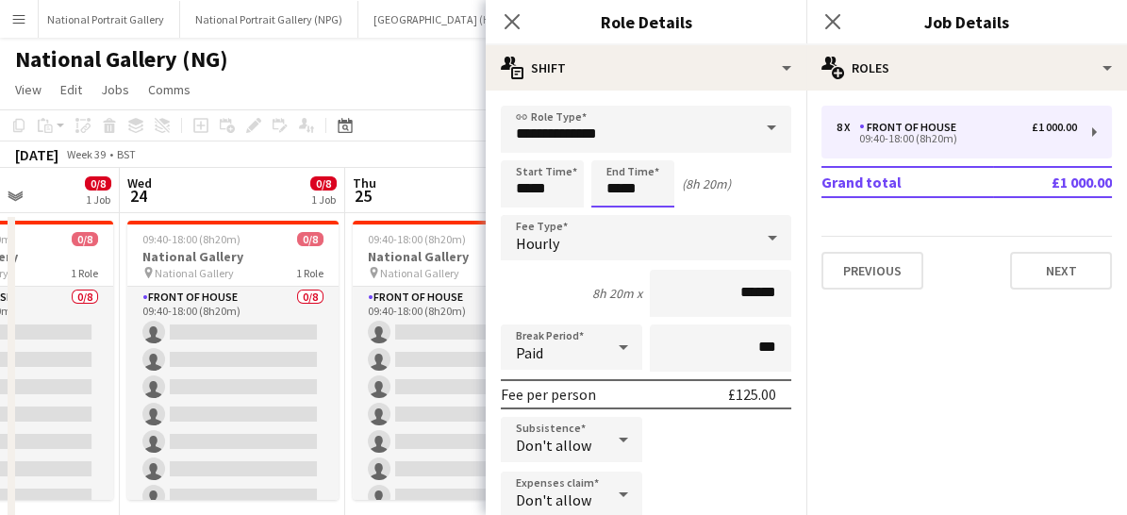
click at [655, 200] on input "*****" at bounding box center [632, 183] width 83 height 47
click at [613, 146] on div at bounding box center [614, 150] width 38 height 19
type input "*****"
click at [613, 147] on div at bounding box center [614, 150] width 38 height 19
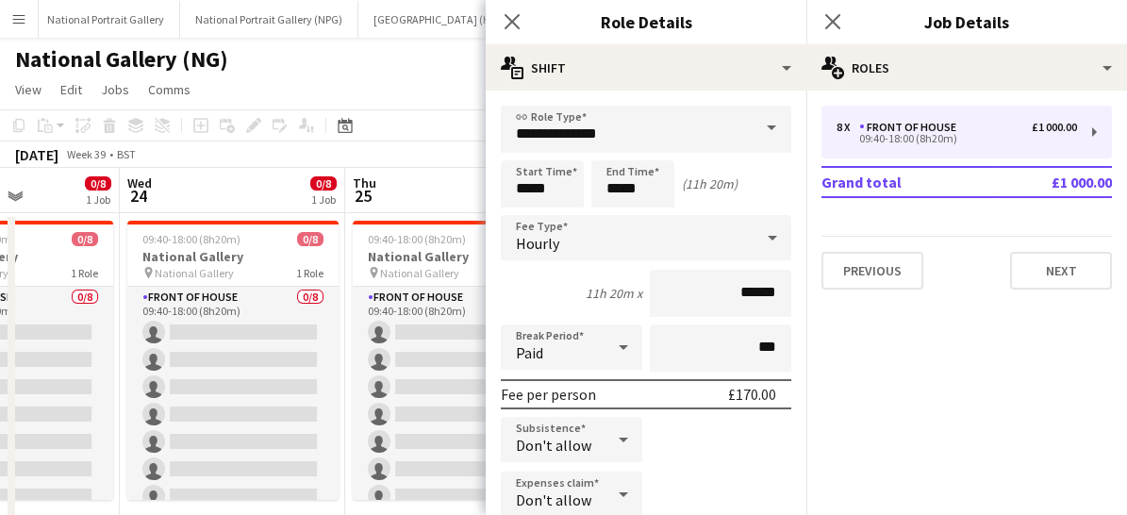
click at [518, 33] on div "Close pop-in" at bounding box center [512, 21] width 53 height 43
click at [506, 21] on icon "Close pop-in" at bounding box center [512, 21] width 18 height 18
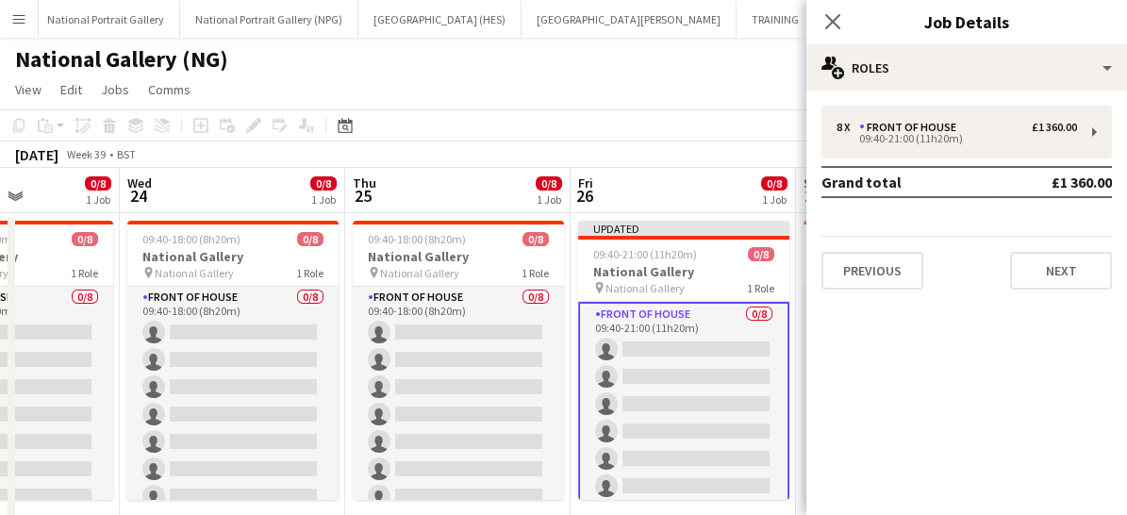
click at [702, 401] on app-card-role "Front of House 0/8 09:40-21:00 (11h20m) single-neutral-actions single-neutral-a…" at bounding box center [683, 431] width 211 height 259
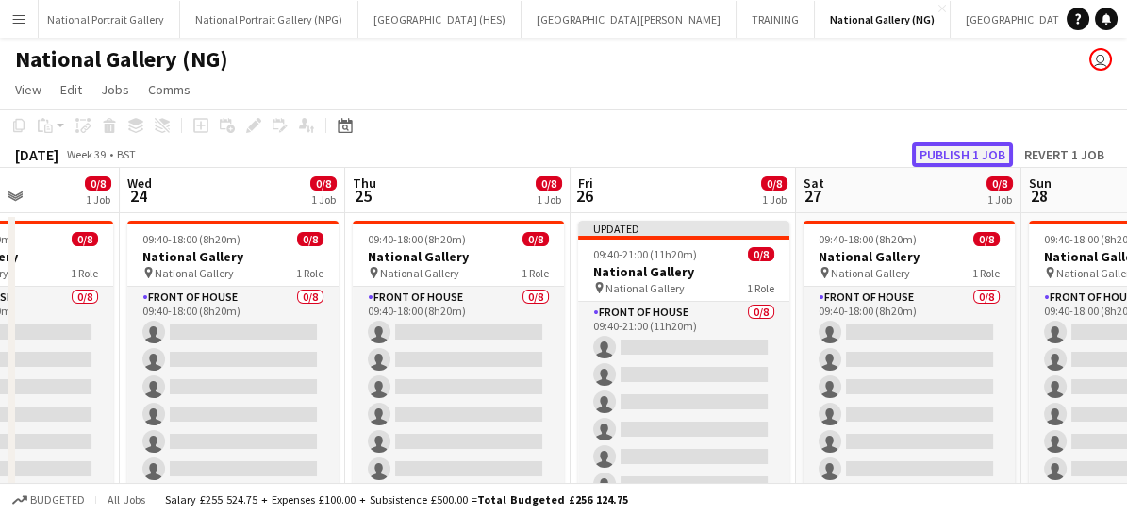
click at [951, 148] on button "Publish 1 job" at bounding box center [962, 154] width 101 height 25
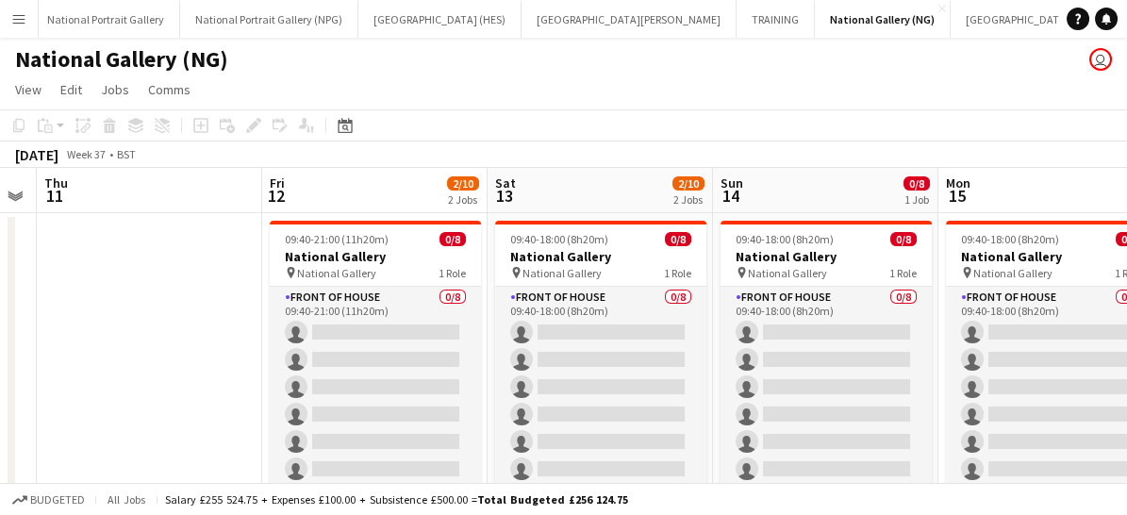
scroll to position [0, 413]
